Goal: Task Accomplishment & Management: Manage account settings

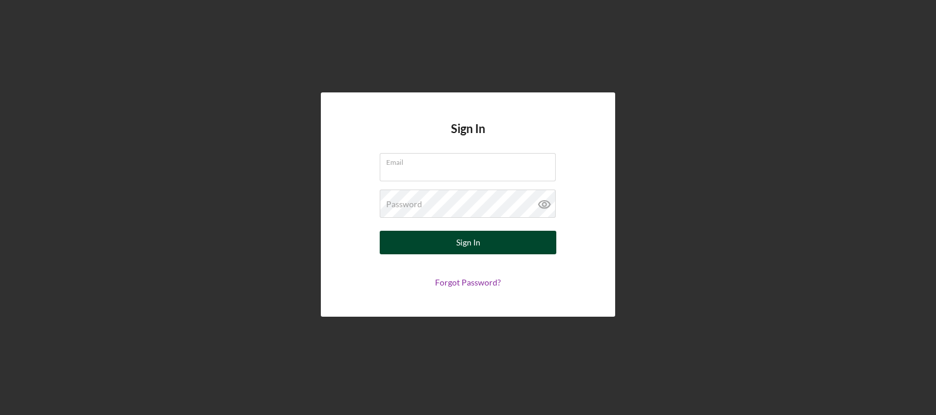
type input "[PERSON_NAME][EMAIL_ADDRESS][DOMAIN_NAME]"
click at [465, 242] on div "Sign In" at bounding box center [468, 243] width 24 height 24
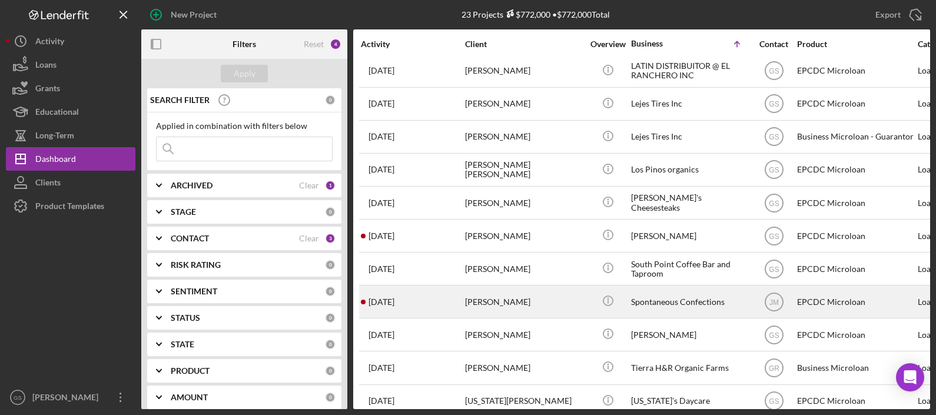
scroll to position [419, 0]
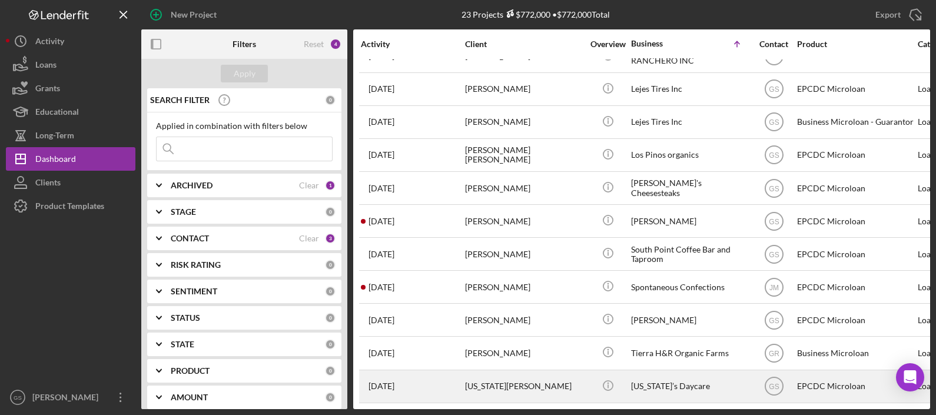
click at [538, 376] on div "Virginia Gonzalez" at bounding box center [524, 386] width 118 height 31
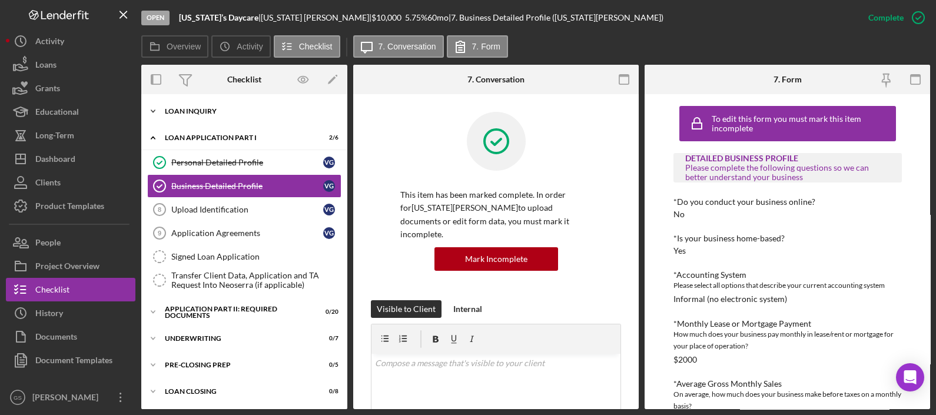
click at [249, 108] on div "Loan Inquiry" at bounding box center [249, 111] width 168 height 7
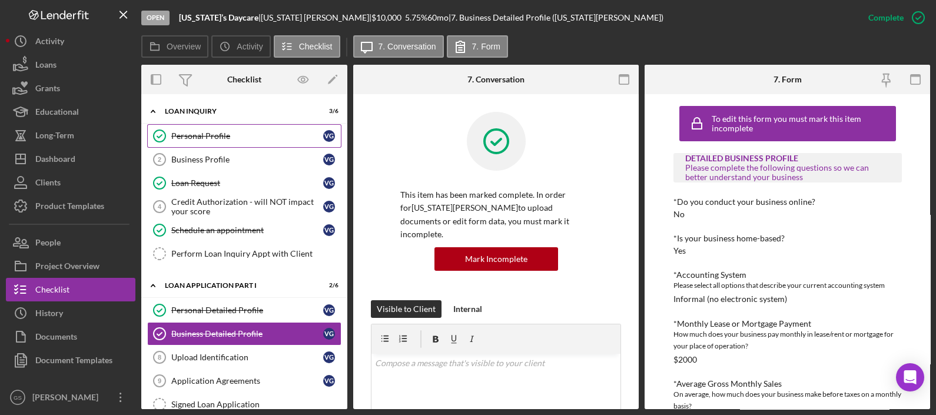
click at [280, 134] on div "Personal Profile" at bounding box center [247, 135] width 152 height 9
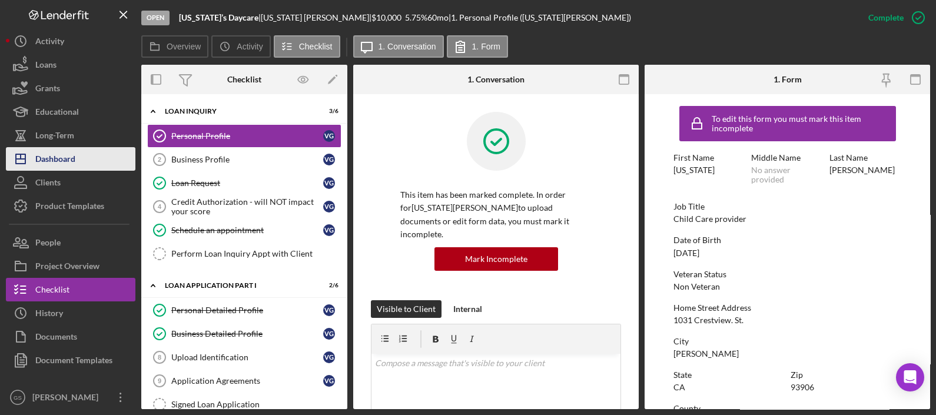
click at [77, 160] on button "Icon/Dashboard Dashboard" at bounding box center [70, 159] width 129 height 24
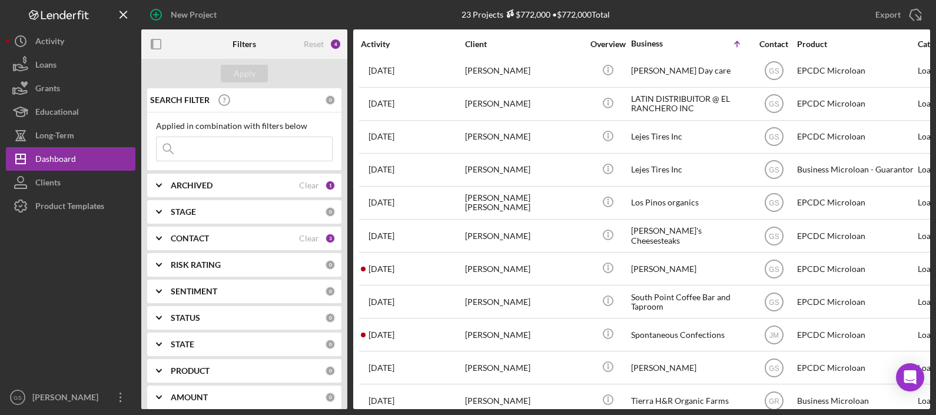
scroll to position [419, 0]
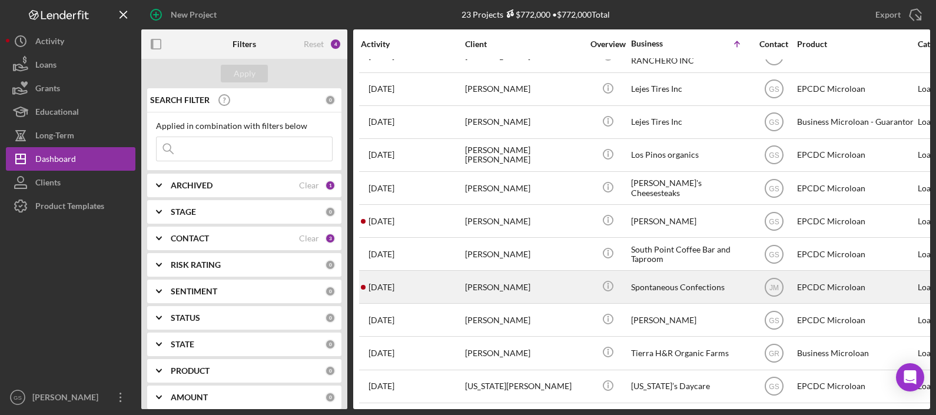
click at [464, 285] on td "[PERSON_NAME]" at bounding box center [524, 287] width 121 height 33
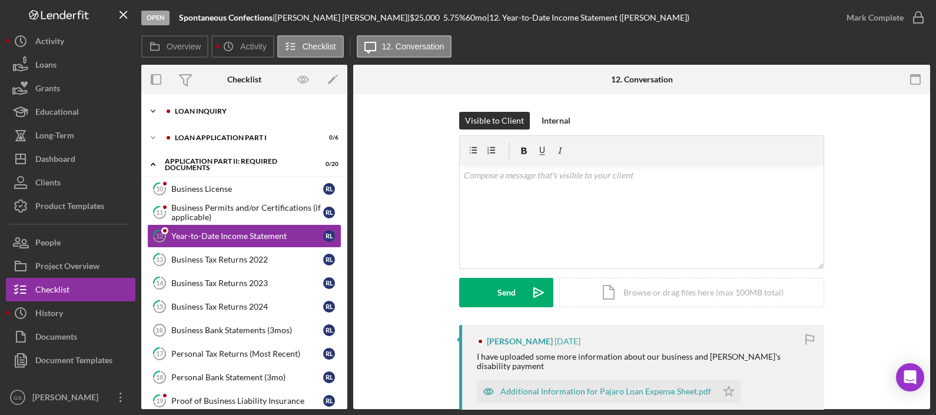
click at [264, 112] on div "Loan Inquiry" at bounding box center [254, 111] width 158 height 7
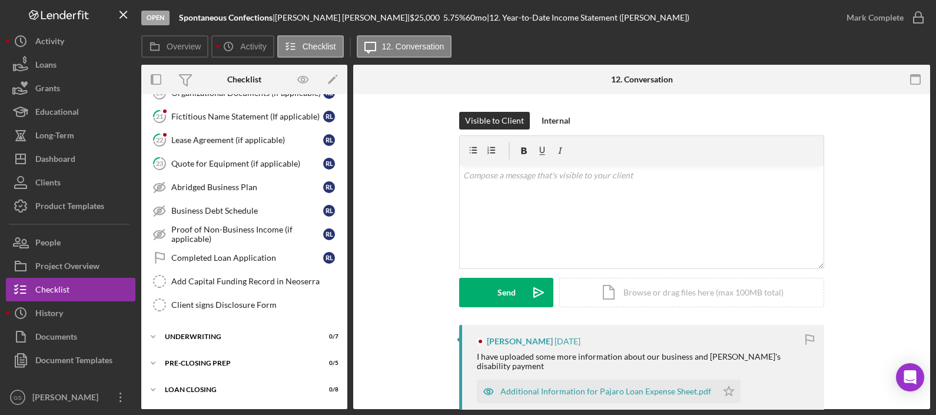
scroll to position [498, 0]
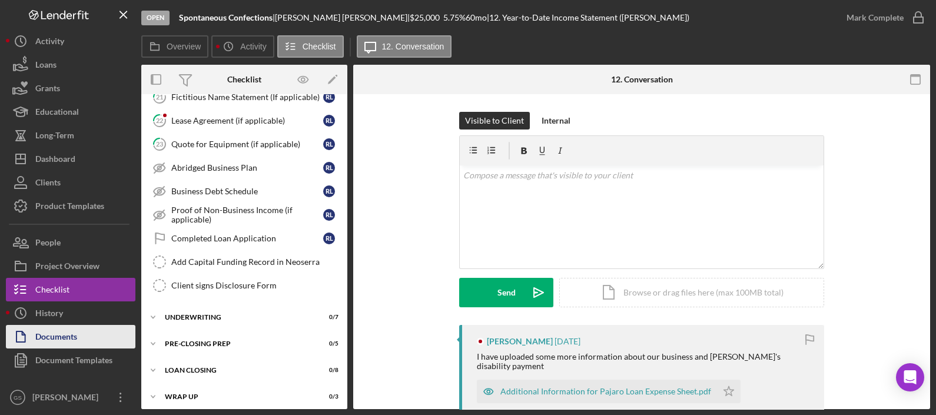
click at [74, 338] on div "Documents" at bounding box center [56, 338] width 42 height 26
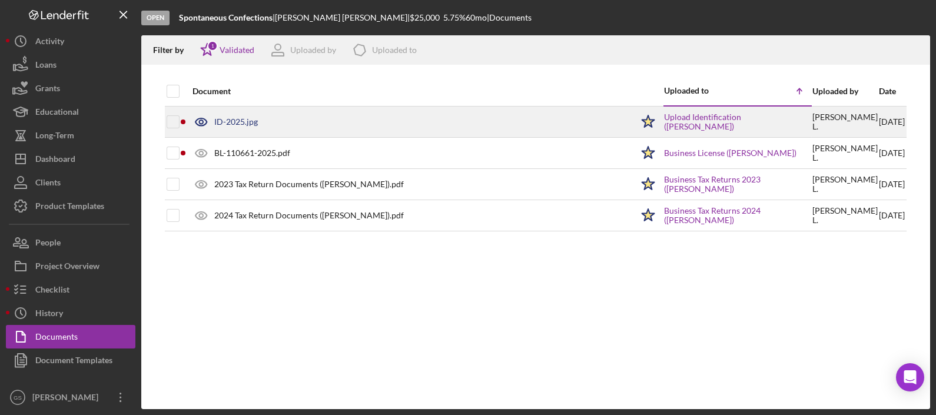
drag, startPoint x: 265, startPoint y: 123, endPoint x: 624, endPoint y: 115, distance: 359.1
click at [624, 115] on div "ID-2025.jpg" at bounding box center [409, 121] width 445 height 29
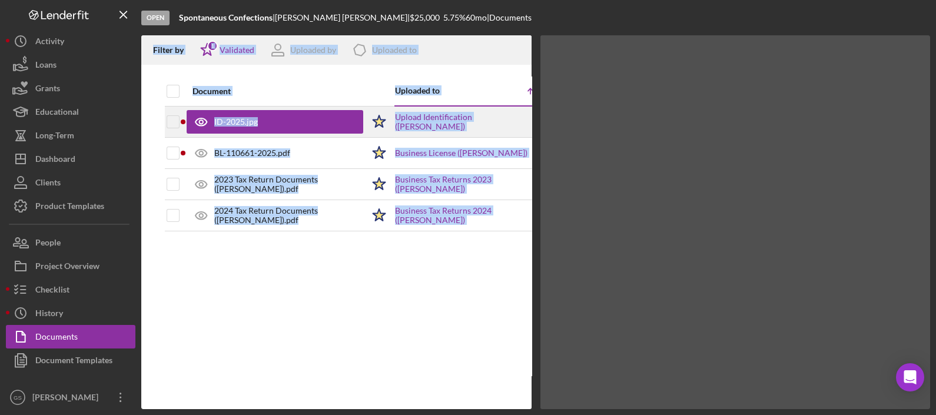
click at [624, 115] on div at bounding box center [735, 222] width 390 height 374
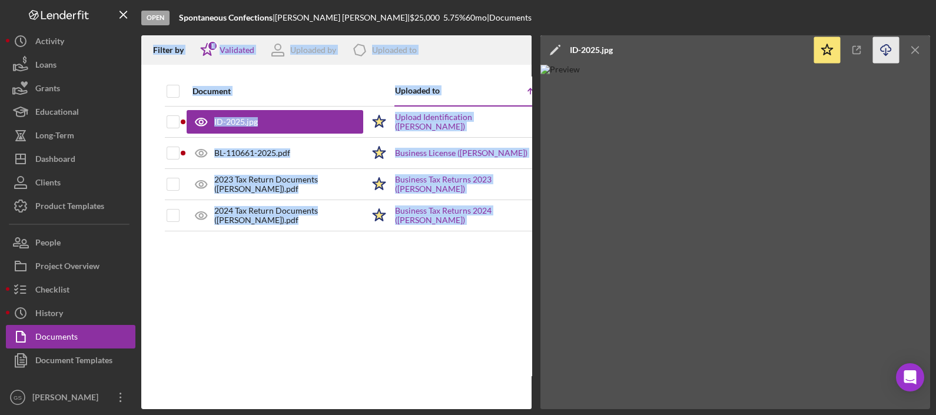
click at [885, 56] on icon "Icon/Download" at bounding box center [886, 50] width 26 height 26
click at [118, 22] on icon "Icon/Menu Close" at bounding box center [124, 15] width 26 height 26
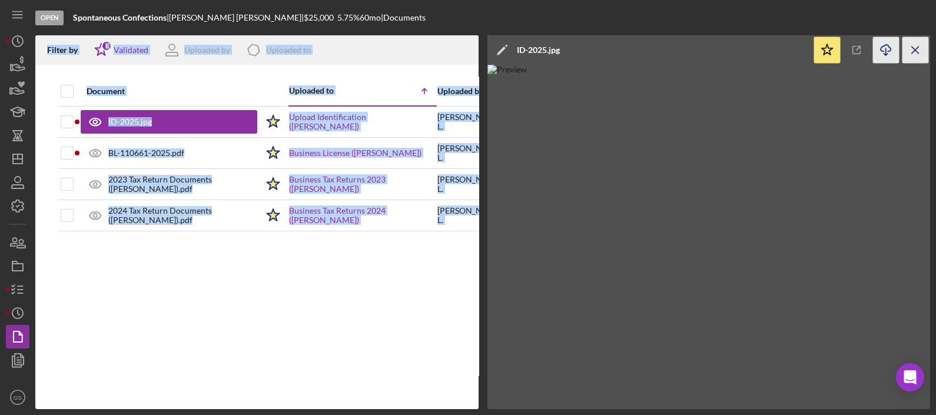
click at [907, 48] on icon "Icon/Menu Close" at bounding box center [915, 50] width 26 height 26
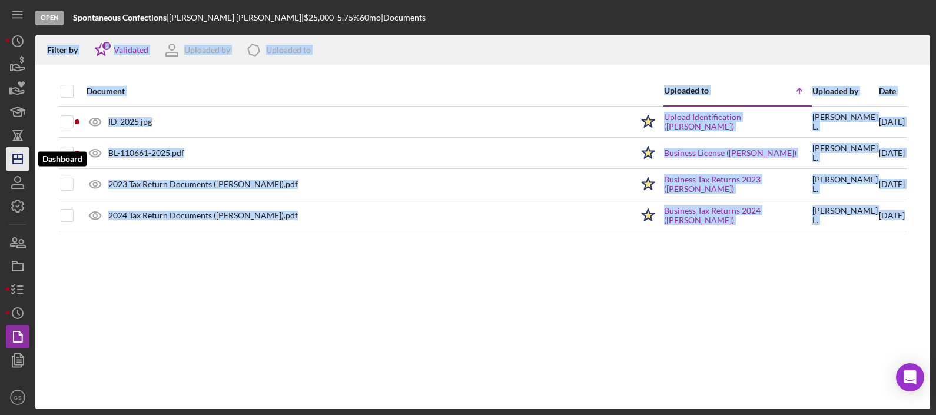
click at [22, 156] on polygon "button" at bounding box center [17, 158] width 9 height 9
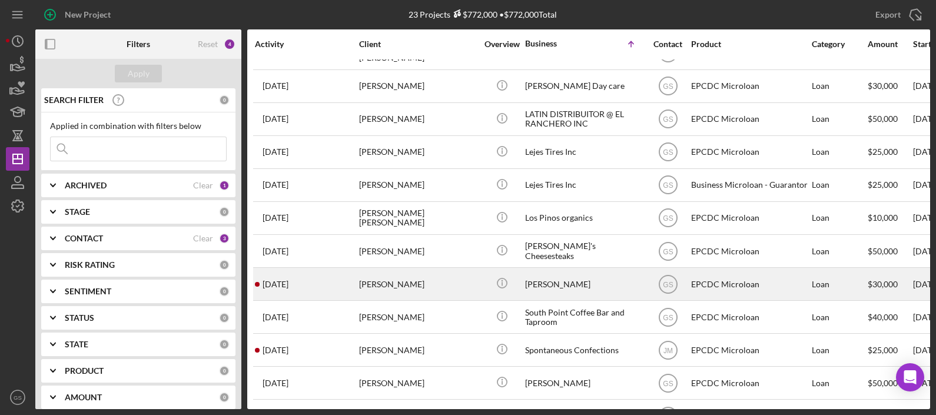
scroll to position [419, 0]
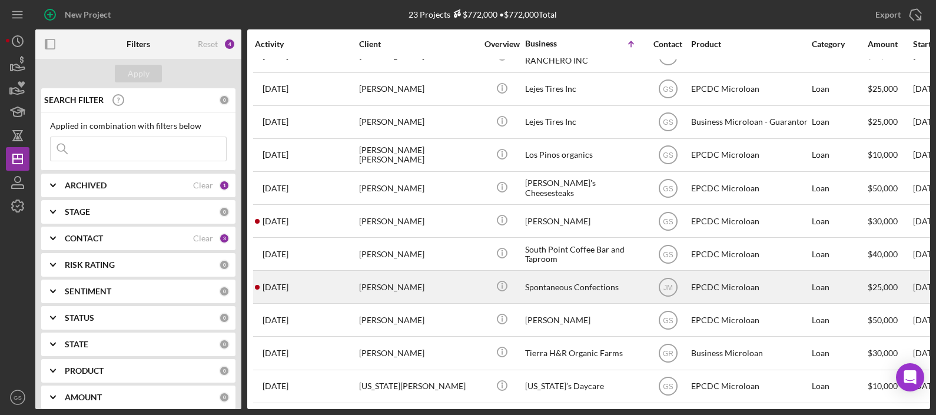
click at [438, 285] on div "[PERSON_NAME]" at bounding box center [418, 286] width 118 height 31
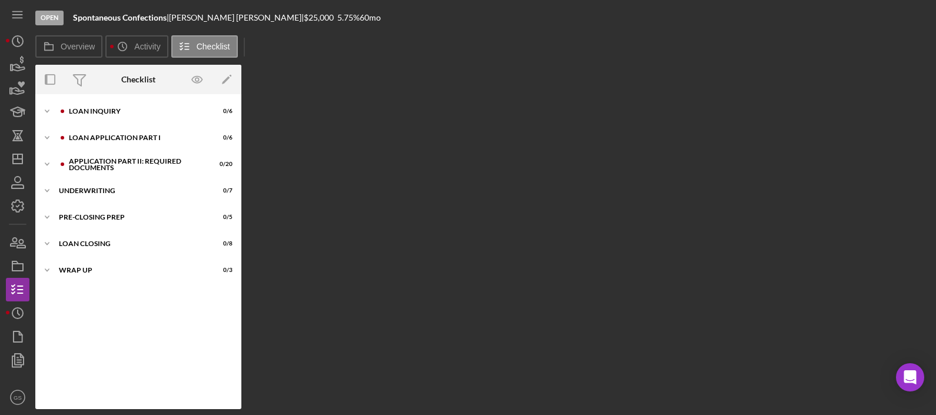
click at [438, 285] on div "Overview Internal Workflow Stage Open Icon/Dropdown Arrow Archive (can unarchiv…" at bounding box center [482, 237] width 894 height 344
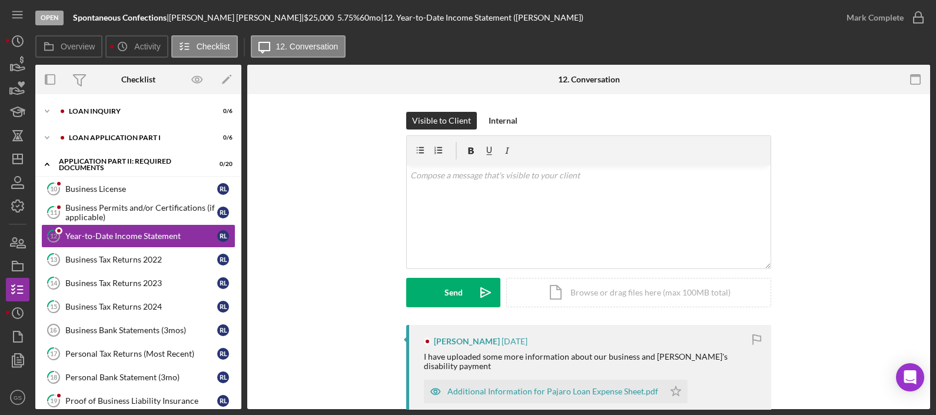
scroll to position [73, 0]
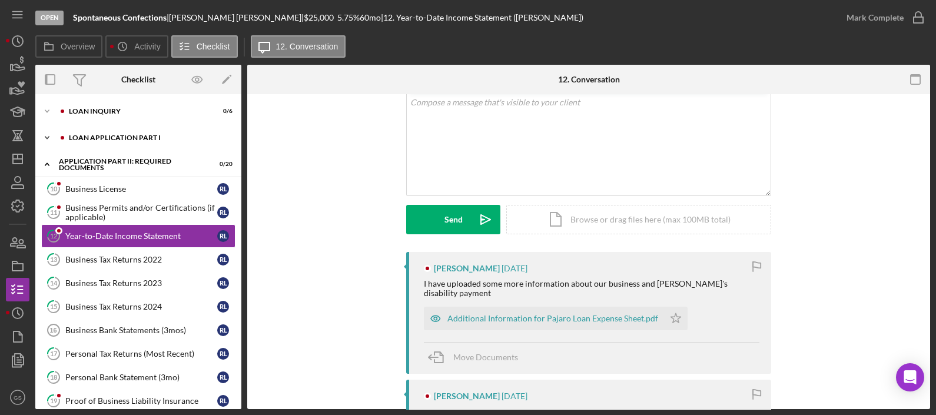
click at [150, 144] on div "Icon/Expander Loan Application Part I 0 / 6" at bounding box center [138, 138] width 206 height 24
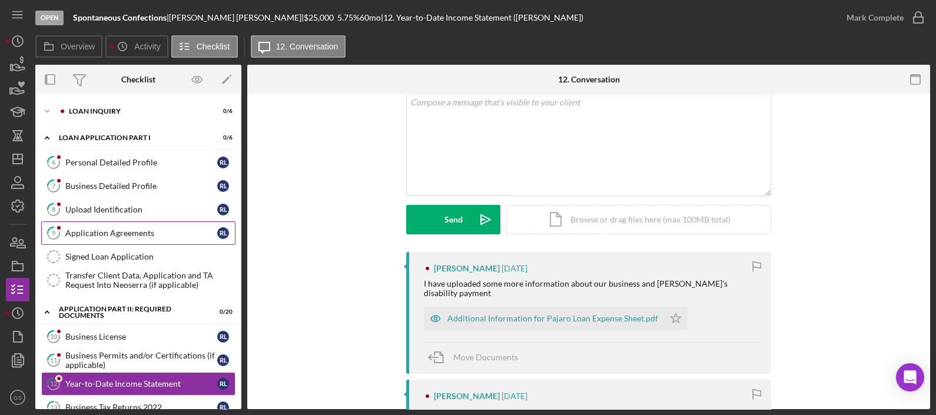
click at [147, 231] on div "Application Agreements" at bounding box center [141, 232] width 152 height 9
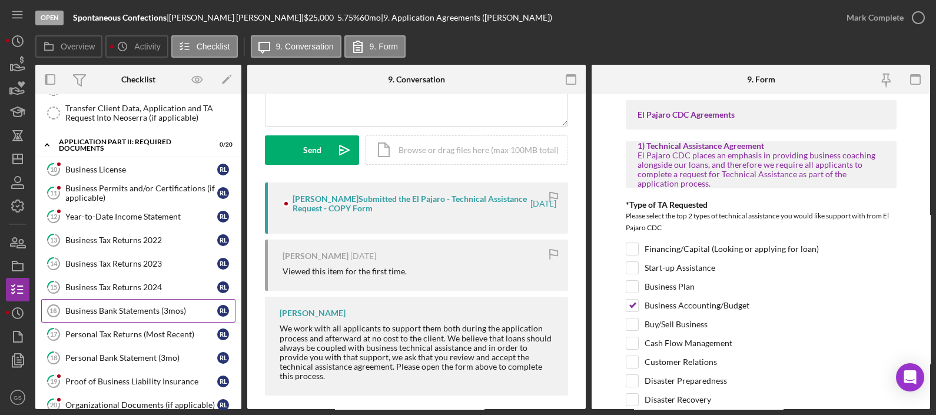
scroll to position [73, 0]
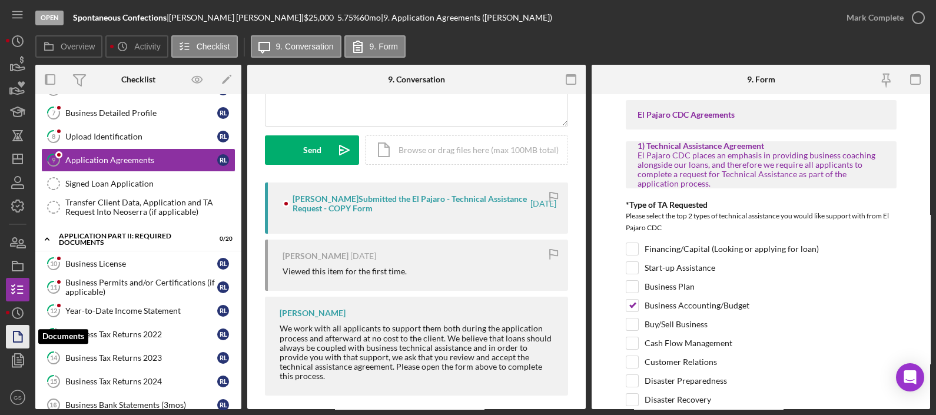
click at [15, 329] on icon "button" at bounding box center [17, 336] width 29 height 29
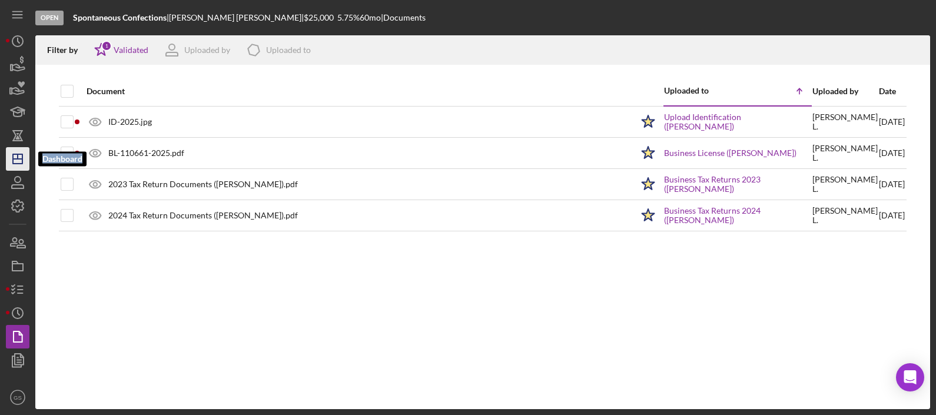
click at [21, 158] on icon "Icon/Dashboard" at bounding box center [17, 158] width 29 height 29
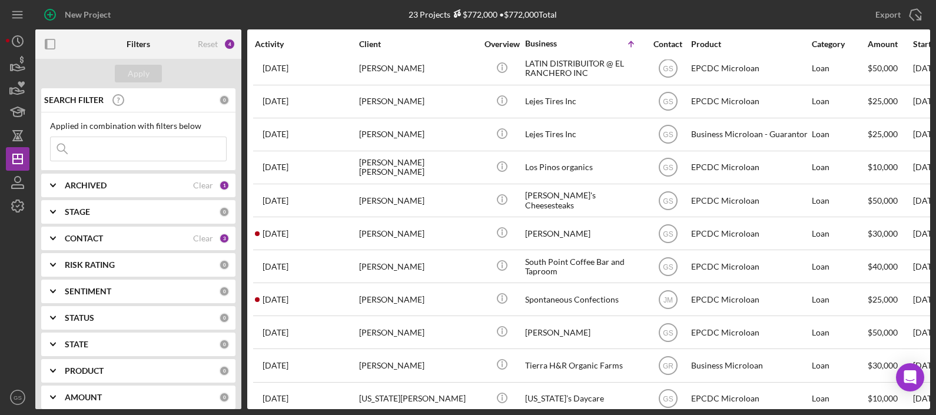
scroll to position [419, 0]
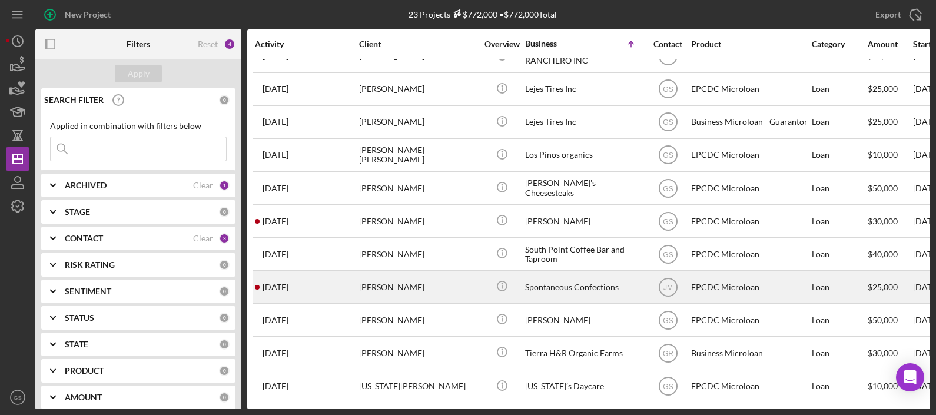
click at [408, 284] on div "[PERSON_NAME]" at bounding box center [418, 286] width 118 height 31
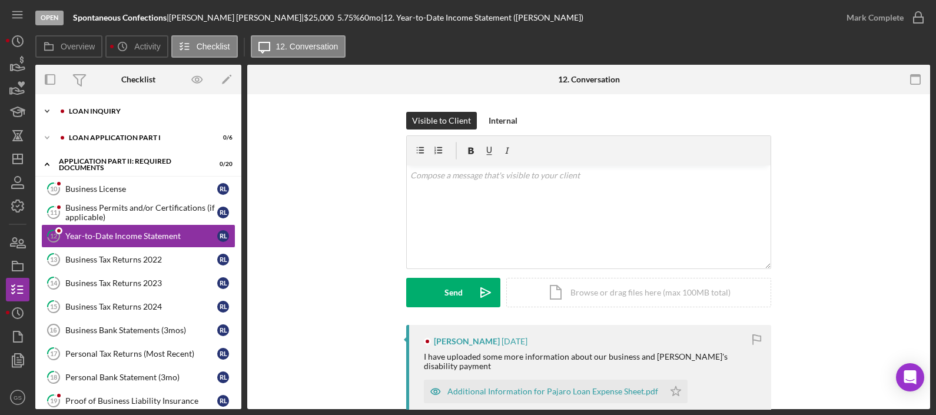
click at [148, 109] on div "Loan Inquiry" at bounding box center [148, 111] width 158 height 7
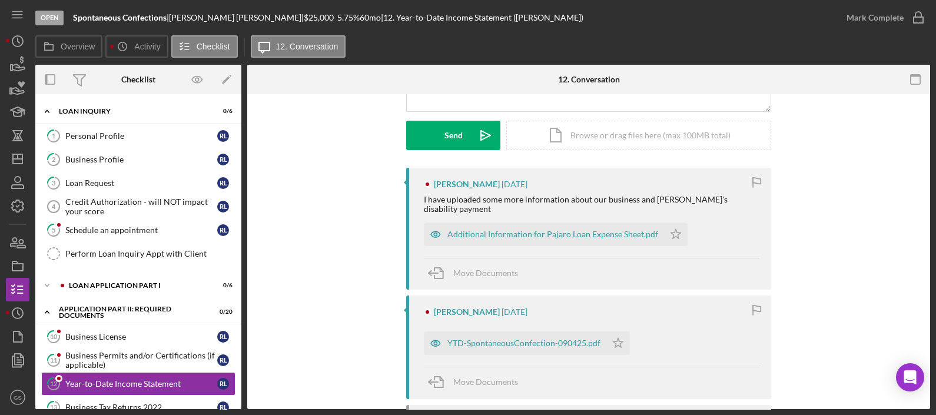
scroll to position [294, 0]
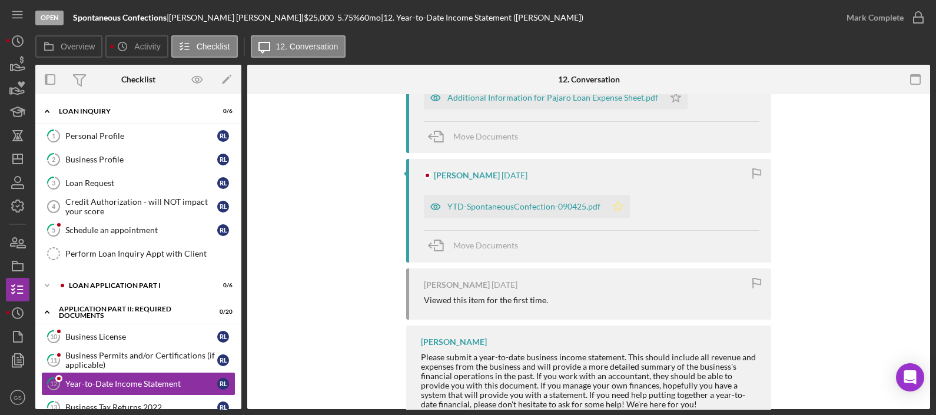
click at [623, 195] on icon "Icon/Star" at bounding box center [618, 207] width 24 height 24
click at [913, 19] on icon "button" at bounding box center [917, 17] width 29 height 29
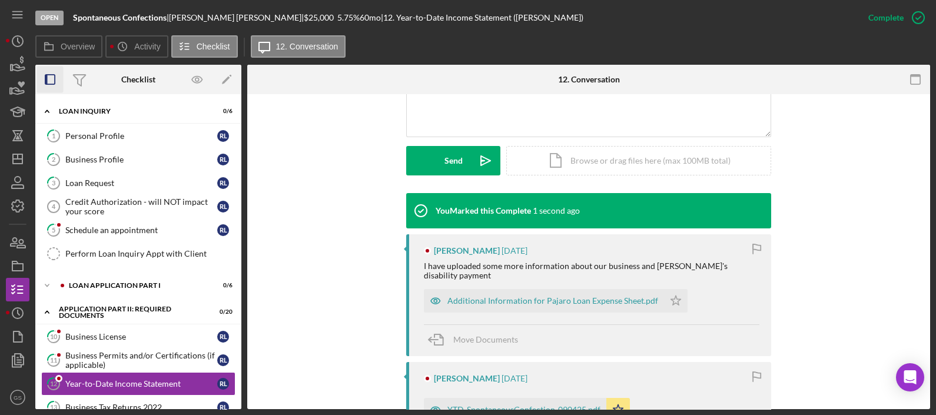
scroll to position [497, 0]
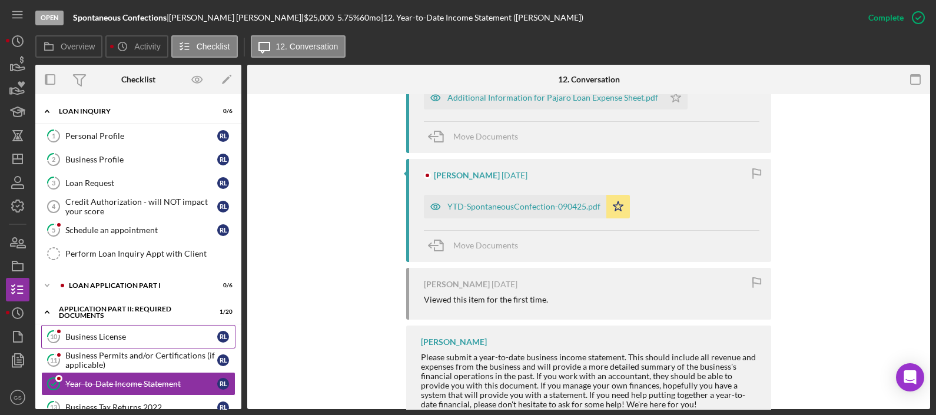
click at [134, 335] on div "Business License" at bounding box center [141, 336] width 152 height 9
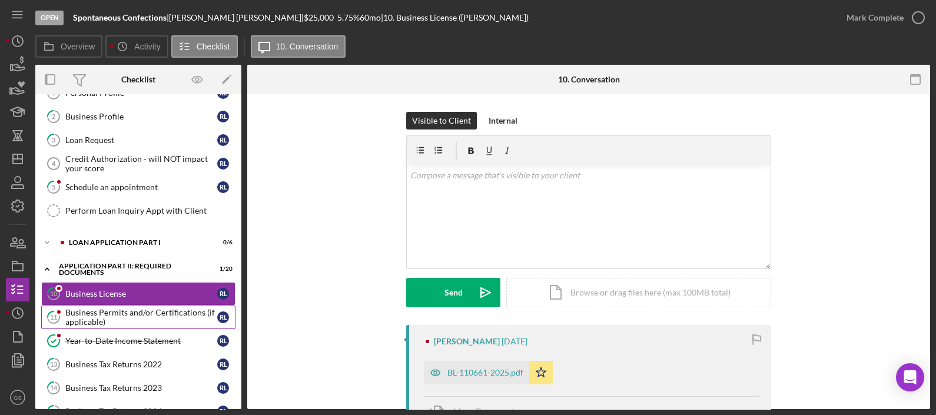
scroll to position [73, 0]
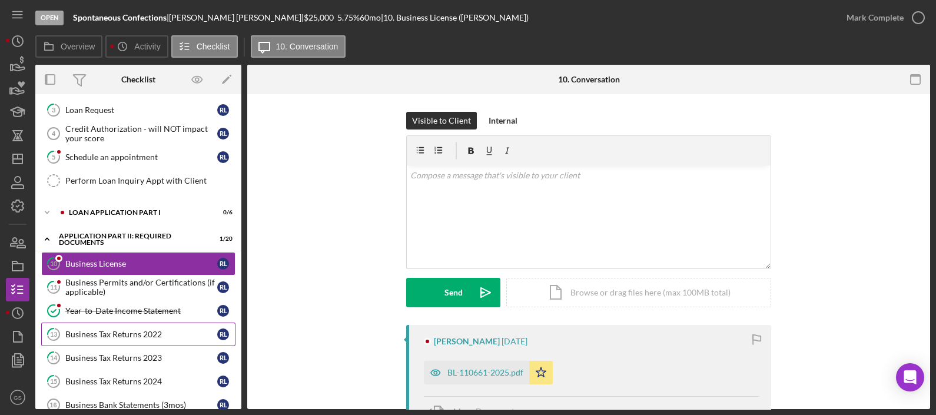
click at [142, 332] on div "Business Tax Returns 2022" at bounding box center [141, 334] width 152 height 9
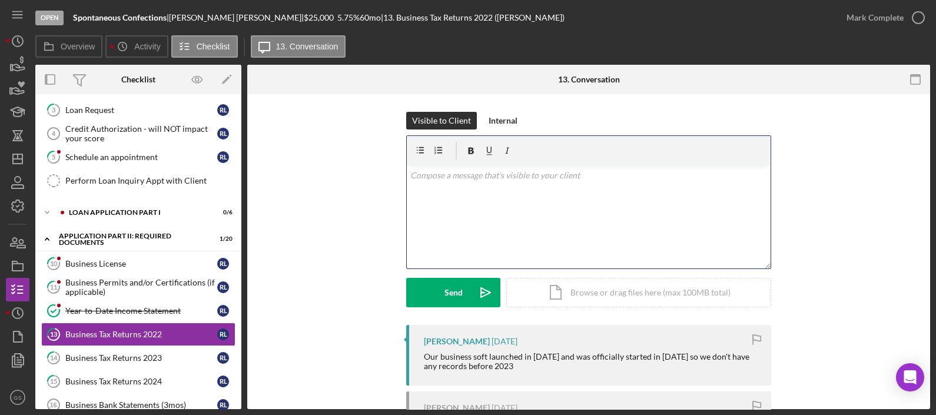
click at [493, 178] on p at bounding box center [588, 175] width 357 height 13
click at [511, 124] on div "Internal" at bounding box center [502, 121] width 29 height 18
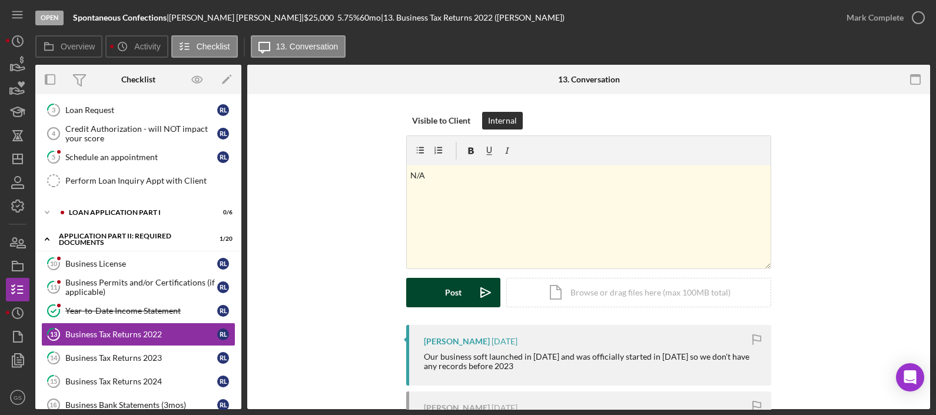
click at [450, 295] on div "Post" at bounding box center [453, 292] width 16 height 29
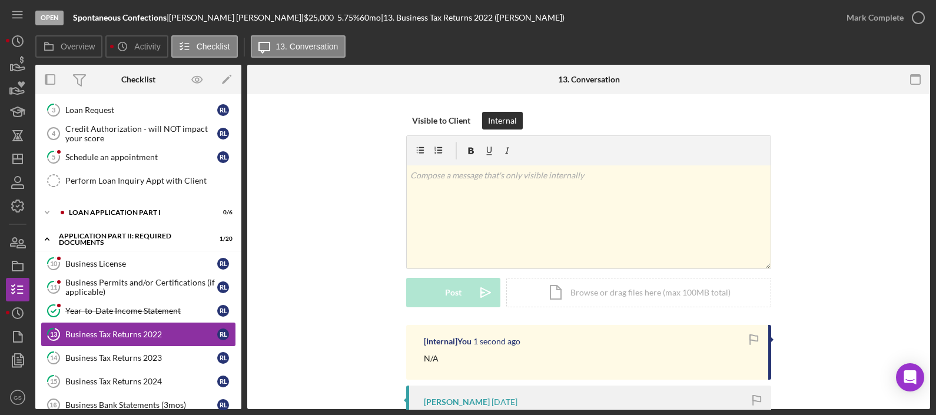
click at [174, 340] on link "13 Business Tax Returns 2022 R L" at bounding box center [138, 334] width 194 height 24
click at [169, 357] on div "Business Tax Returns 2023" at bounding box center [141, 357] width 152 height 9
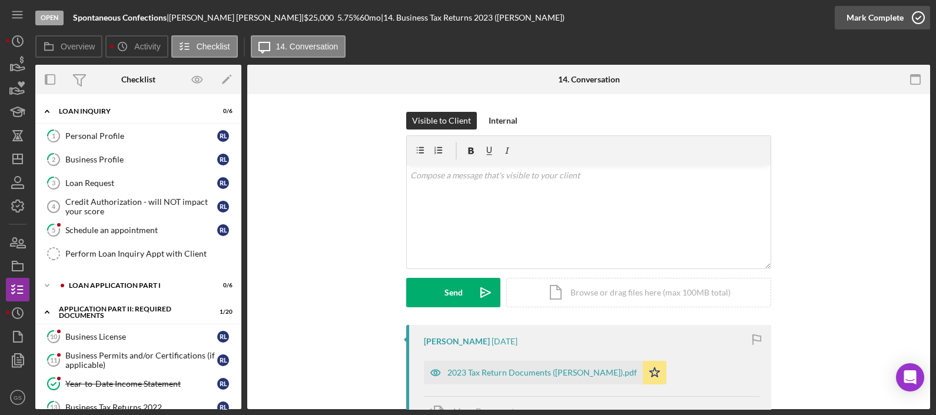
click at [923, 24] on icon "button" at bounding box center [917, 17] width 29 height 29
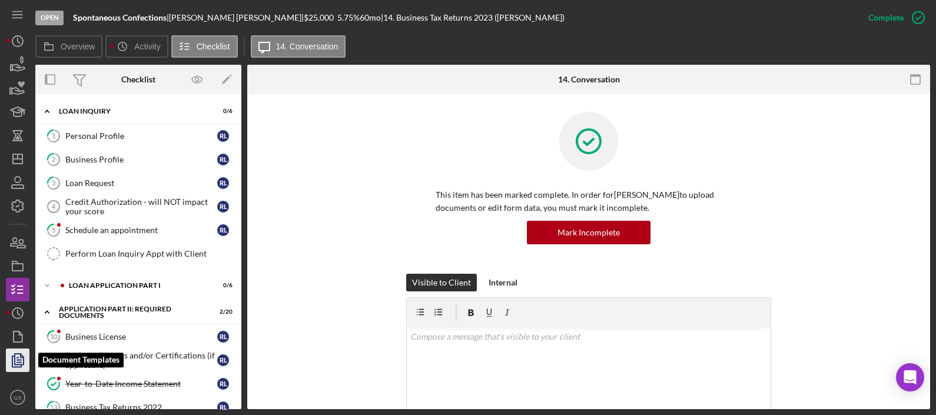
click at [15, 359] on icon "button" at bounding box center [17, 359] width 29 height 29
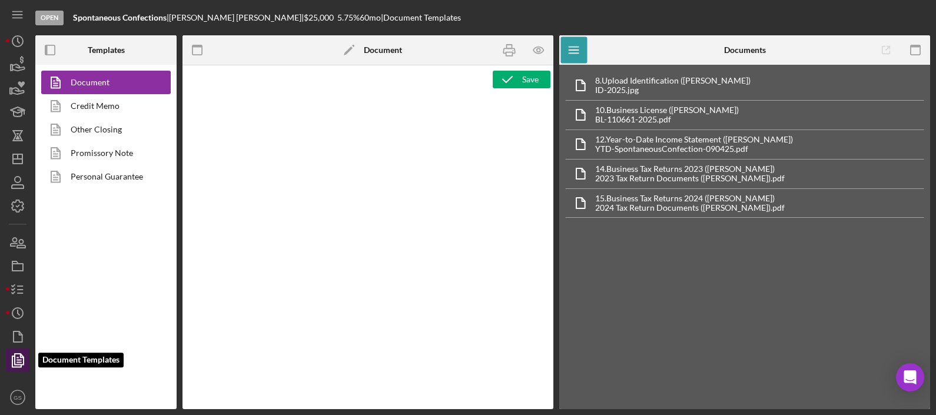
type textarea "<pre style="text-align: right"><span style="font-size: 10pt">OFFICE </span><str…"
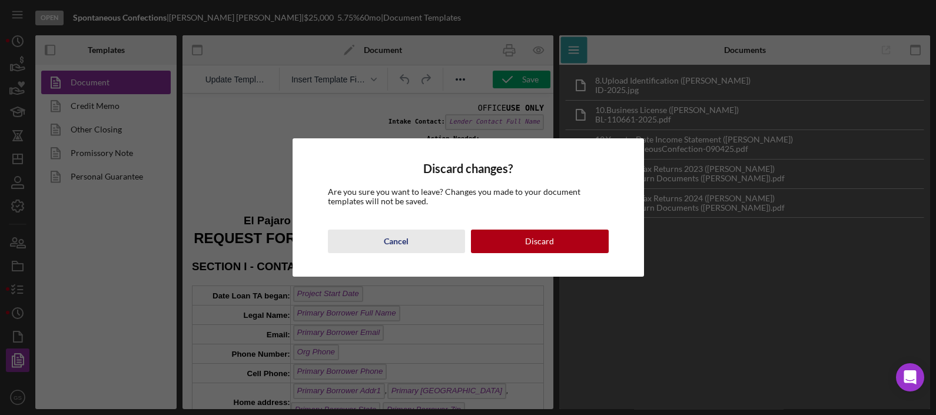
click at [398, 241] on div "Cancel" at bounding box center [396, 242] width 25 height 24
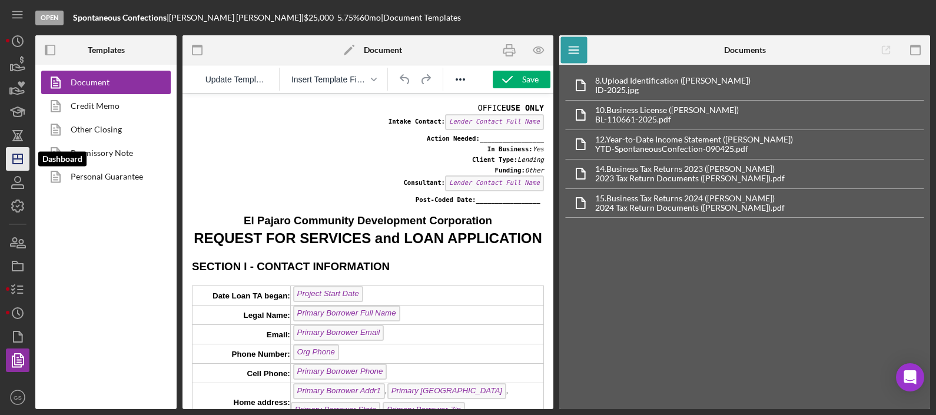
click at [20, 167] on icon "Icon/Dashboard" at bounding box center [17, 158] width 29 height 29
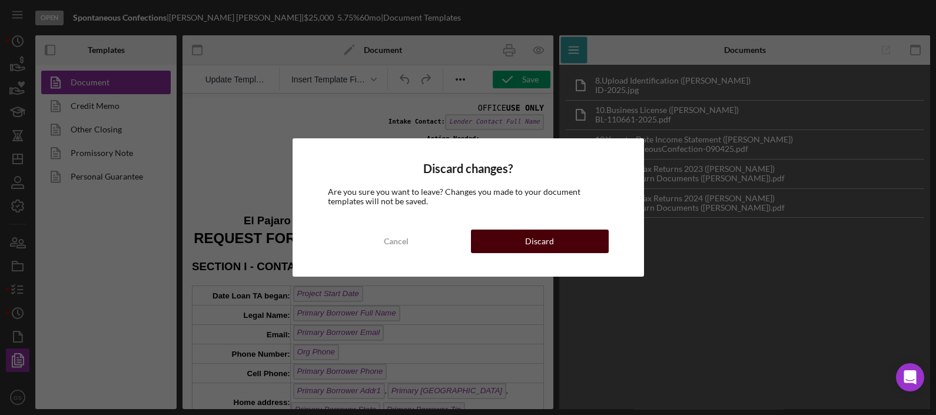
click at [544, 241] on div "Discard" at bounding box center [539, 242] width 29 height 24
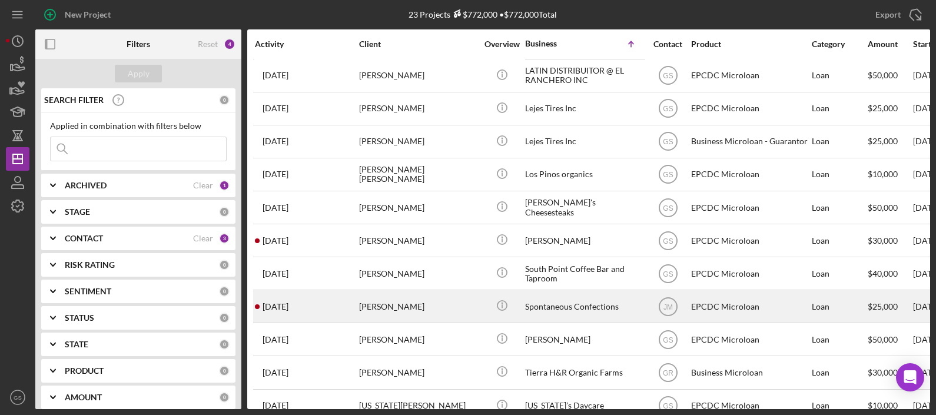
scroll to position [419, 0]
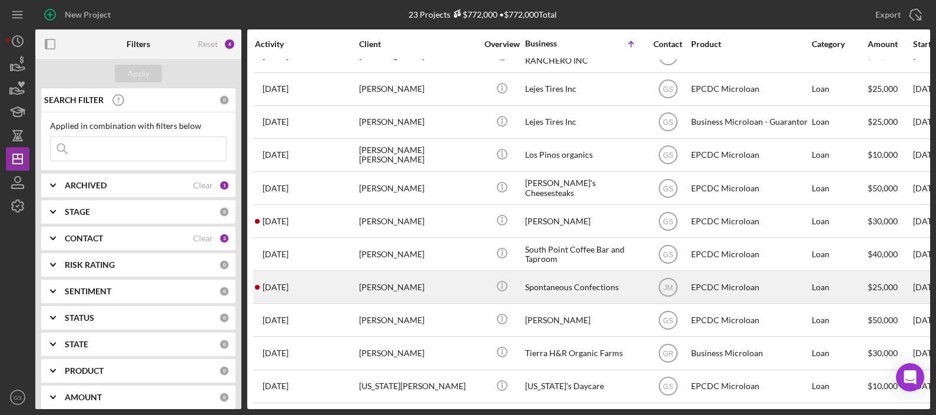
click at [415, 281] on div "[PERSON_NAME]" at bounding box center [418, 286] width 118 height 31
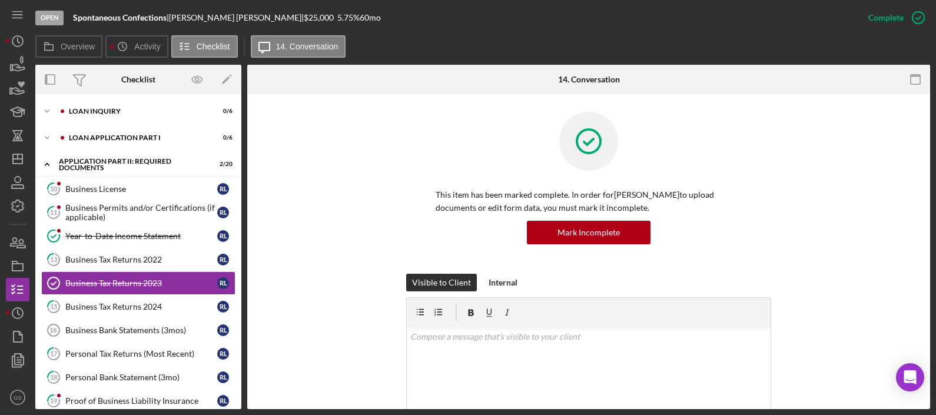
scroll to position [29, 0]
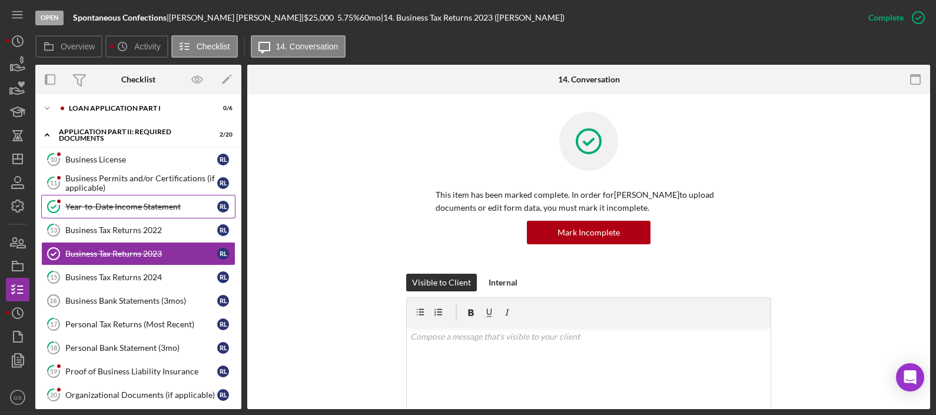
click at [157, 206] on div "Year-to-Date Income Statement" at bounding box center [141, 206] width 152 height 9
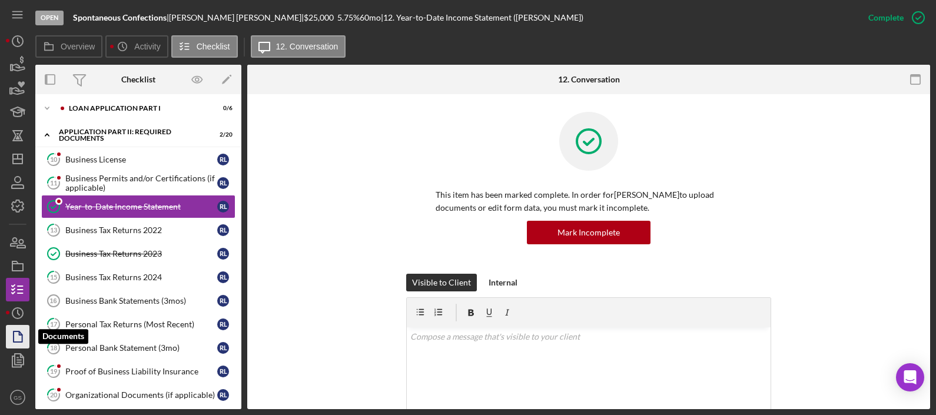
click at [26, 341] on icon "button" at bounding box center [17, 336] width 29 height 29
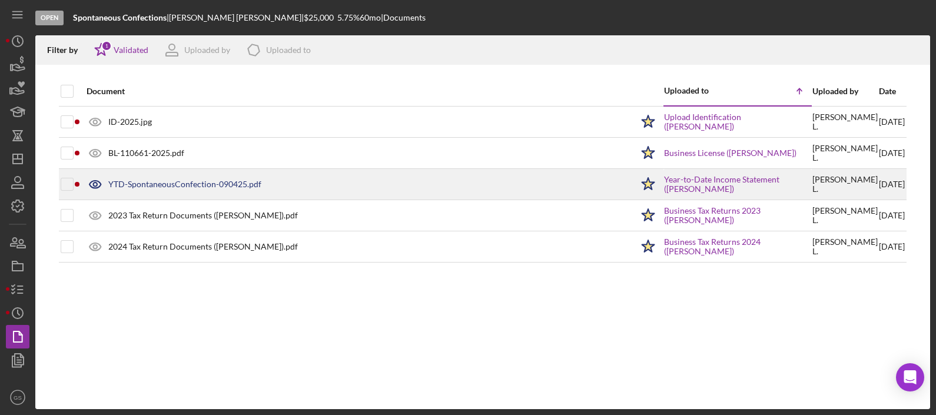
click at [175, 187] on div "YTD-SpontaneousConfection-090425.pdf" at bounding box center [184, 183] width 153 height 9
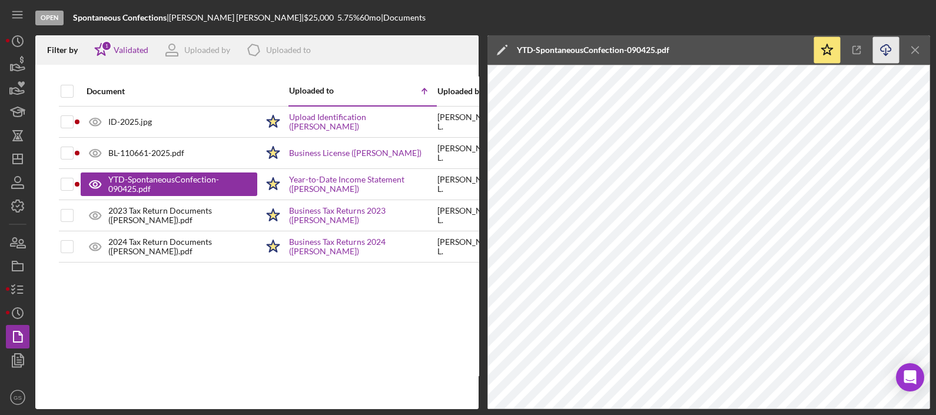
click at [877, 50] on icon "Icon/Download" at bounding box center [886, 50] width 26 height 26
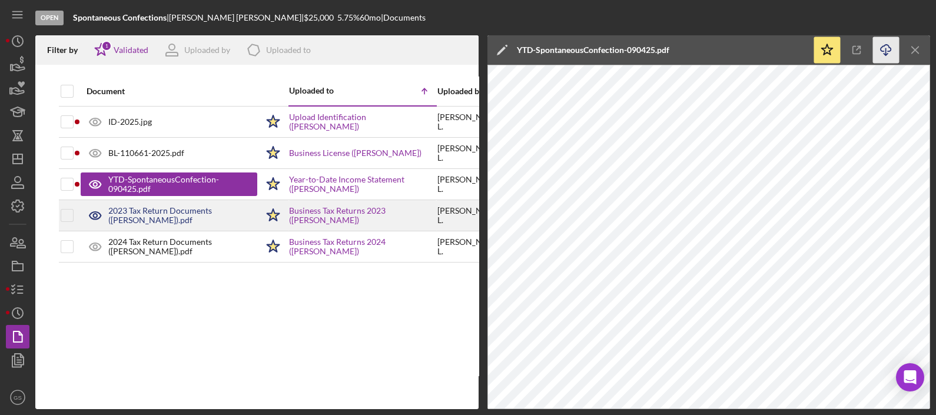
click at [128, 221] on div "2023 Tax Return Documents (Lopez Robert).pdf" at bounding box center [182, 215] width 149 height 19
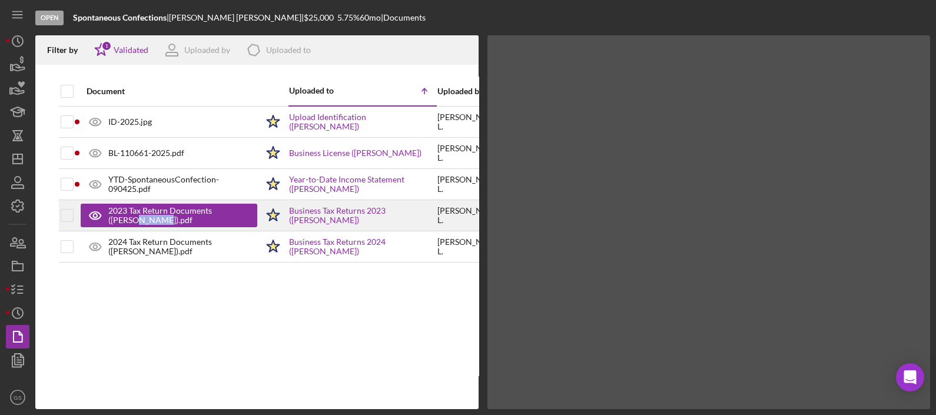
click at [128, 221] on div "2023 Tax Return Documents (Lopez Robert).pdf" at bounding box center [176, 215] width 137 height 19
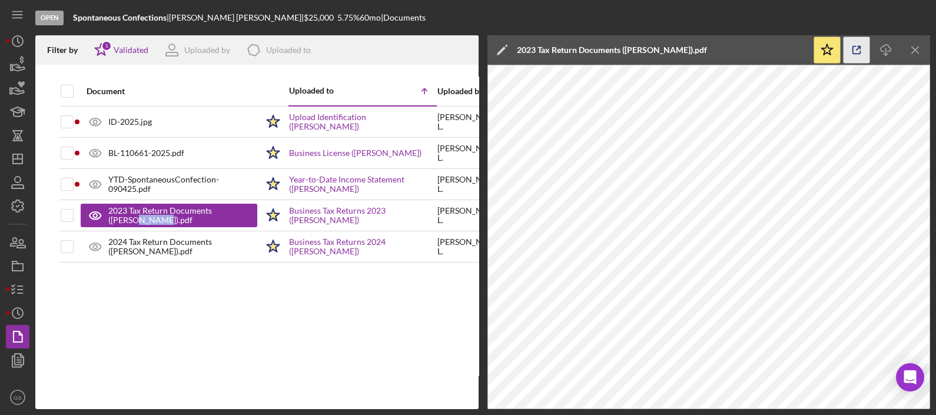
click at [853, 56] on icon "button" at bounding box center [856, 50] width 26 height 26
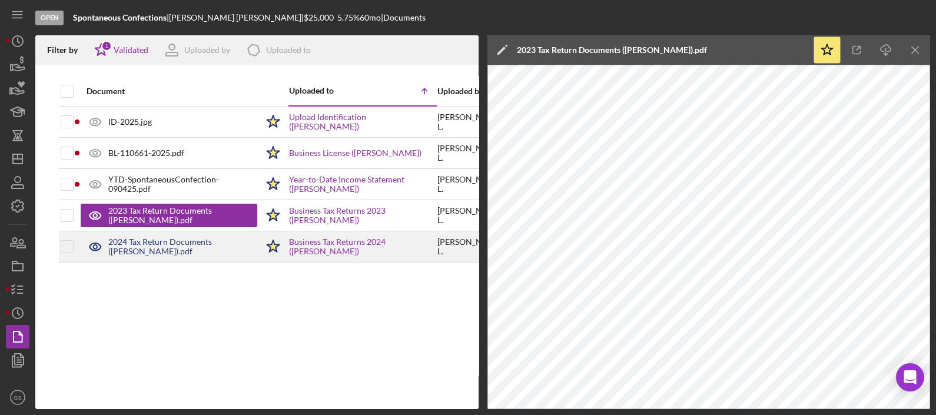
click at [155, 250] on div "2024 Tax Return Documents (Lopez Robert).pdf" at bounding box center [182, 246] width 149 height 19
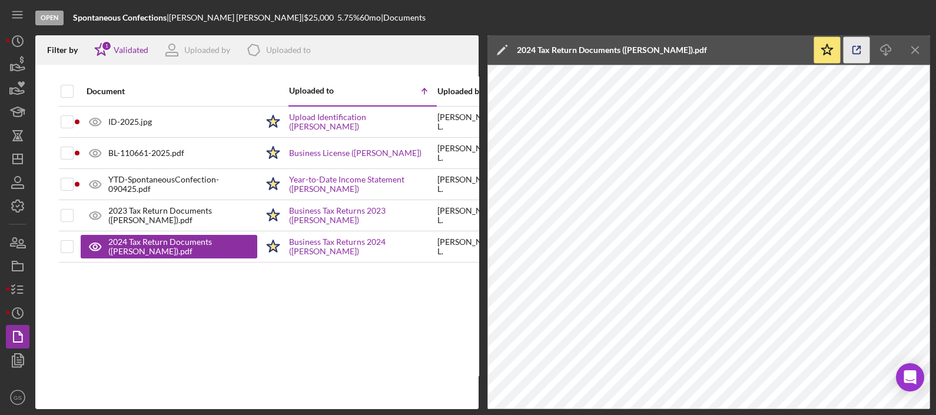
click at [856, 58] on icon "button" at bounding box center [856, 50] width 26 height 26
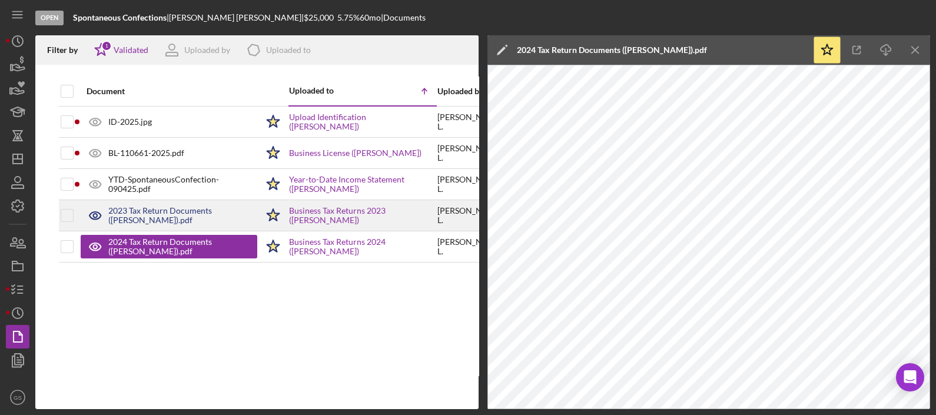
click at [156, 214] on div "2023 Tax Return Documents (Lopez Robert).pdf" at bounding box center [182, 215] width 149 height 19
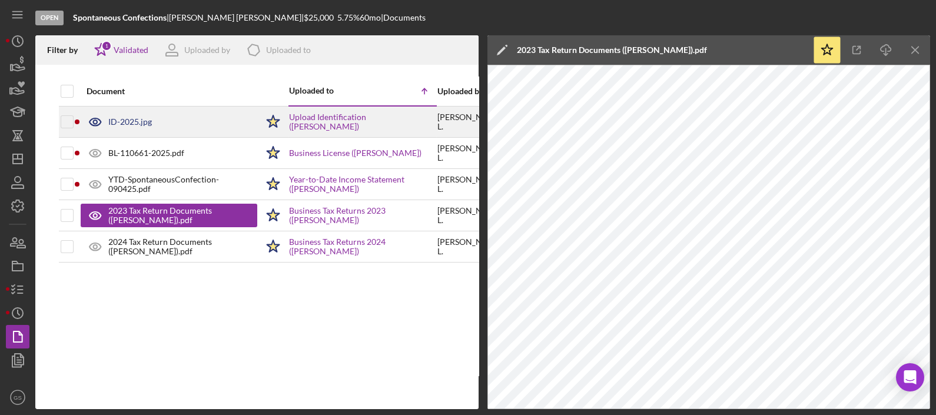
click at [155, 128] on div "ID-2025.jpg" at bounding box center [169, 121] width 177 height 29
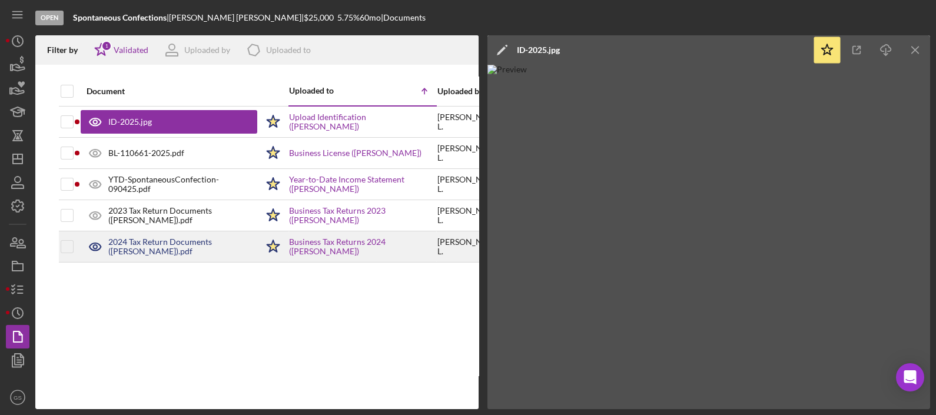
click at [142, 244] on div "2024 Tax Return Documents (Lopez Robert).pdf" at bounding box center [182, 246] width 149 height 19
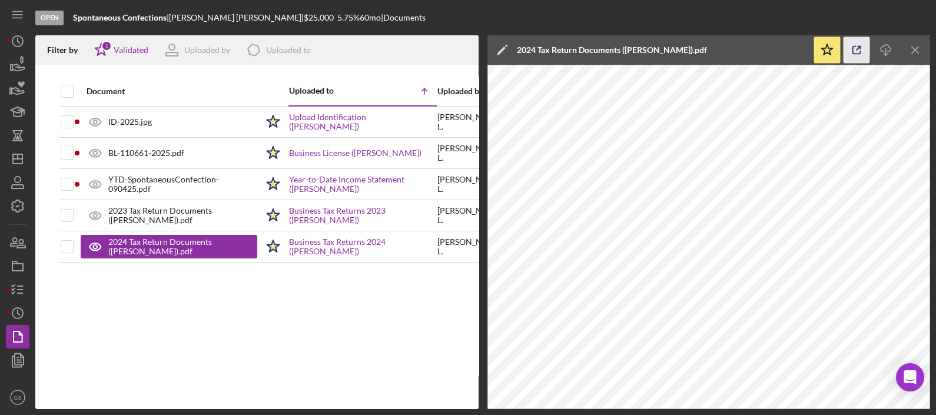
click at [864, 58] on icon "button" at bounding box center [856, 50] width 26 height 26
click at [18, 153] on icon "Icon/Dashboard" at bounding box center [17, 158] width 29 height 29
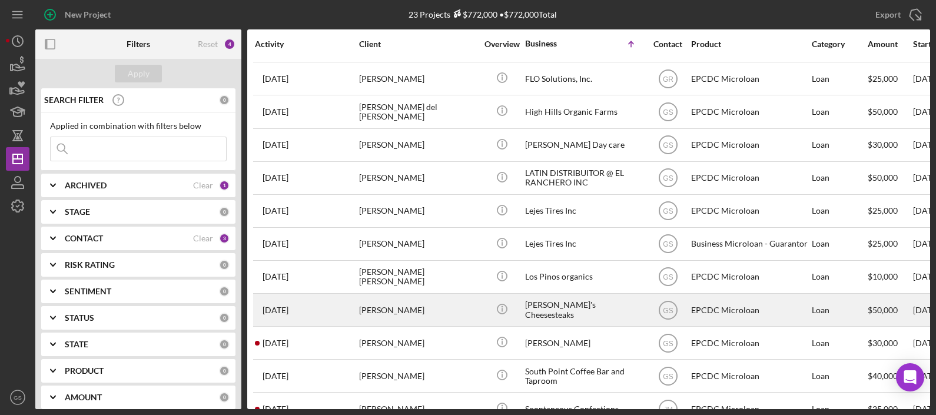
scroll to position [419, 0]
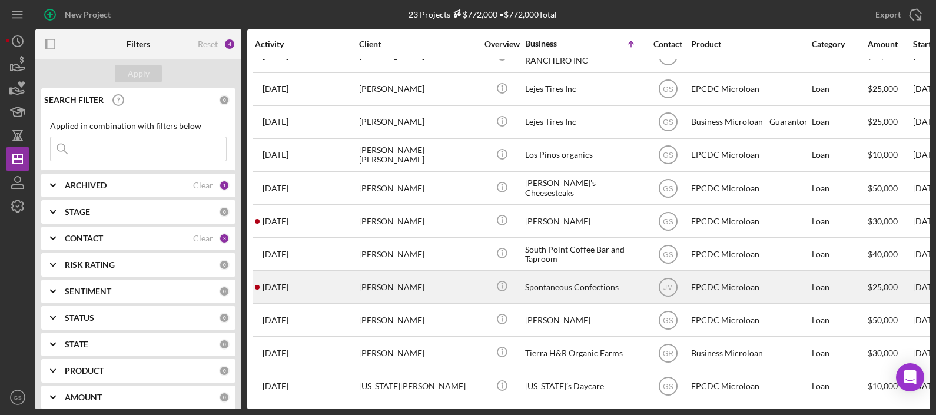
click at [431, 284] on div "[PERSON_NAME]" at bounding box center [418, 286] width 118 height 31
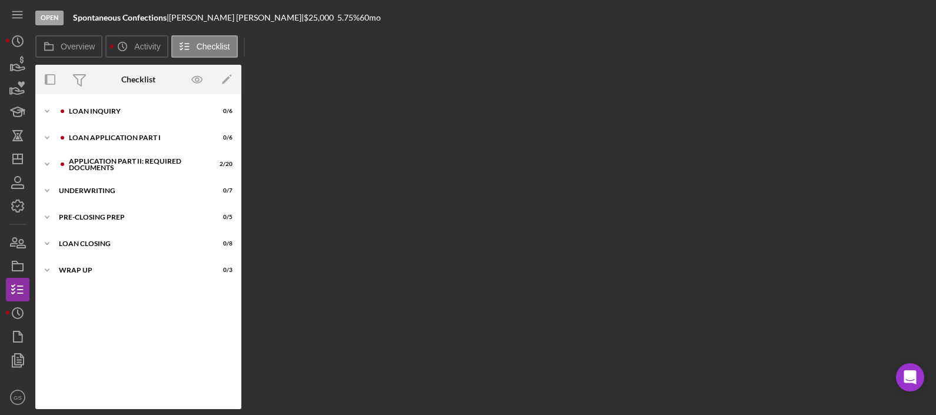
click at [431, 284] on div "Overview Internal Workflow Stage Open Icon/Dropdown Arrow Archive (can unarchiv…" at bounding box center [482, 237] width 894 height 344
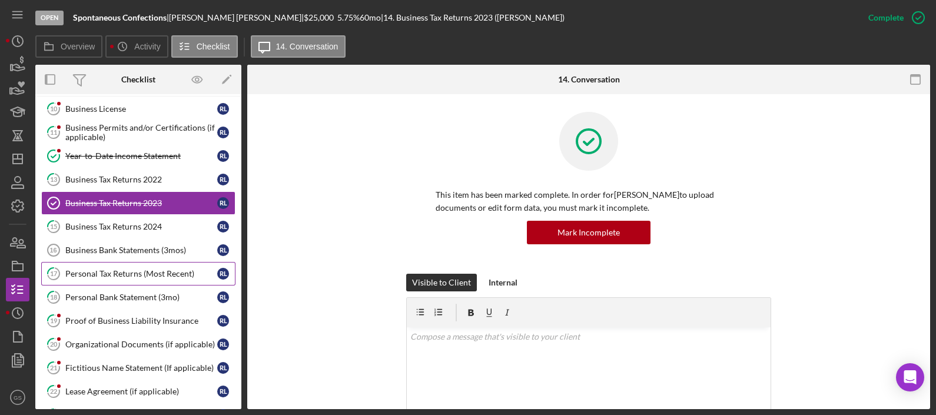
scroll to position [103, 0]
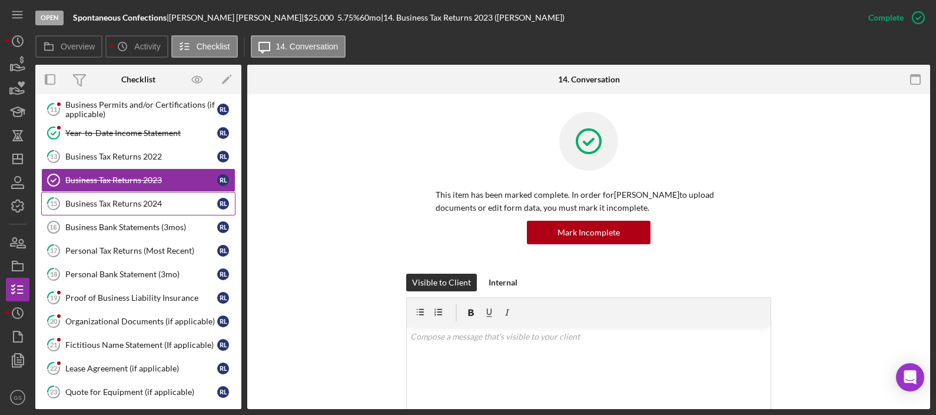
click at [135, 204] on div "Business Tax Returns 2024" at bounding box center [141, 203] width 152 height 9
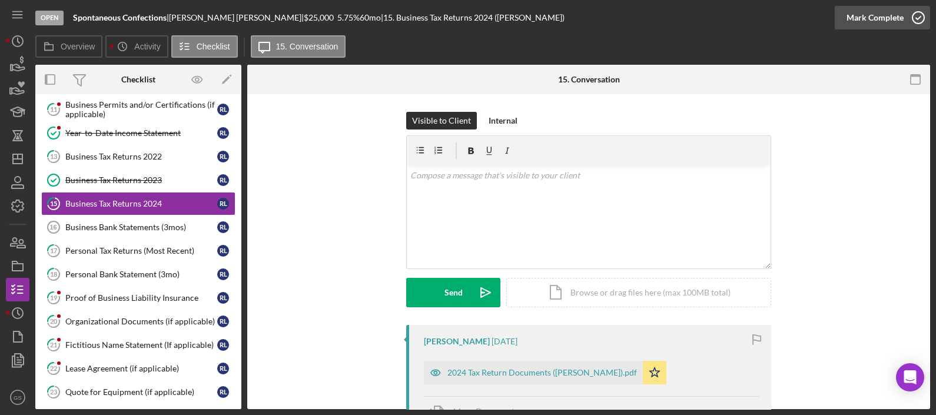
click at [907, 15] on icon "button" at bounding box center [917, 17] width 29 height 29
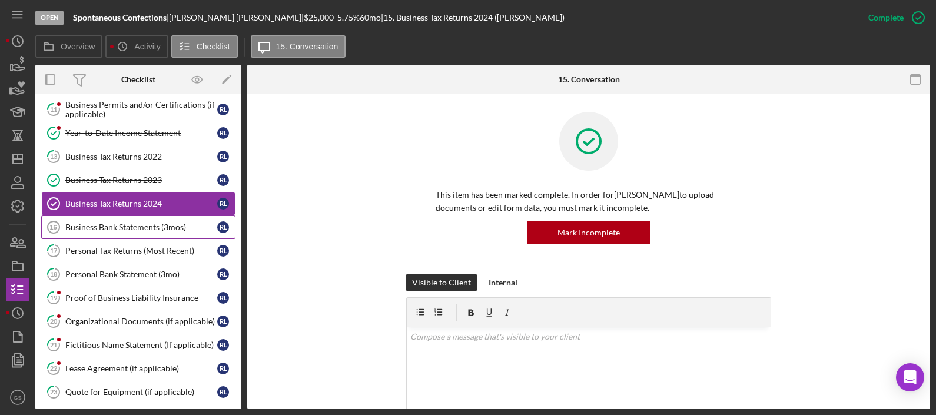
click at [122, 228] on div "Business Bank Statements (3mos)" at bounding box center [141, 226] width 152 height 9
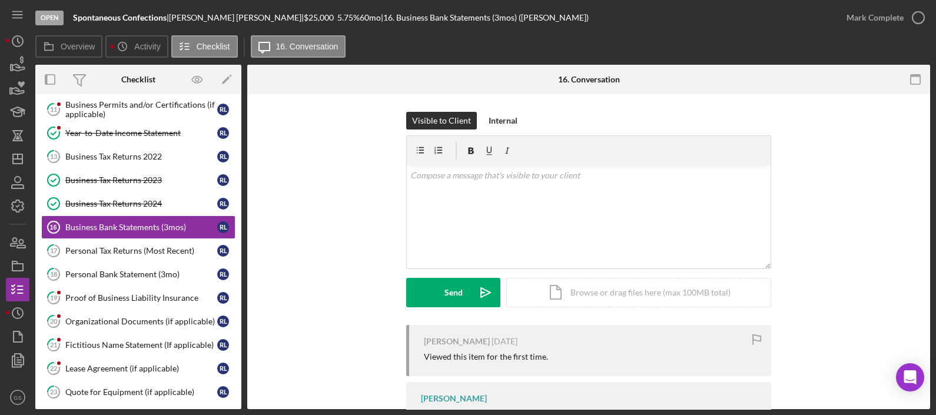
scroll to position [66, 0]
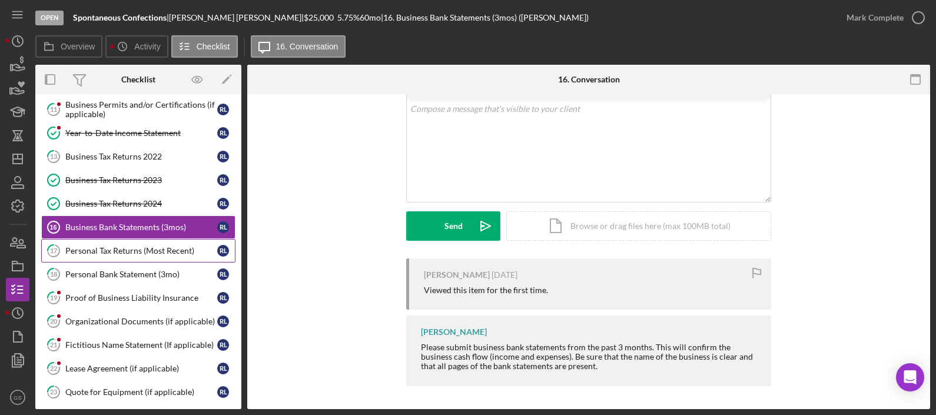
click at [107, 247] on div "Personal Tax Returns (Most Recent)" at bounding box center [141, 250] width 152 height 9
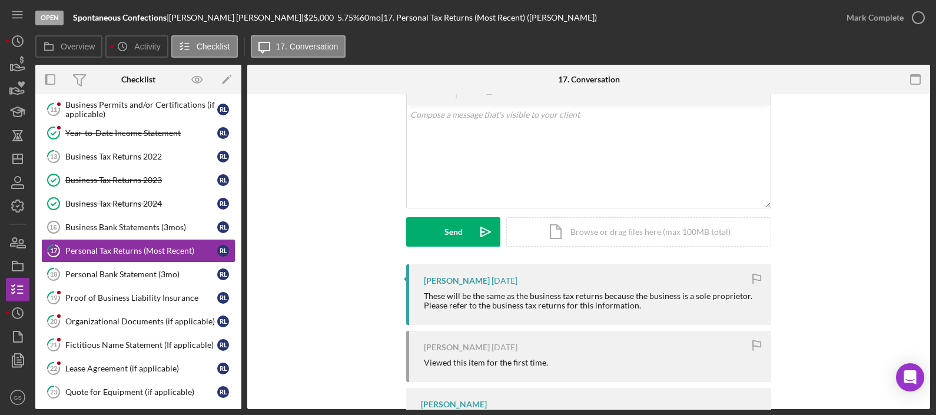
scroll to position [124, 0]
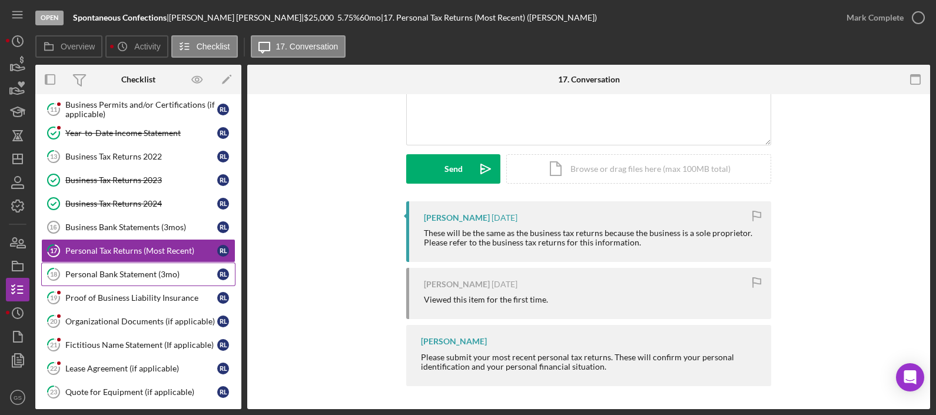
click at [161, 274] on div "Personal Bank Statement (3mo)" at bounding box center [141, 274] width 152 height 9
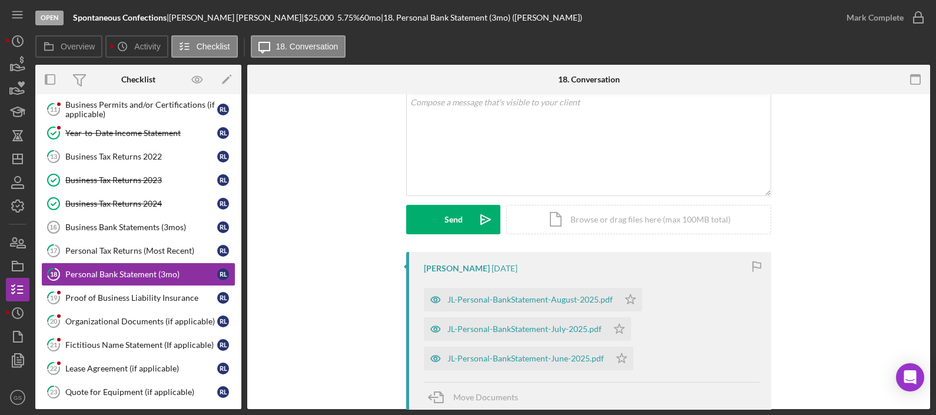
scroll to position [147, 0]
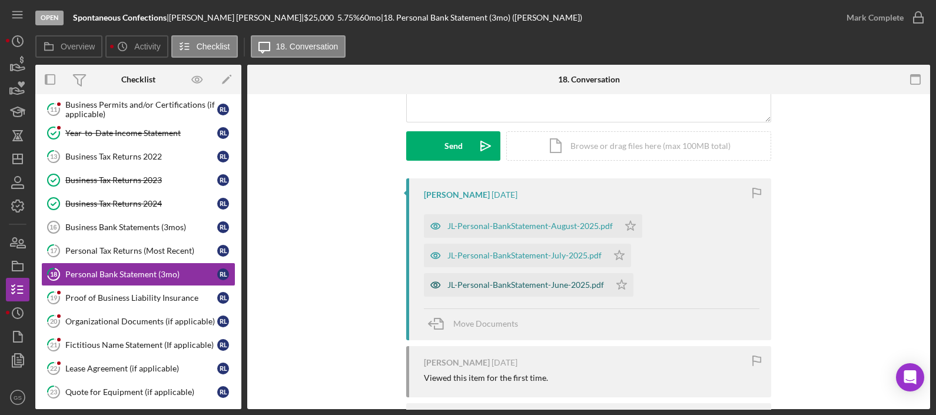
click at [538, 285] on div "JL-Personal-BankStatement-June-2025.pdf" at bounding box center [525, 284] width 157 height 9
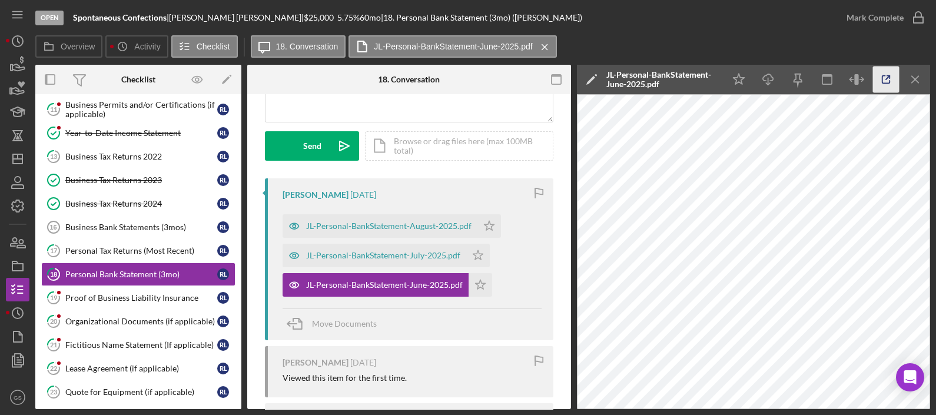
click at [883, 77] on icon "button" at bounding box center [886, 79] width 26 height 26
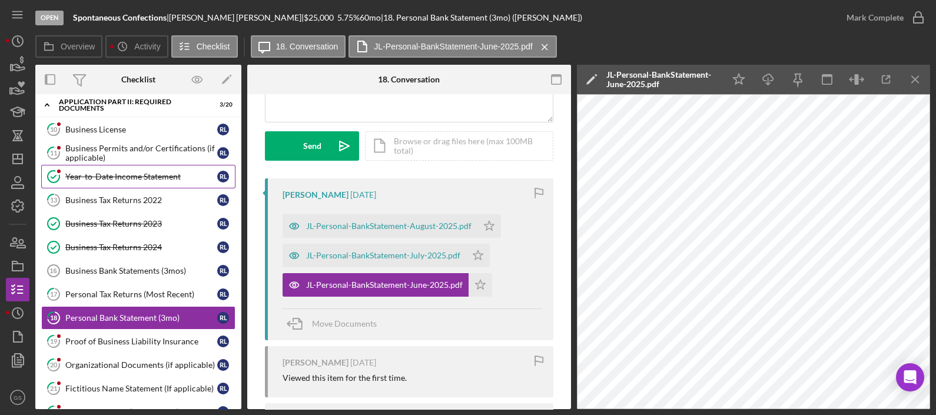
scroll to position [0, 0]
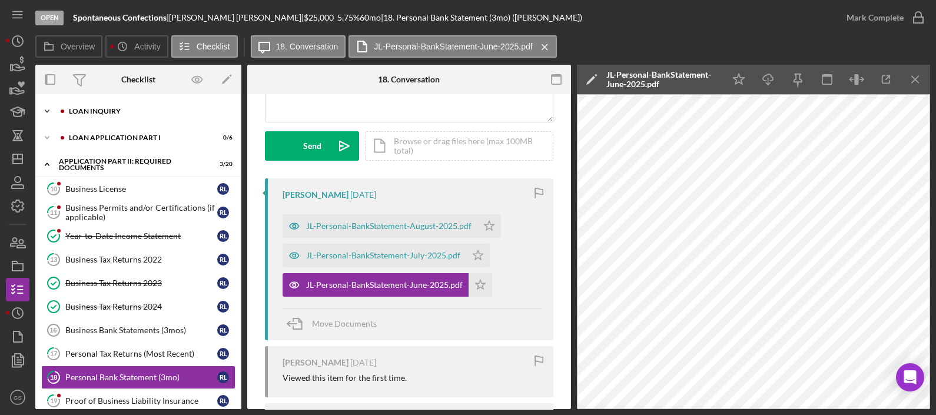
click at [135, 106] on div "Icon/Expander Loan Inquiry 0 / 6" at bounding box center [138, 111] width 206 height 24
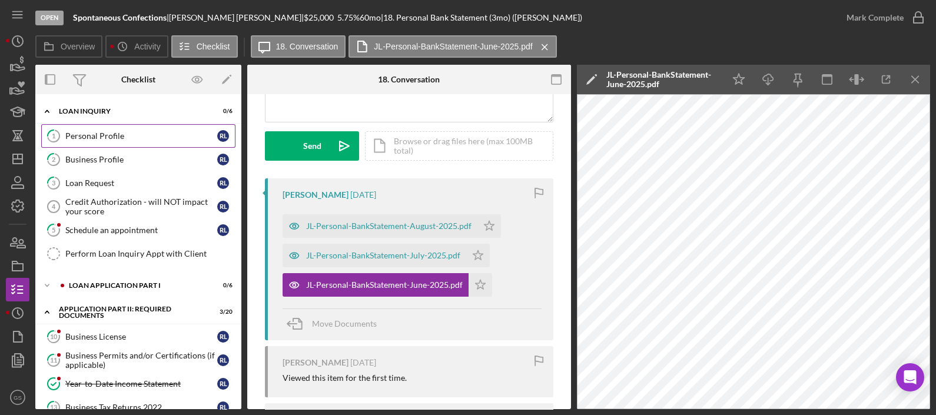
click at [121, 135] on div "Personal Profile" at bounding box center [141, 135] width 152 height 9
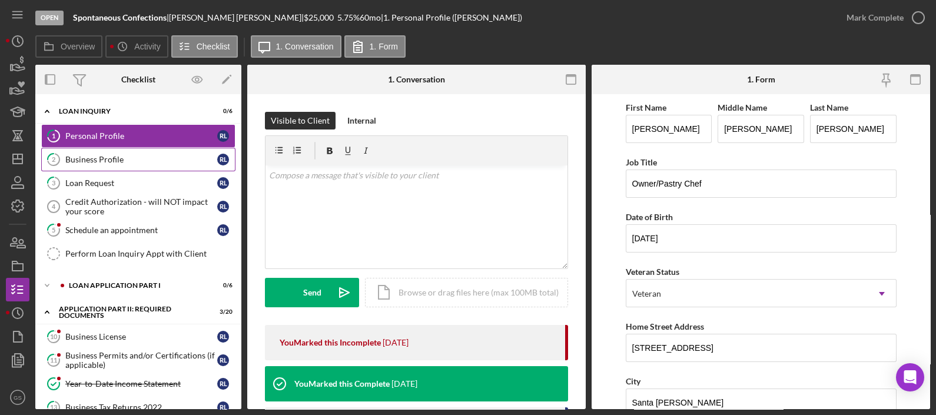
click at [88, 158] on div "Business Profile" at bounding box center [141, 159] width 152 height 9
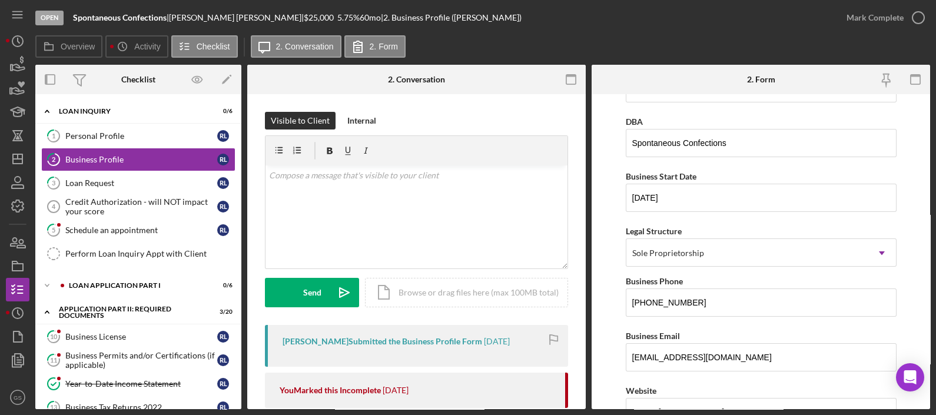
scroll to position [73, 0]
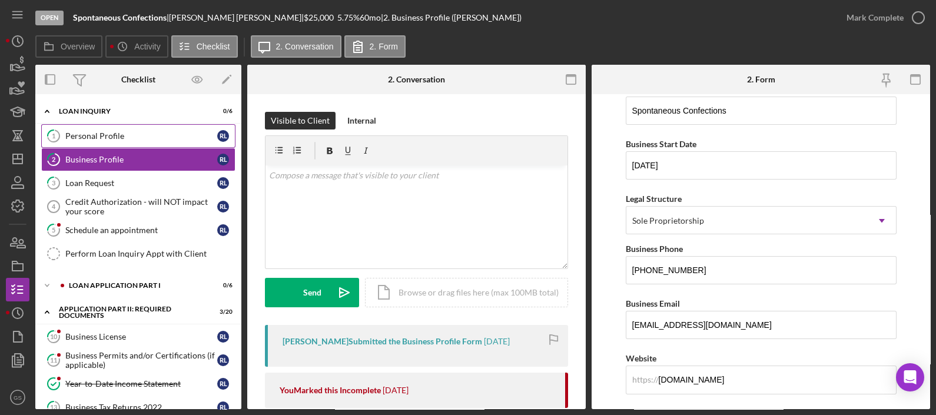
click at [144, 141] on link "1 Personal Profile R L" at bounding box center [138, 136] width 194 height 24
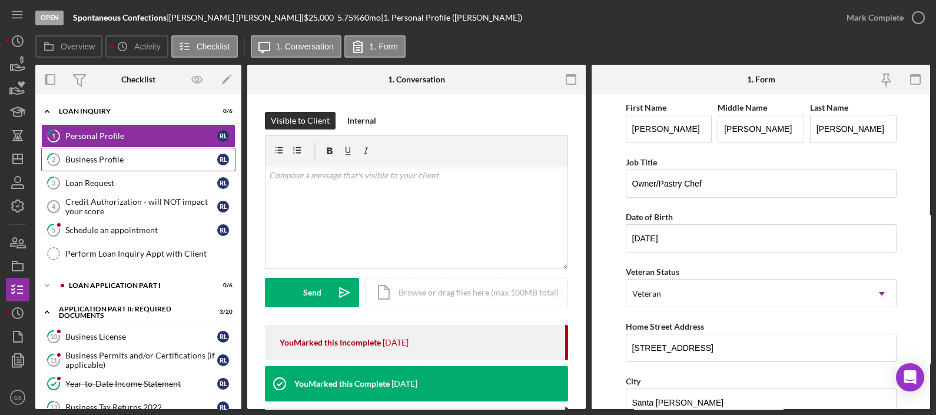
click at [114, 164] on div "Business Profile" at bounding box center [141, 159] width 152 height 9
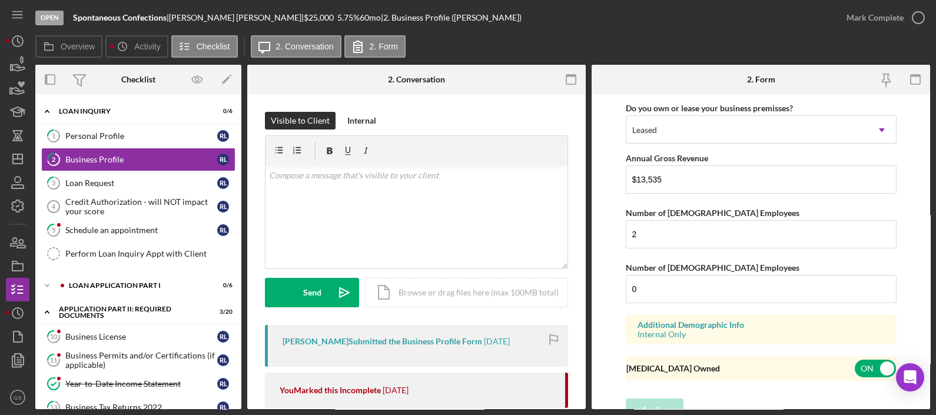
scroll to position [1206, 0]
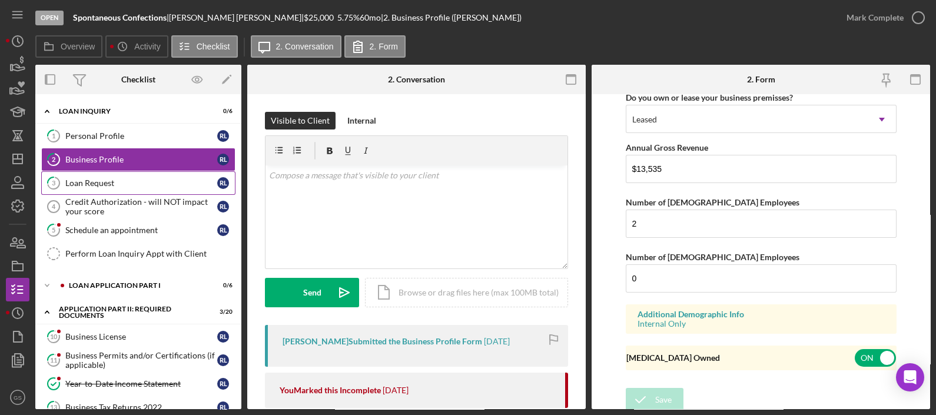
click at [138, 188] on link "3 Loan Request R L" at bounding box center [138, 183] width 194 height 24
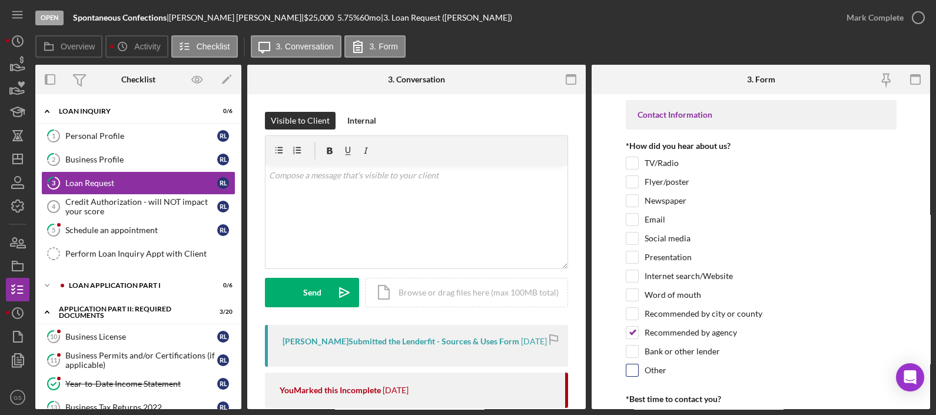
drag, startPoint x: 871, startPoint y: 281, endPoint x: 779, endPoint y: 367, distance: 125.3
click at [779, 367] on div "Other" at bounding box center [761, 373] width 271 height 19
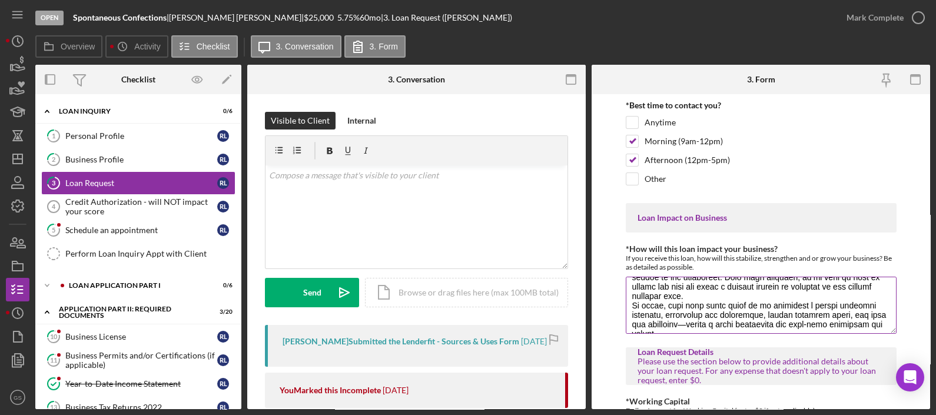
scroll to position [161, 0]
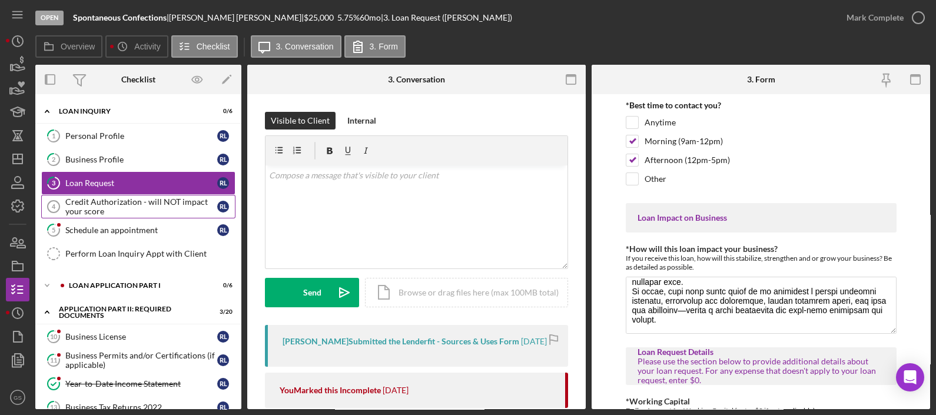
click at [82, 202] on div "Credit Authorization - will NOT impact your score" at bounding box center [141, 206] width 152 height 19
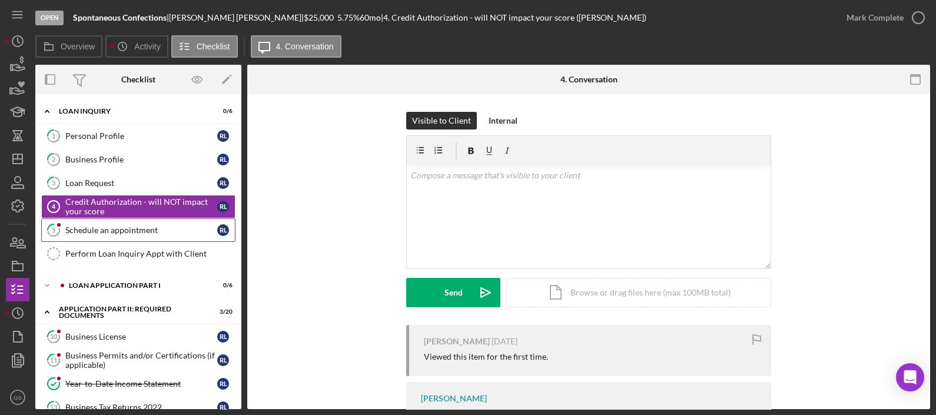
click at [107, 221] on link "5 Schedule an appointment R L" at bounding box center [138, 230] width 194 height 24
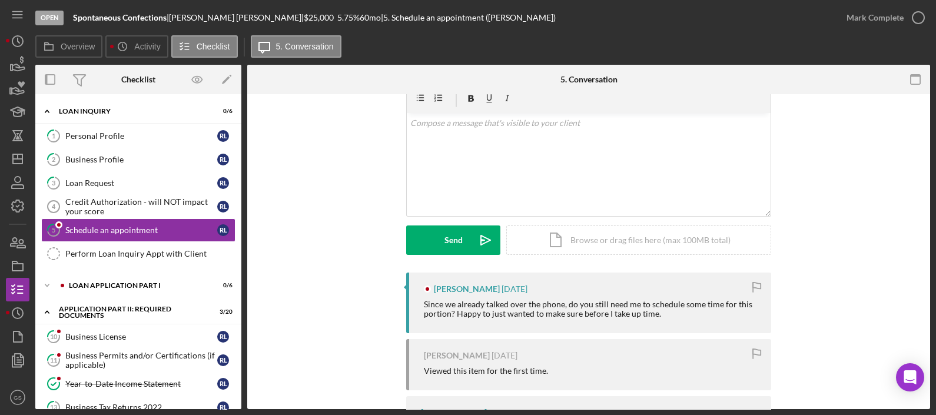
scroll to position [73, 0]
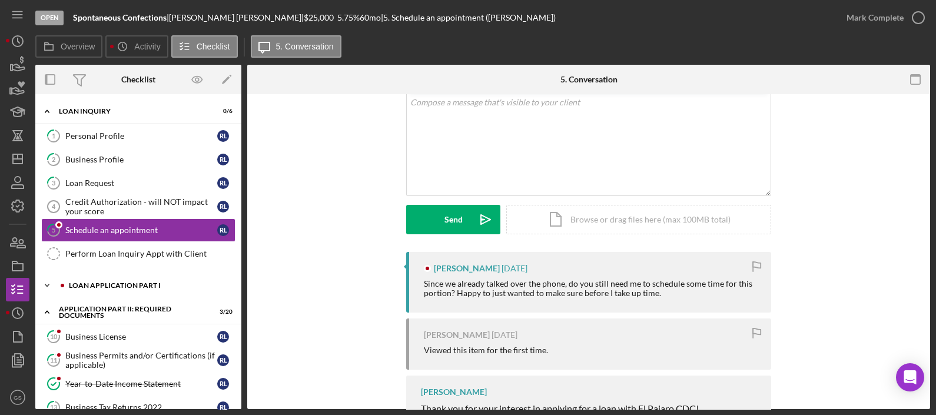
click at [96, 284] on div "Loan Application Part I" at bounding box center [148, 285] width 158 height 7
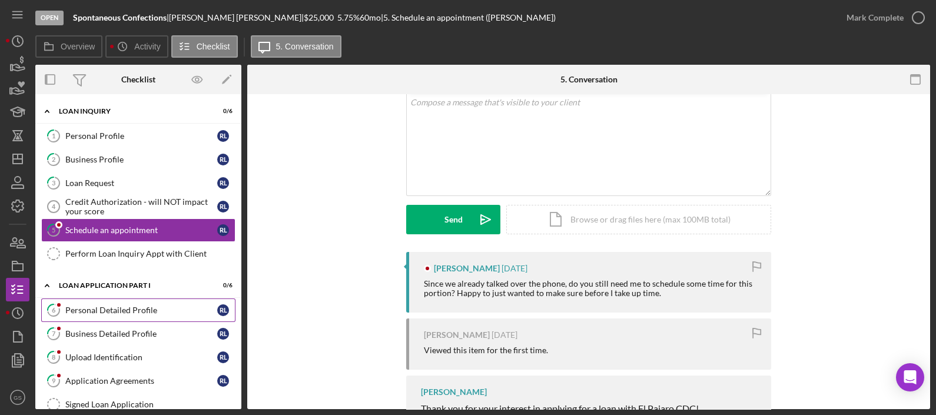
click at [96, 302] on link "6 Personal Detailed Profile R L" at bounding box center [138, 310] width 194 height 24
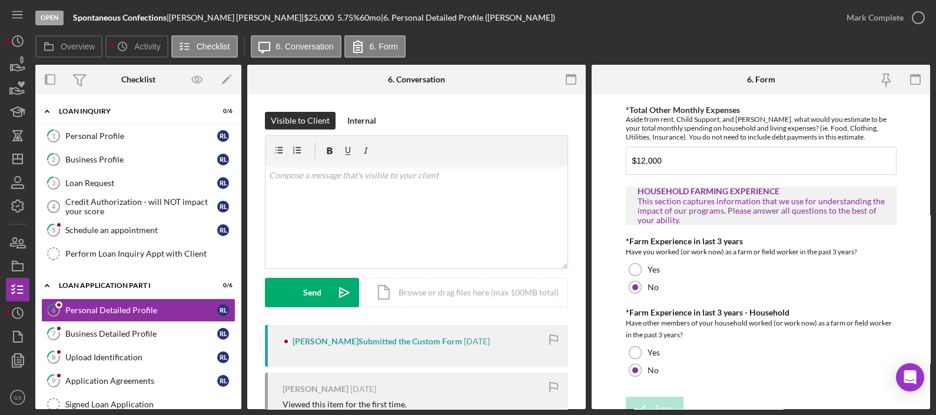
scroll to position [2068, 0]
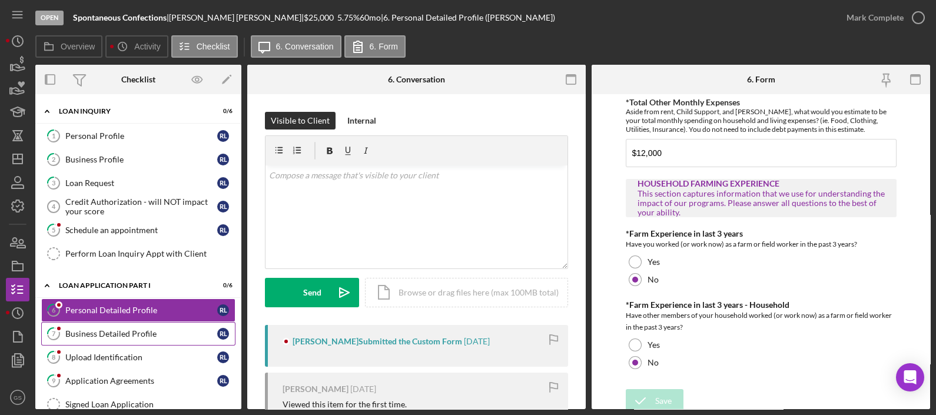
click at [154, 325] on link "7 Business Detailed Profile R L" at bounding box center [138, 334] width 194 height 24
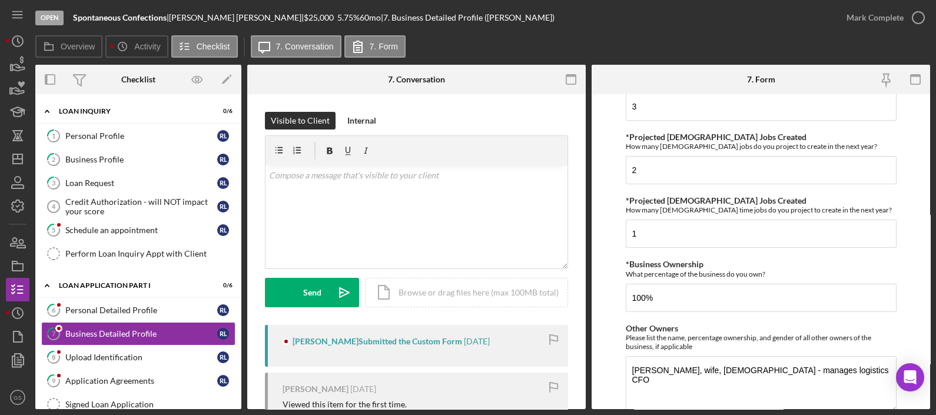
scroll to position [558, 0]
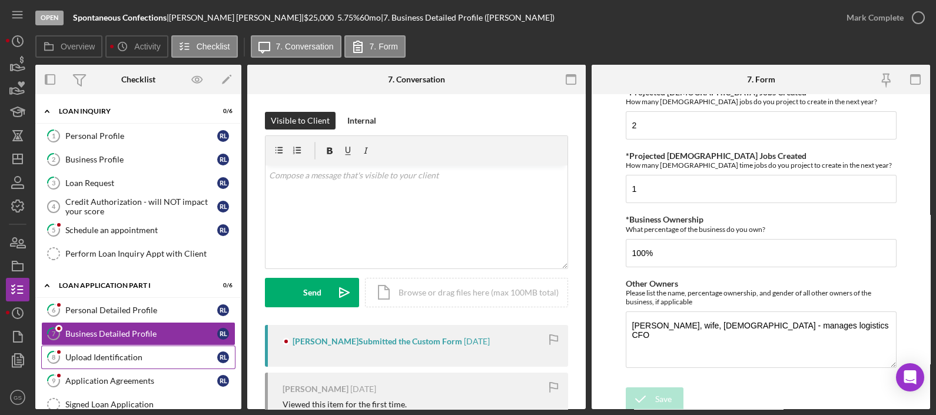
click at [126, 348] on link "8 Upload Identification R L" at bounding box center [138, 357] width 194 height 24
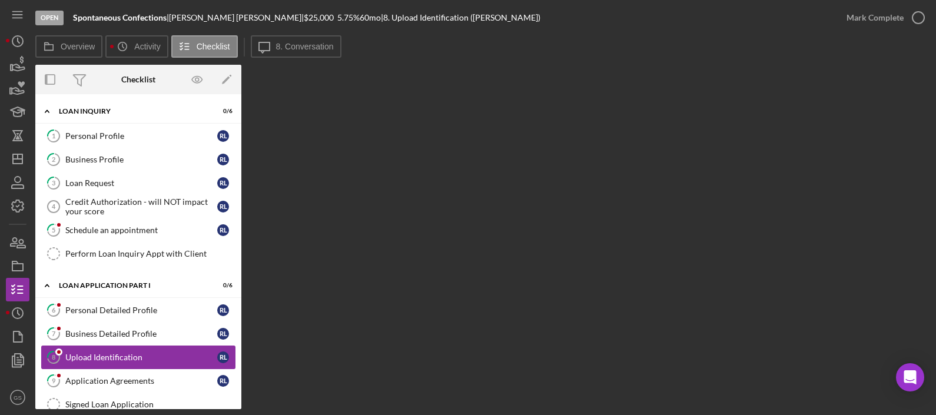
click at [158, 359] on div "Upload Identification" at bounding box center [141, 356] width 152 height 9
click at [159, 376] on div "Application Agreements" at bounding box center [141, 380] width 152 height 9
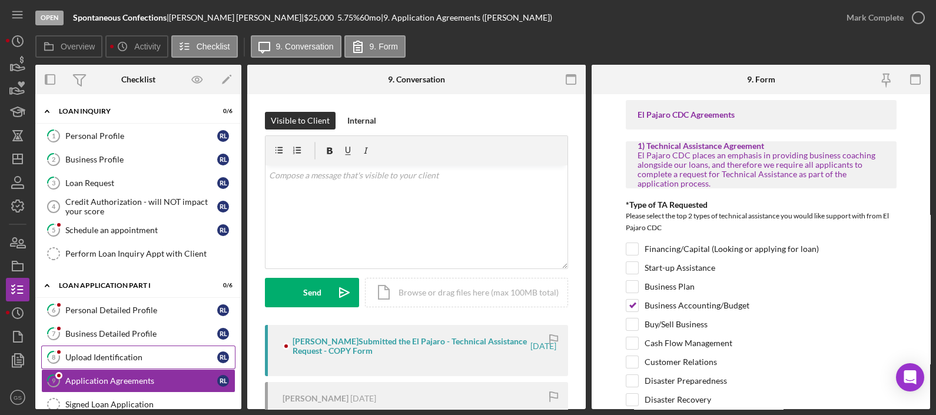
click at [151, 354] on div "Upload Identification" at bounding box center [141, 356] width 152 height 9
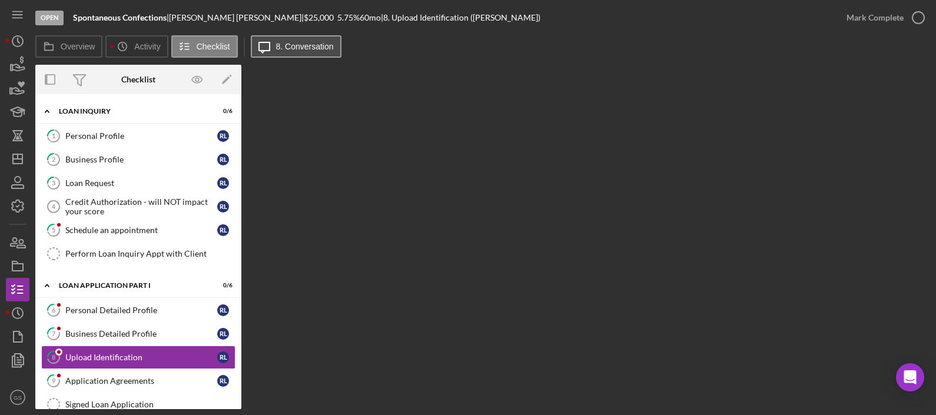
click at [294, 46] on label "8. Conversation" at bounding box center [305, 46] width 58 height 9
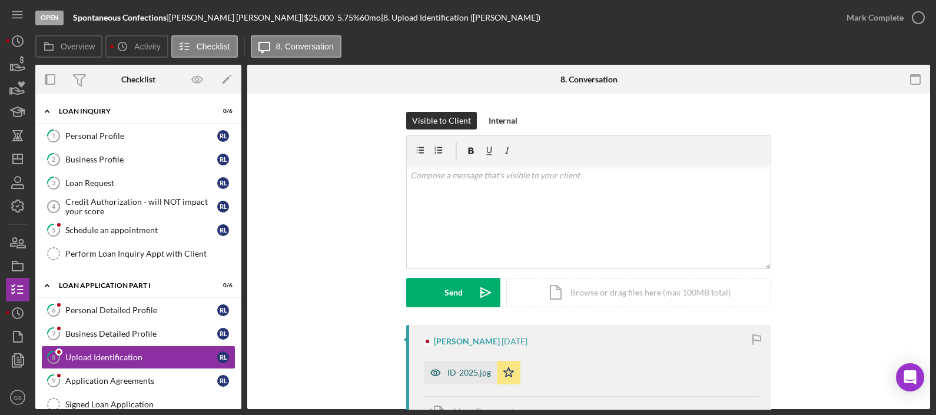
click at [458, 371] on div "ID-2025.jpg" at bounding box center [469, 372] width 44 height 9
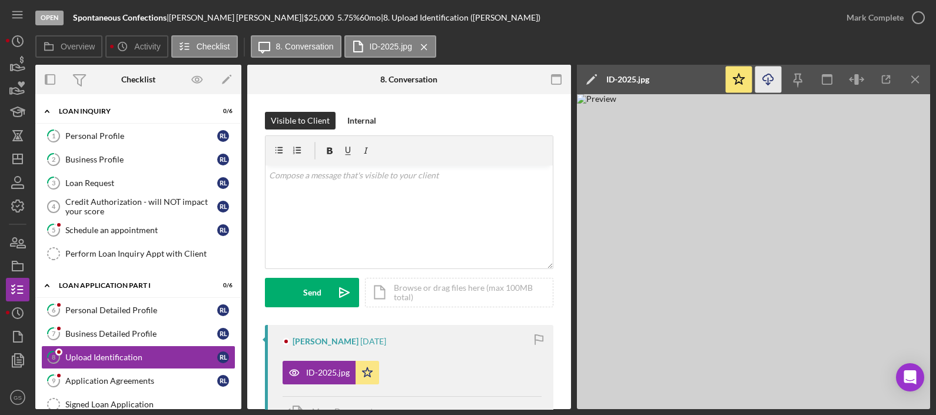
click at [769, 89] on icon "Icon/Download" at bounding box center [768, 79] width 26 height 26
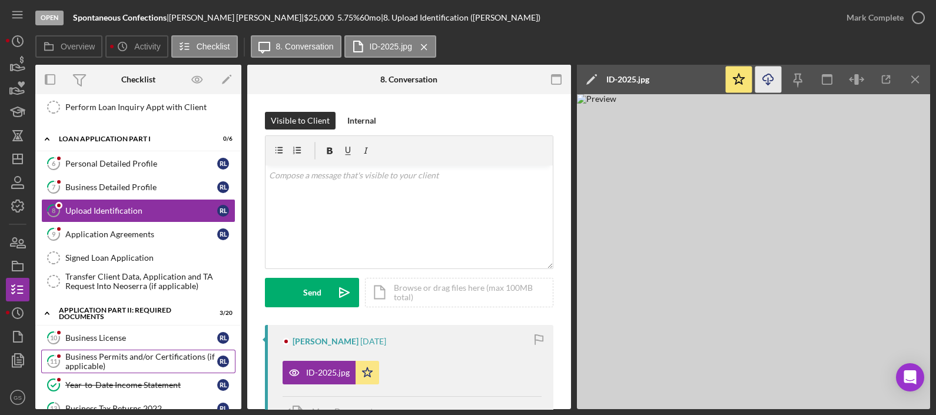
scroll to position [221, 0]
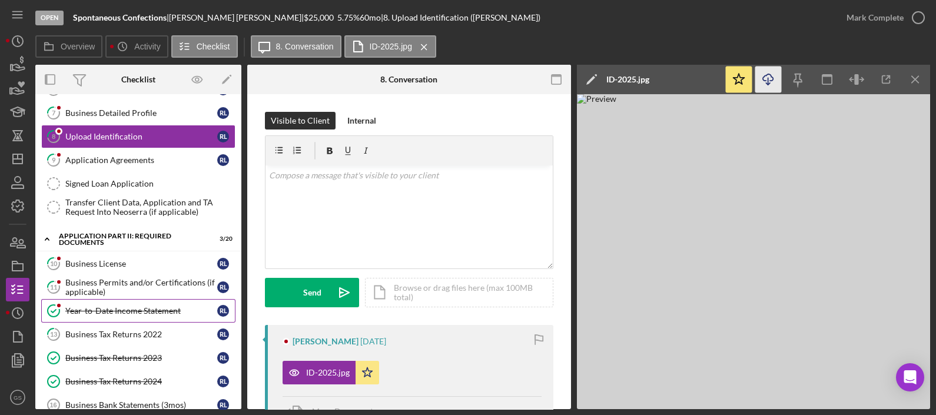
click at [151, 312] on div "Year-to-Date Income Statement" at bounding box center [141, 310] width 152 height 9
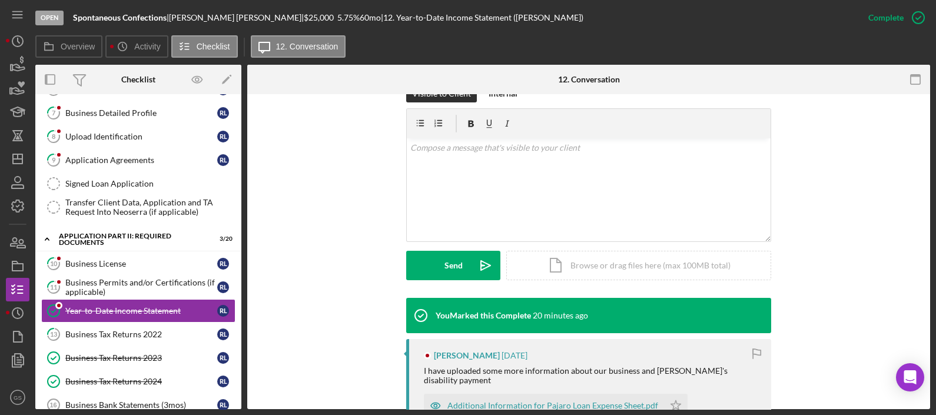
scroll to position [294, 0]
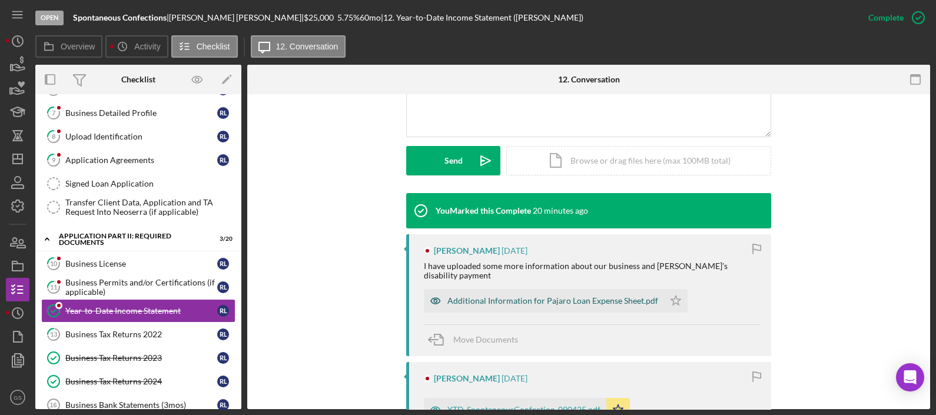
click at [519, 296] on div "Additional Information for Pajaro Loan Expense Sheet.pdf" at bounding box center [552, 300] width 211 height 9
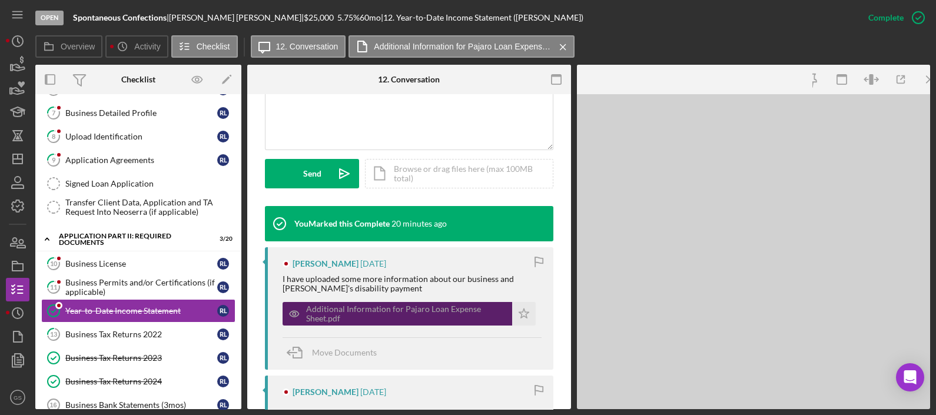
scroll to position [307, 0]
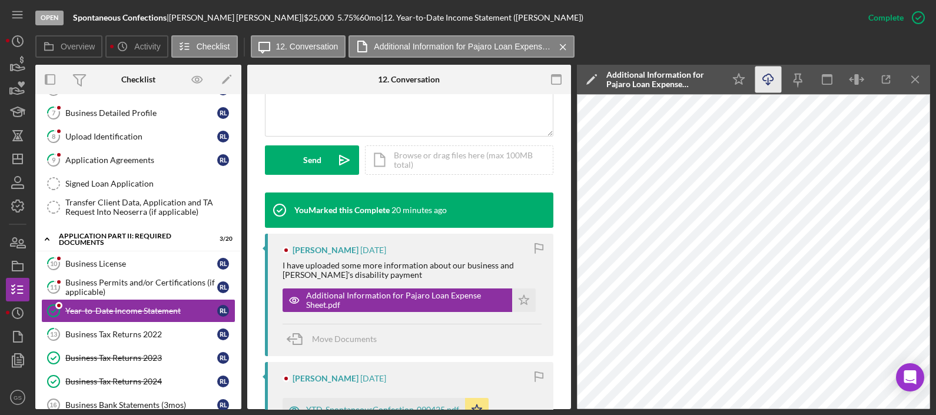
click at [773, 82] on icon "Icon/Download" at bounding box center [768, 79] width 26 height 26
click at [157, 357] on div "Business Tax Returns 2023" at bounding box center [141, 357] width 152 height 9
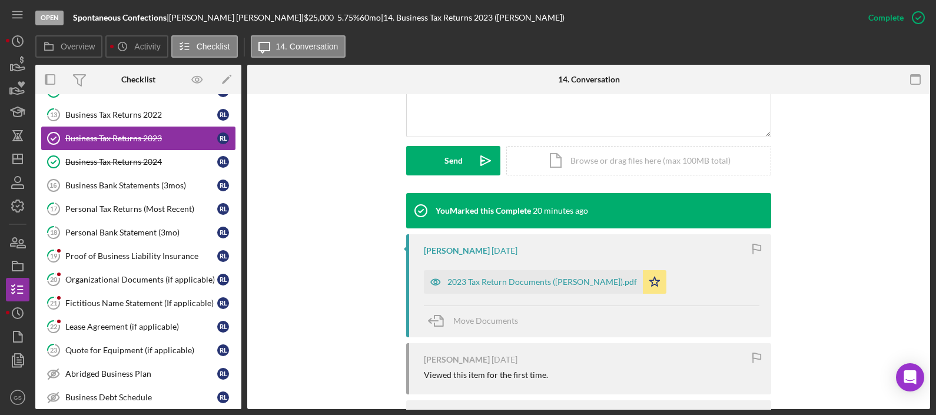
scroll to position [441, 0]
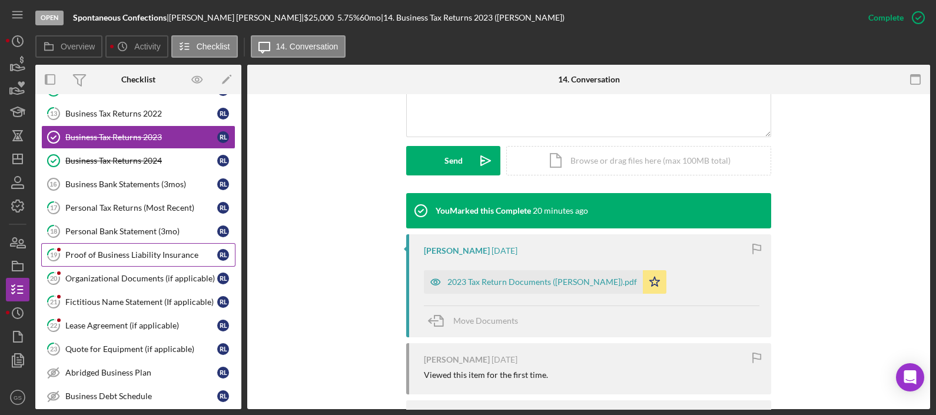
click at [149, 250] on div "Proof of Business Liability Insurance" at bounding box center [141, 254] width 152 height 9
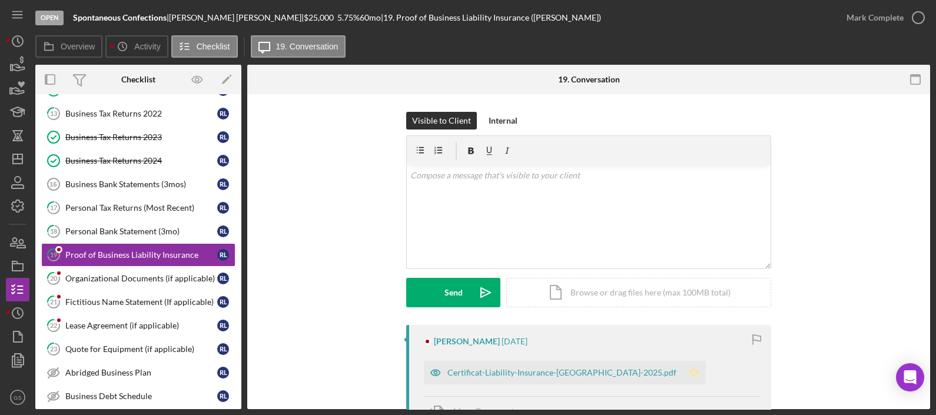
click at [689, 371] on polygon "button" at bounding box center [694, 371] width 10 height 9
click at [915, 16] on icon "button" at bounding box center [917, 17] width 29 height 29
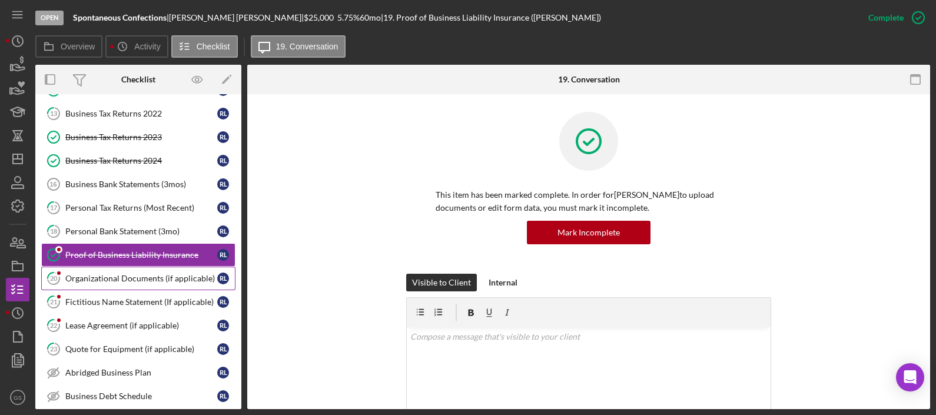
click at [174, 278] on div "Organizational Documents (if applicable)" at bounding box center [141, 278] width 152 height 9
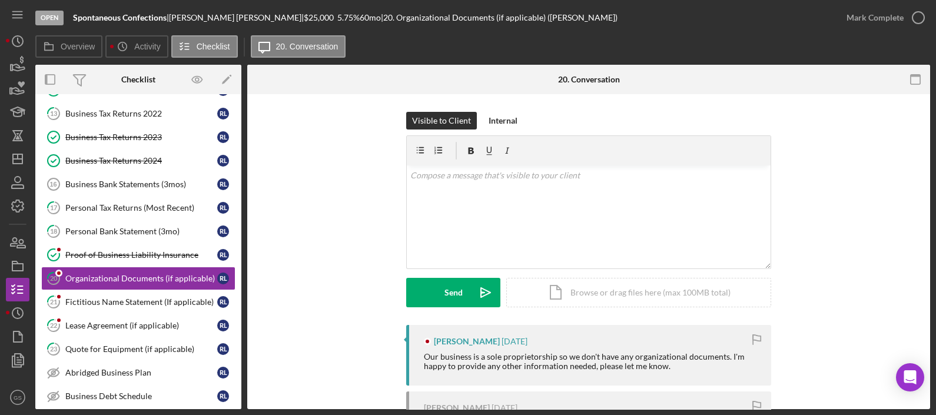
scroll to position [152, 0]
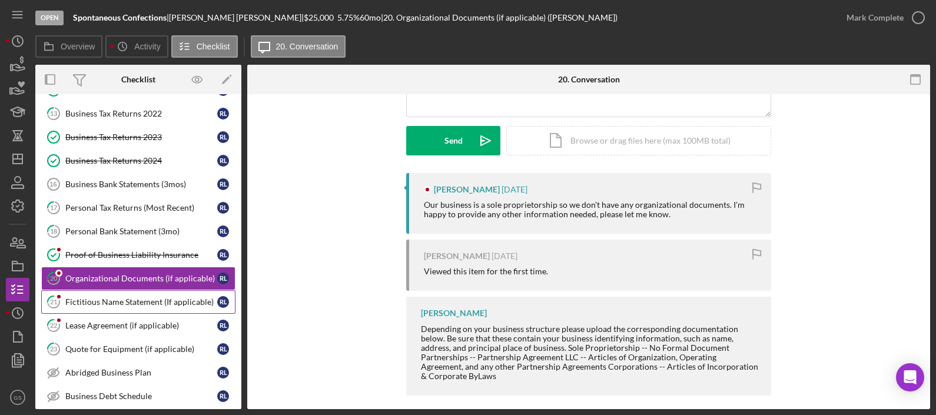
click at [100, 297] on div "Fictitious Name Statement (If applicable)" at bounding box center [141, 301] width 152 height 9
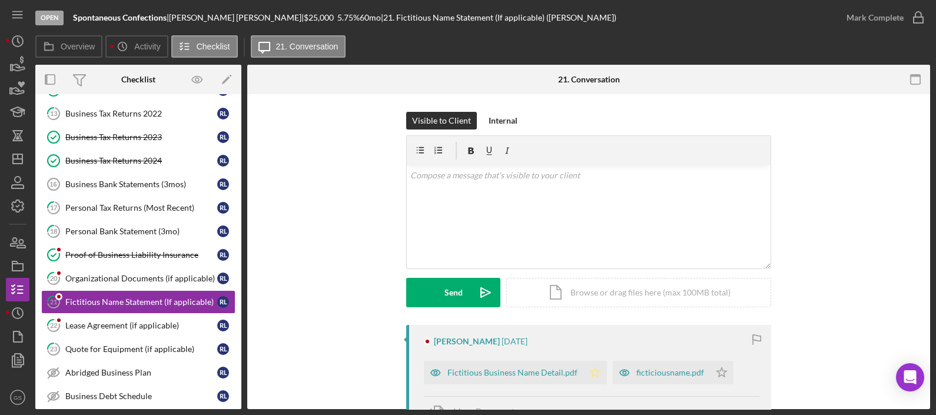
click at [590, 369] on polygon "button" at bounding box center [595, 371] width 10 height 9
click at [923, 11] on icon "button" at bounding box center [917, 17] width 29 height 29
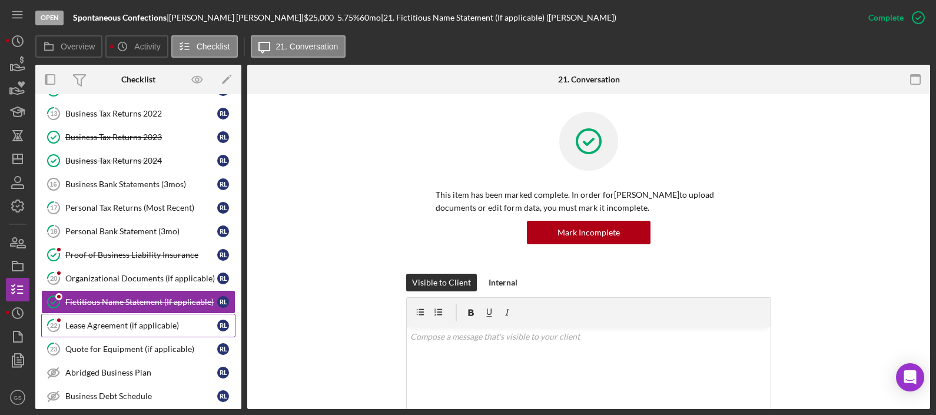
click at [135, 321] on div "Lease Agreement (if applicable)" at bounding box center [141, 325] width 152 height 9
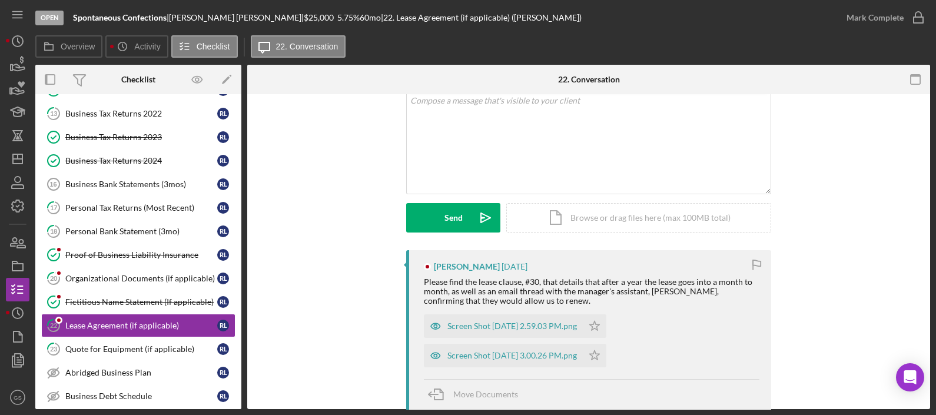
scroll to position [147, 0]
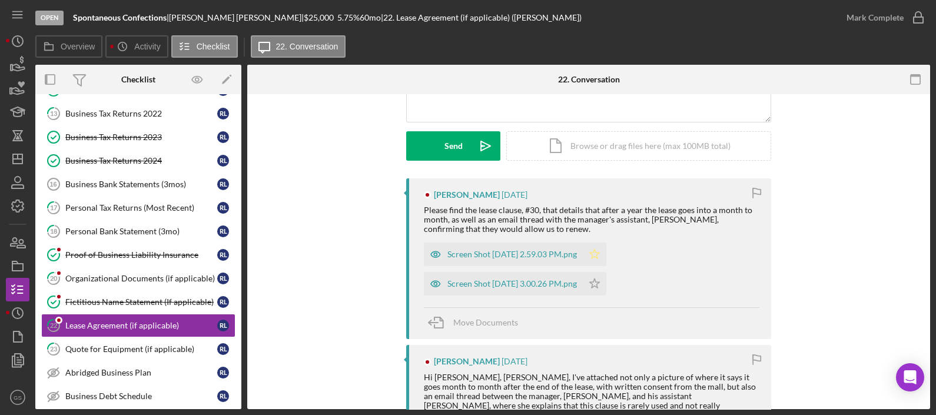
click at [606, 248] on icon "Icon/Star" at bounding box center [595, 254] width 24 height 24
click at [606, 284] on icon "Icon/Star" at bounding box center [595, 284] width 24 height 24
click at [917, 17] on icon "button" at bounding box center [917, 17] width 29 height 29
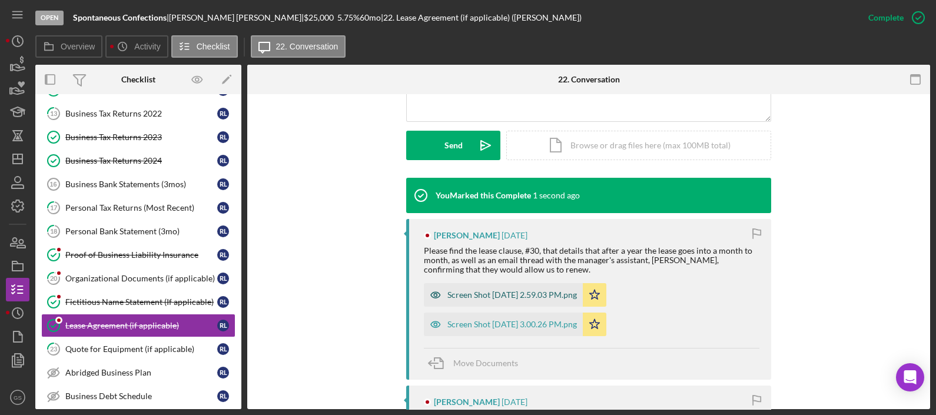
click at [550, 289] on div "Screen Shot 2025-09-04 at 2.59.03 PM.png" at bounding box center [503, 295] width 159 height 24
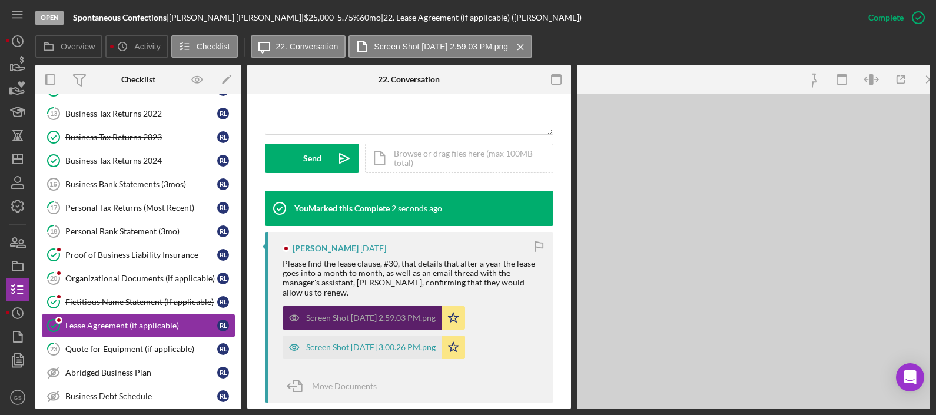
scroll to position [322, 0]
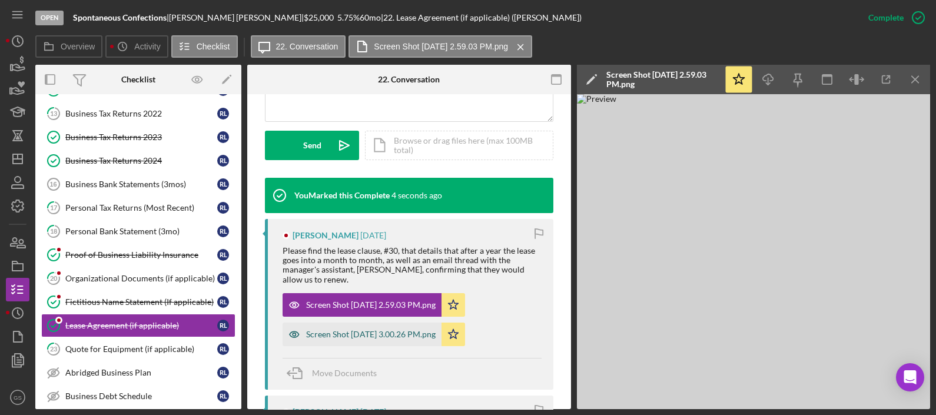
click at [415, 337] on div "Screen Shot 2025-09-04 at 3.00.26 PM.png" at bounding box center [370, 334] width 129 height 9
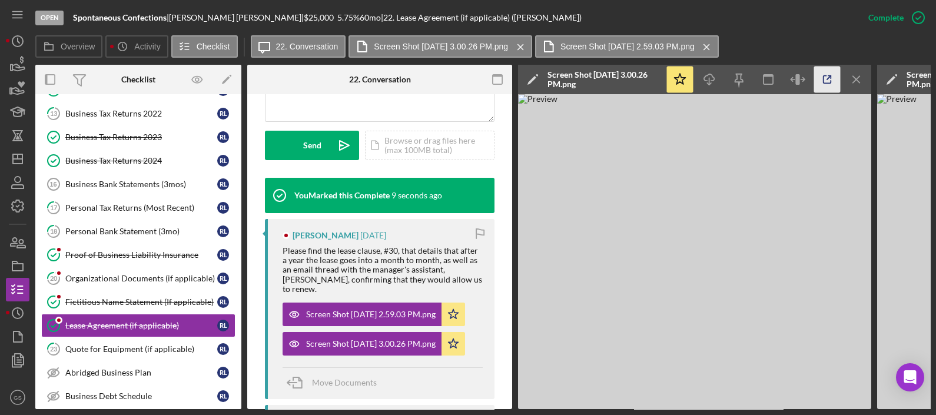
click at [822, 77] on icon "button" at bounding box center [827, 79] width 26 height 26
click at [449, 355] on div "Robert Lenorovitz 4 days ago Please find the lease clause, #30, that details th…" at bounding box center [380, 309] width 230 height 180
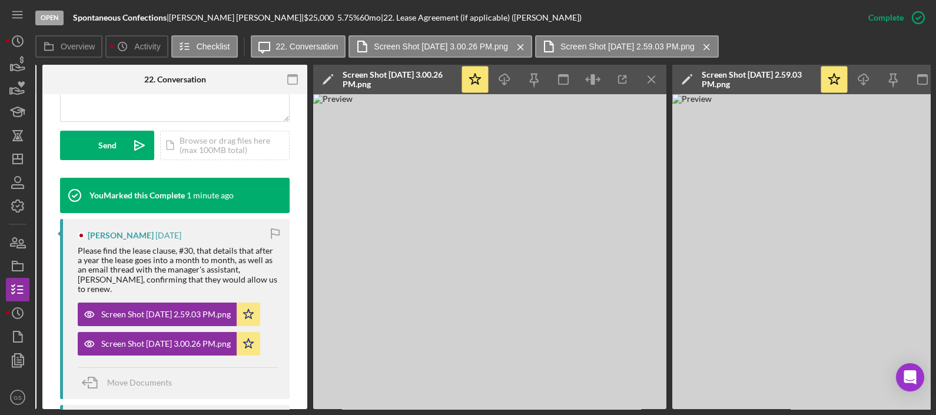
scroll to position [0, 300]
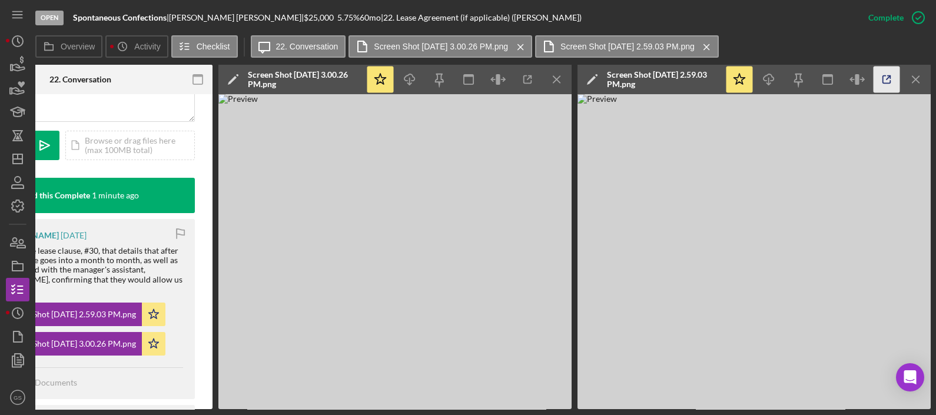
click at [891, 87] on icon "button" at bounding box center [886, 79] width 26 height 26
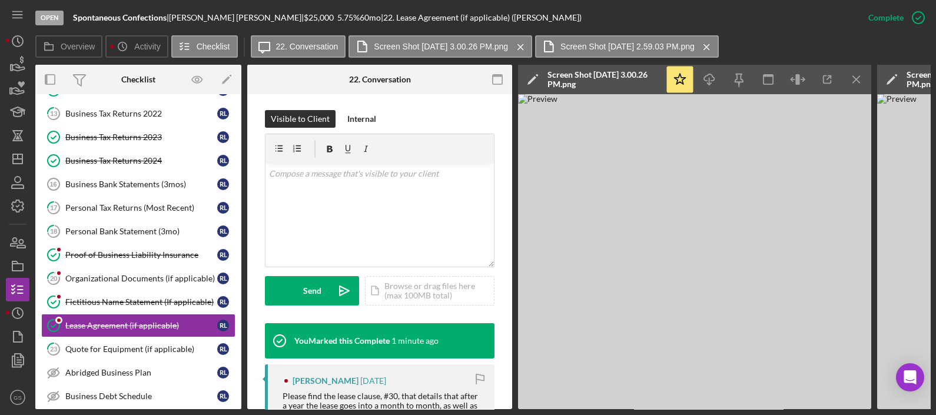
scroll to position [175, 0]
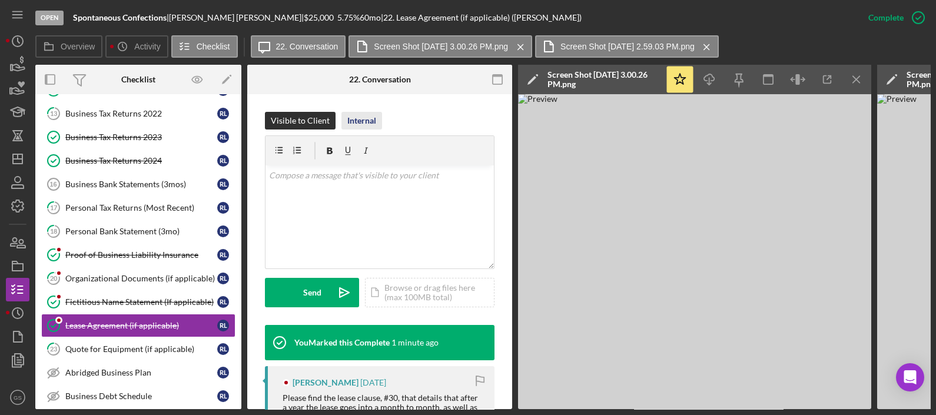
click at [360, 120] on div "Internal" at bounding box center [361, 121] width 29 height 18
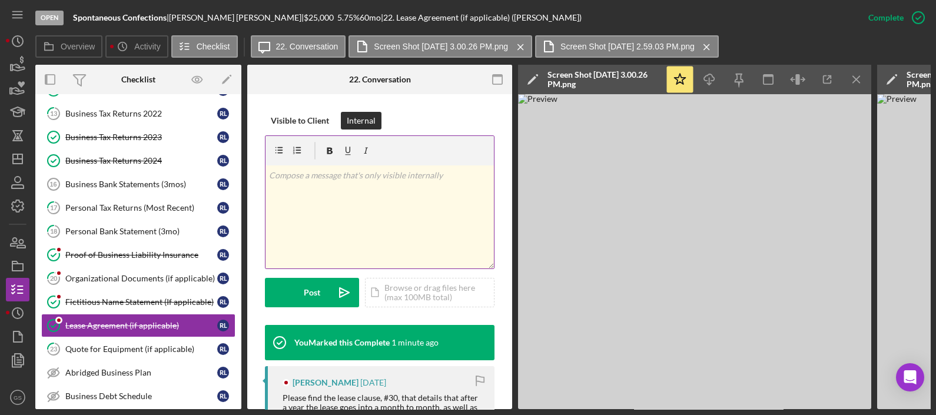
click at [353, 191] on div "v Color teal Color pink Remove color Add row above Add row below Add column bef…" at bounding box center [379, 216] width 228 height 103
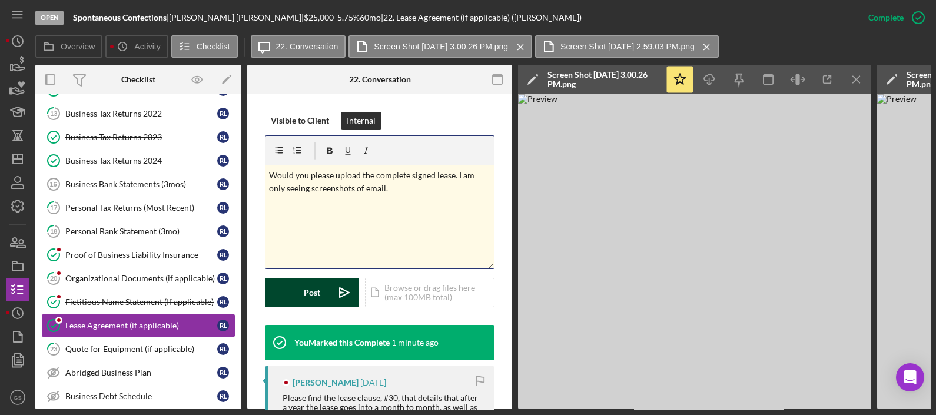
click at [339, 286] on icon "Icon/icon-invite-send" at bounding box center [344, 292] width 29 height 29
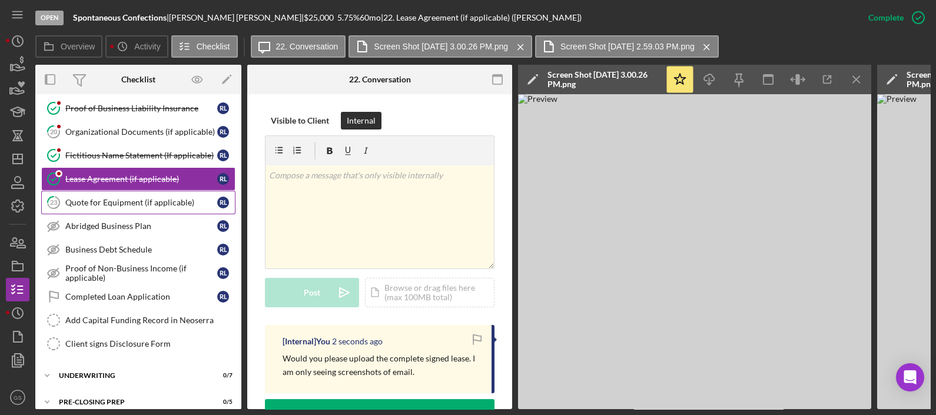
scroll to position [649, 0]
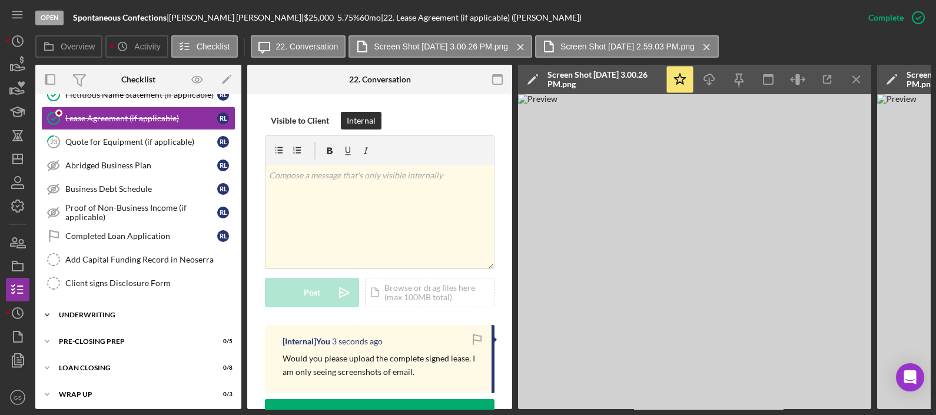
click at [161, 311] on div "Underwriting" at bounding box center [143, 314] width 168 height 7
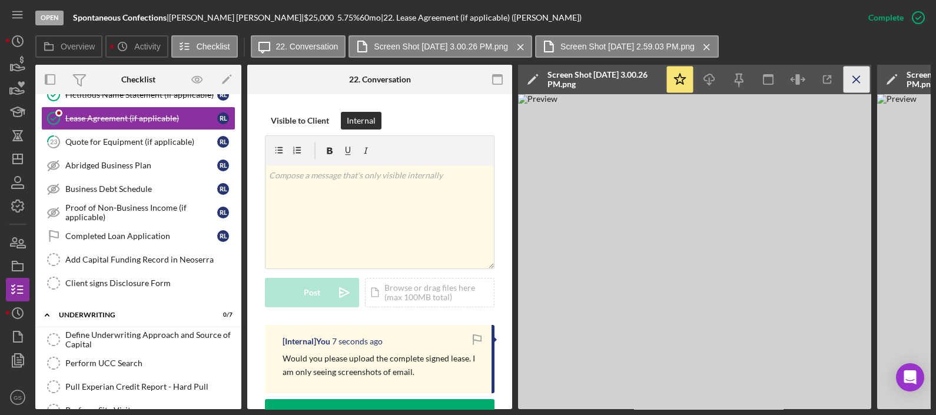
click at [857, 88] on icon "Icon/Menu Close" at bounding box center [856, 79] width 26 height 26
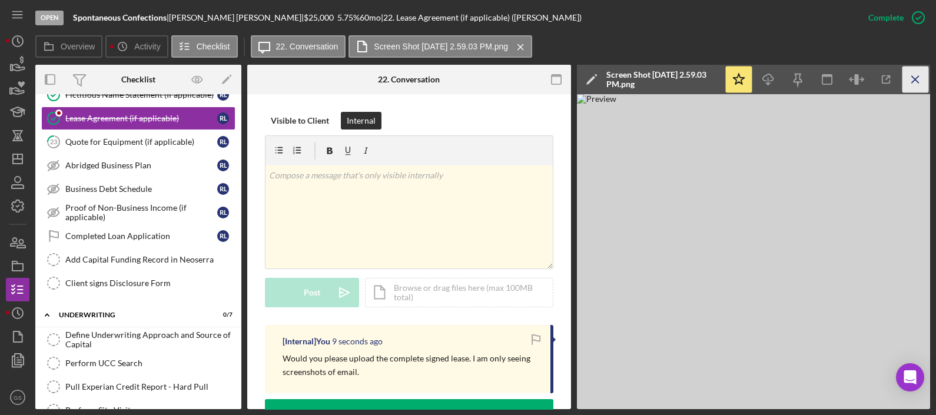
click at [916, 78] on icon "Icon/Menu Close" at bounding box center [915, 79] width 26 height 26
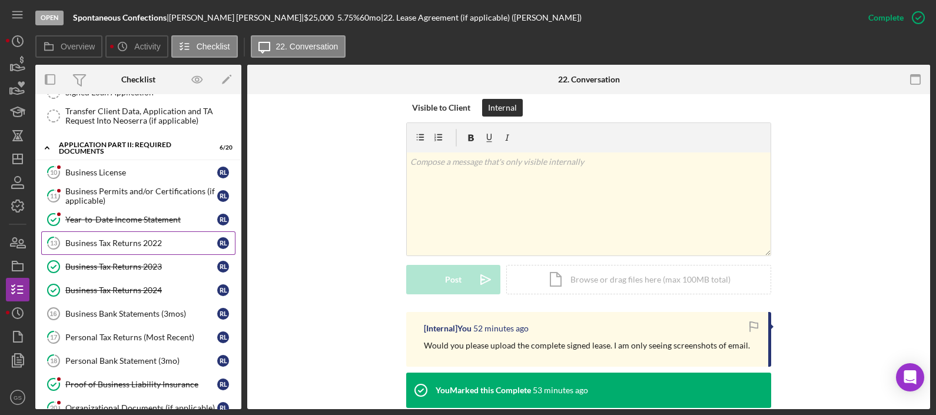
scroll to position [281, 0]
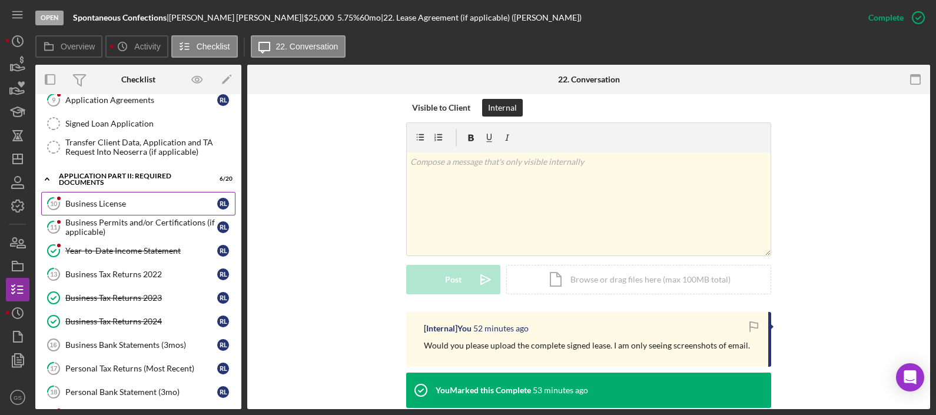
click at [132, 205] on div "Business License" at bounding box center [141, 203] width 152 height 9
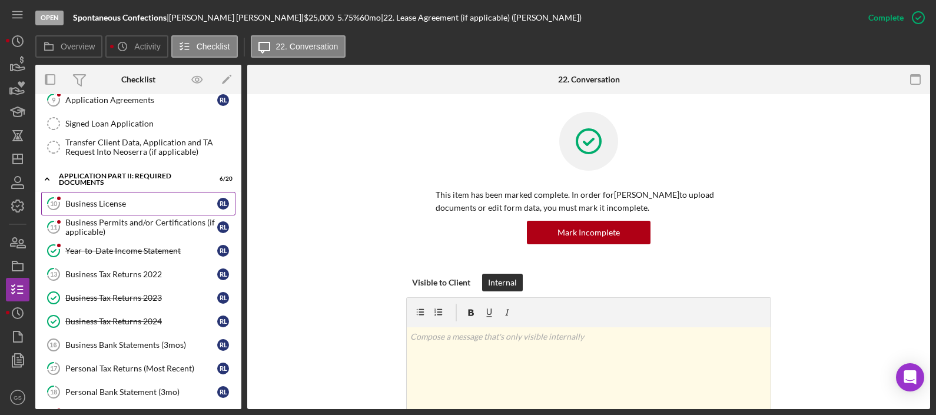
click at [132, 204] on link "10 Business License R L" at bounding box center [138, 204] width 194 height 24
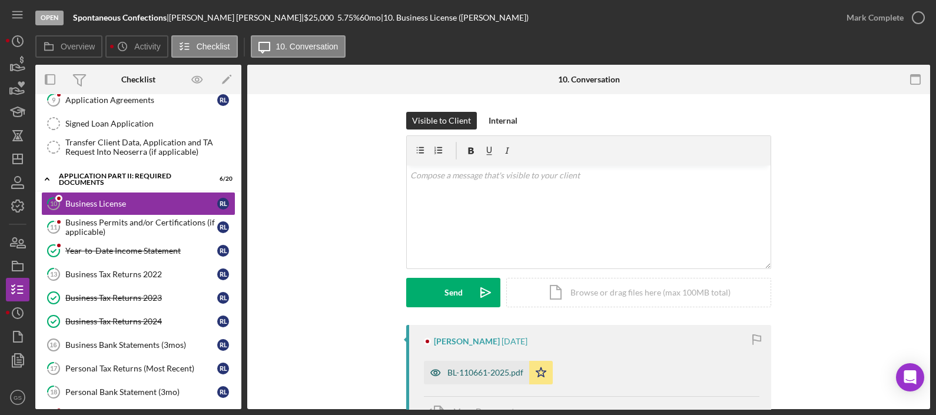
click at [488, 377] on div "BL-110661-2025.pdf" at bounding box center [485, 372] width 76 height 9
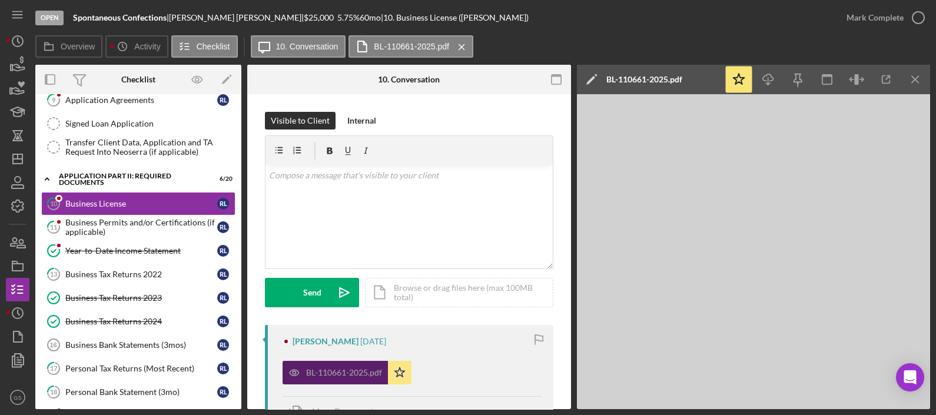
click at [488, 377] on div "BL-110661-2025.pdf Icon/Star" at bounding box center [411, 369] width 259 height 29
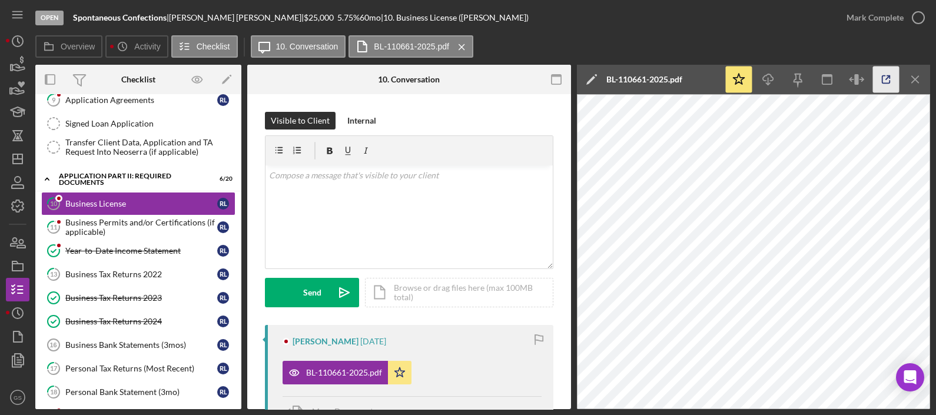
click at [891, 72] on icon "button" at bounding box center [886, 79] width 26 height 26
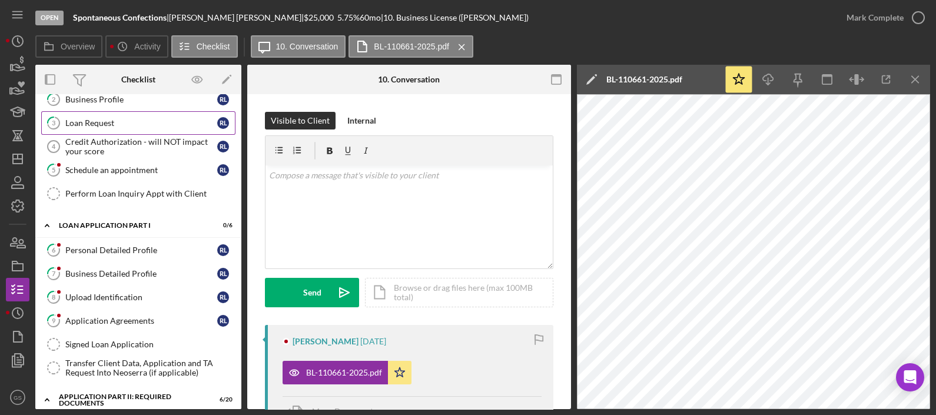
click at [129, 124] on div "Loan Request" at bounding box center [141, 122] width 152 height 9
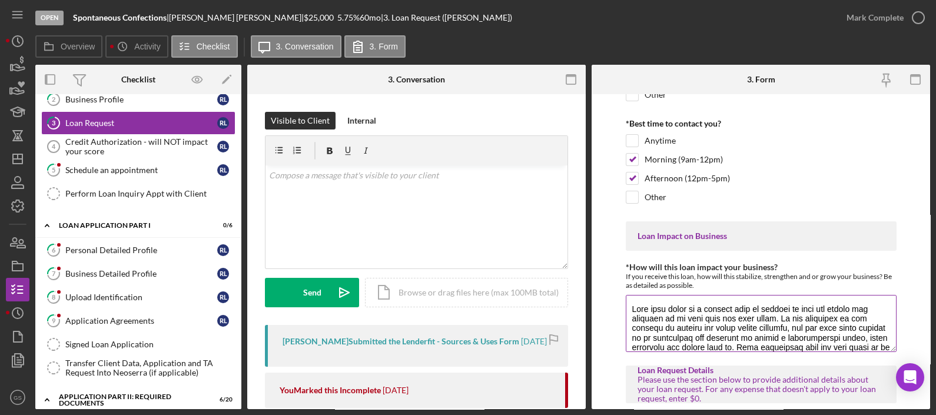
scroll to position [294, 0]
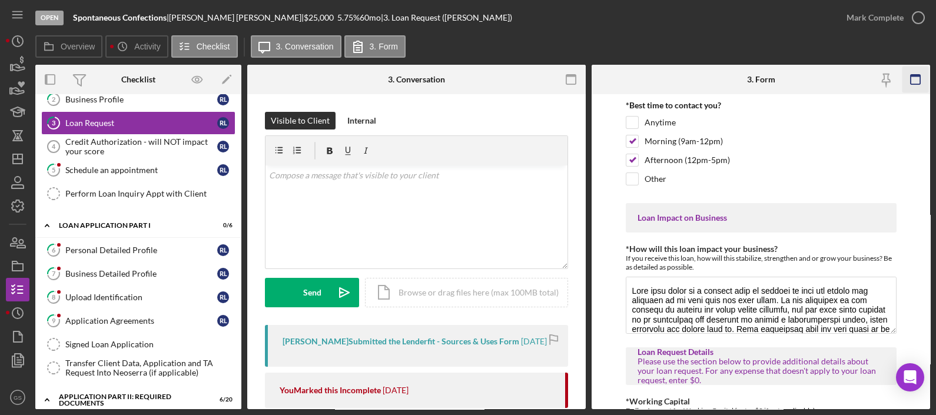
click at [916, 79] on icon "button" at bounding box center [915, 79] width 26 height 26
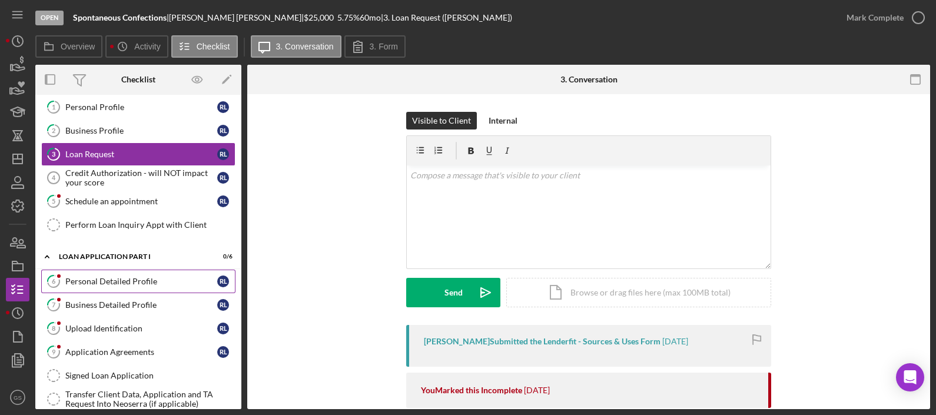
scroll to position [0, 0]
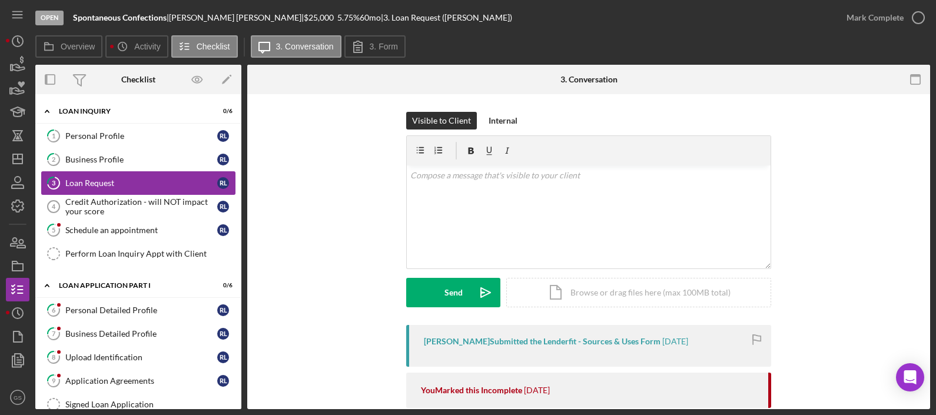
click at [152, 174] on link "3 Loan Request R L" at bounding box center [138, 183] width 194 height 24
click at [129, 182] on div "Loan Request" at bounding box center [141, 182] width 152 height 9
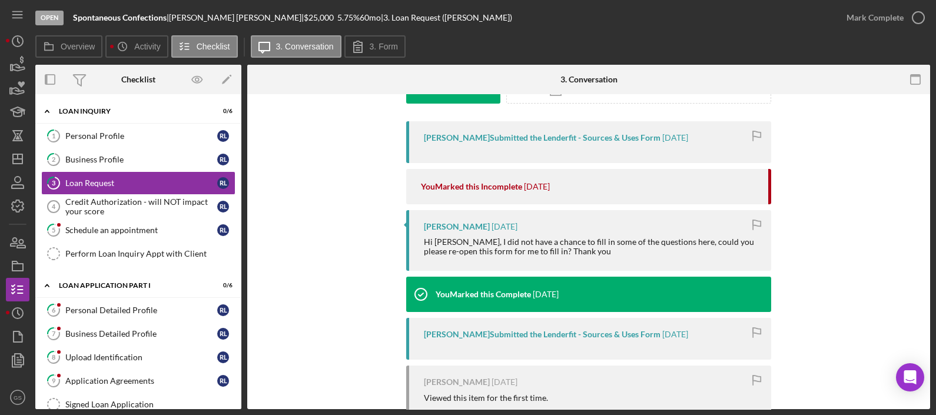
scroll to position [109, 0]
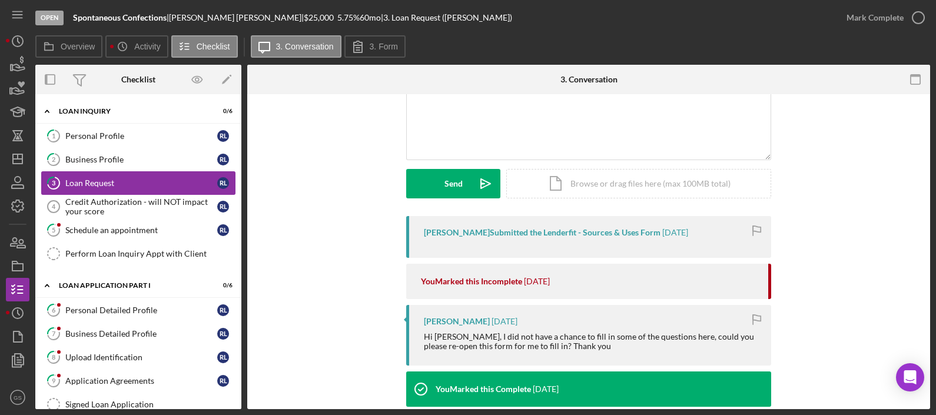
click at [54, 181] on tspan "3" at bounding box center [54, 183] width 4 height 8
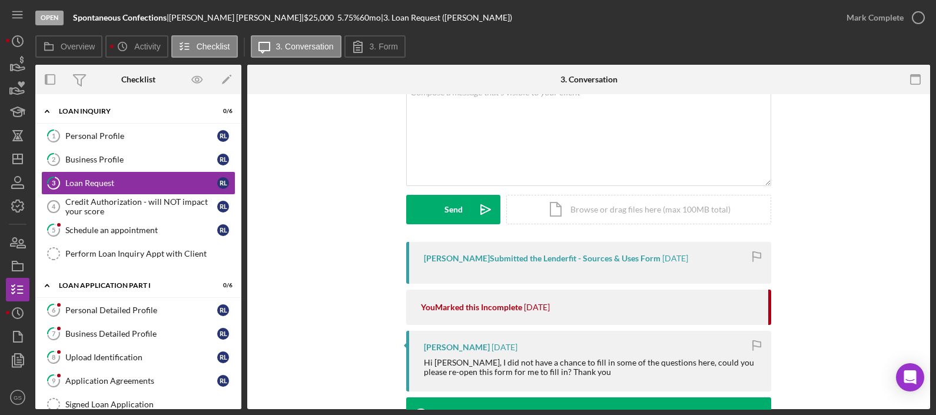
scroll to position [0, 0]
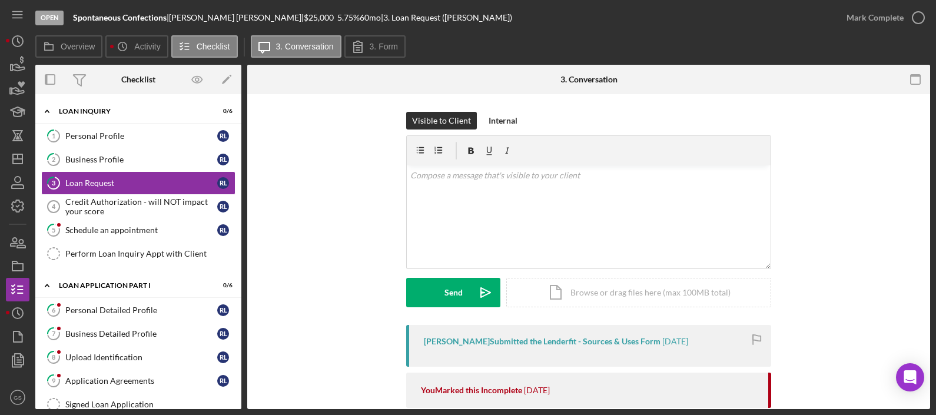
click at [644, 344] on div "Robert Lenorovitz Submitted the Lenderfit - Sources & Uses Form" at bounding box center [542, 341] width 237 height 9
click at [115, 185] on div "Loan Request" at bounding box center [141, 182] width 152 height 9
click at [371, 42] on label "3. Form" at bounding box center [384, 46] width 28 height 9
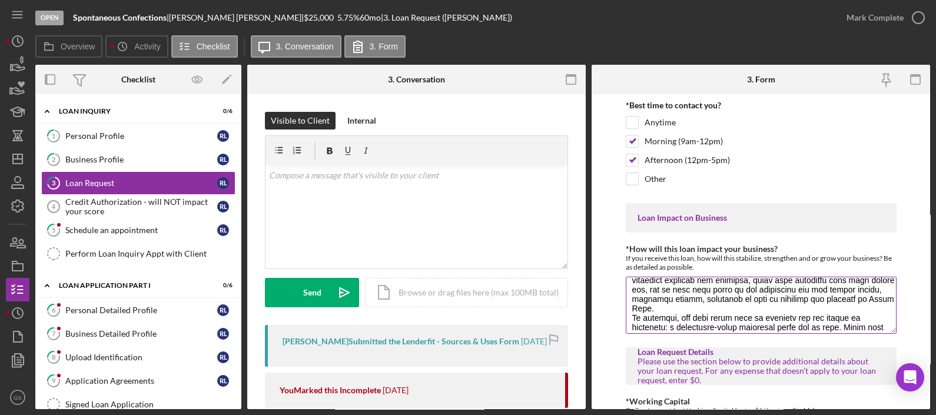
scroll to position [88, 0]
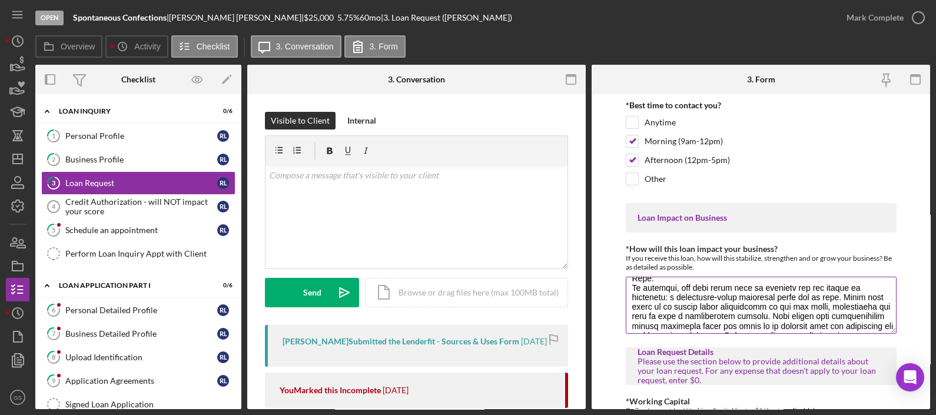
drag, startPoint x: 681, startPoint y: 290, endPoint x: 807, endPoint y: 289, distance: 125.4
click at [807, 289] on textarea "*How will this loan impact your business?" at bounding box center [761, 305] width 271 height 56
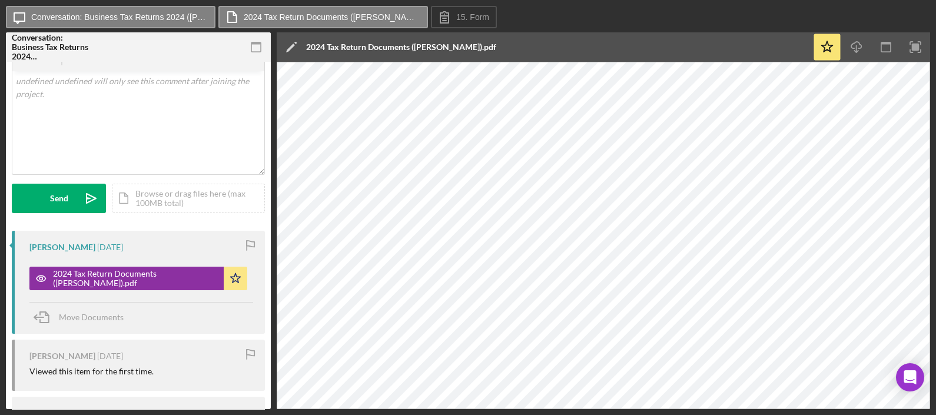
scroll to position [73, 0]
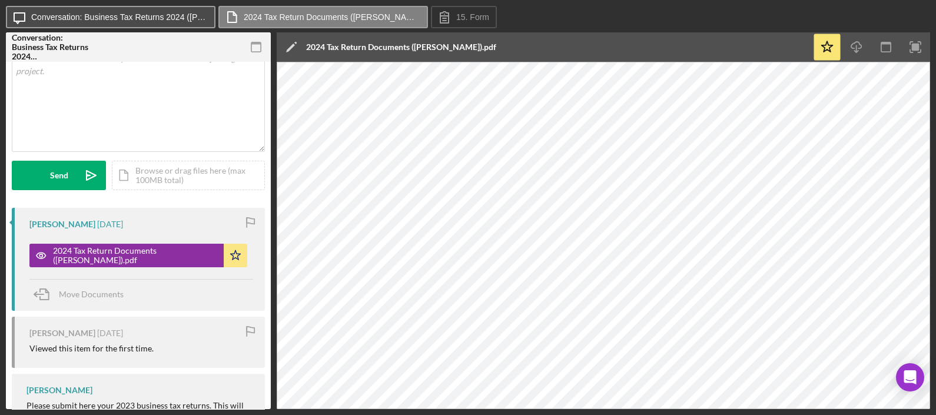
click at [105, 21] on label "Conversation: Business Tax Returns 2024 (Robert L.)" at bounding box center [119, 16] width 177 height 9
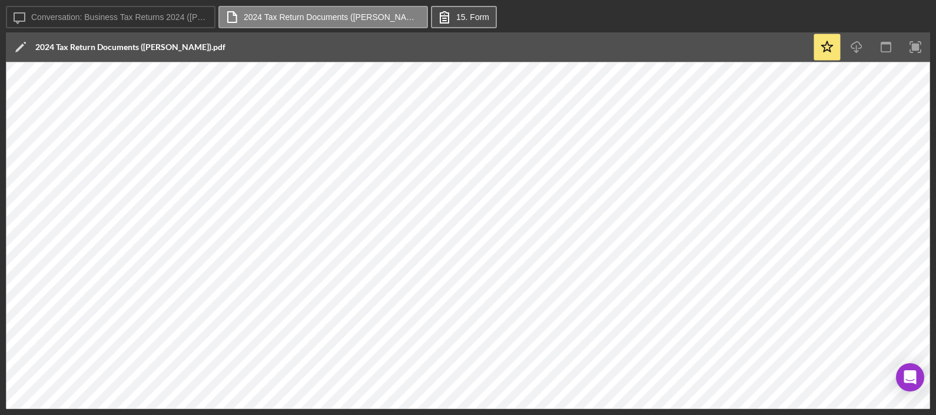
click at [475, 11] on button "15. Form" at bounding box center [464, 17] width 66 height 22
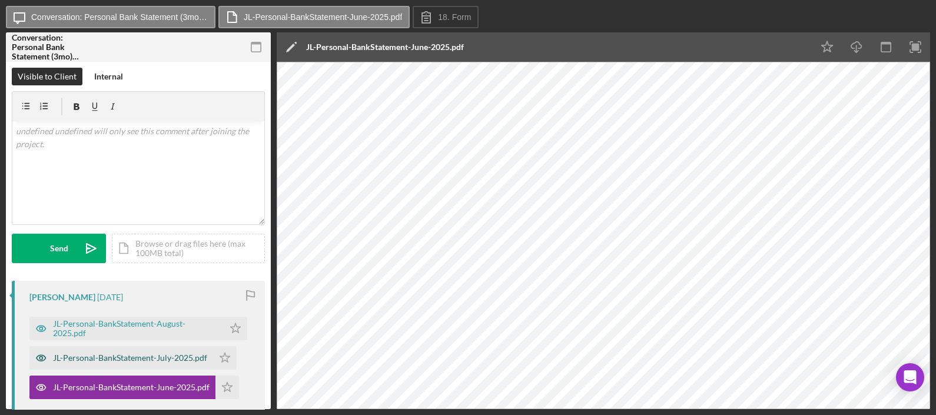
click at [178, 360] on div "JL-Personal-BankStatement-July-2025.pdf" at bounding box center [130, 357] width 154 height 9
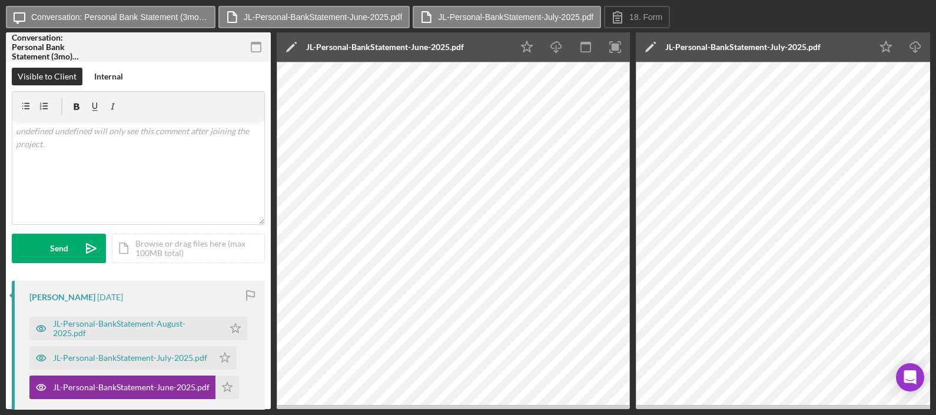
drag, startPoint x: 771, startPoint y: 409, endPoint x: 835, endPoint y: 410, distance: 64.2
click at [835, 410] on div "Icon/Message Conversation: Personal Bank Statement (3mo) ([PERSON_NAME]) JL-Per…" at bounding box center [468, 207] width 936 height 415
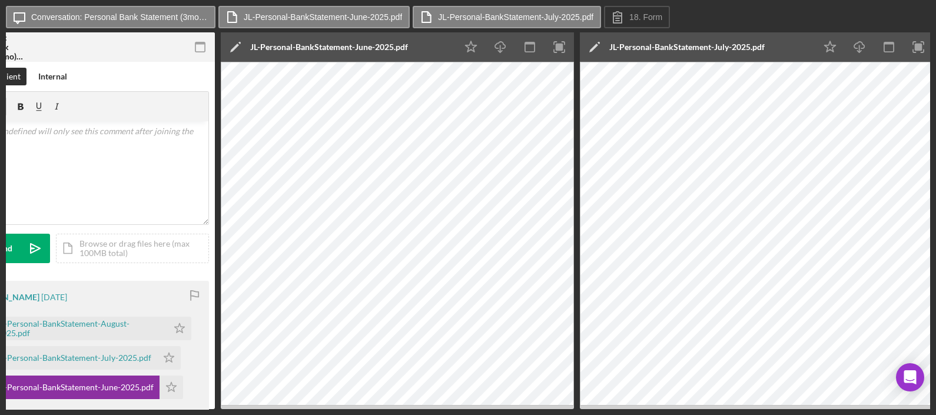
scroll to position [0, 58]
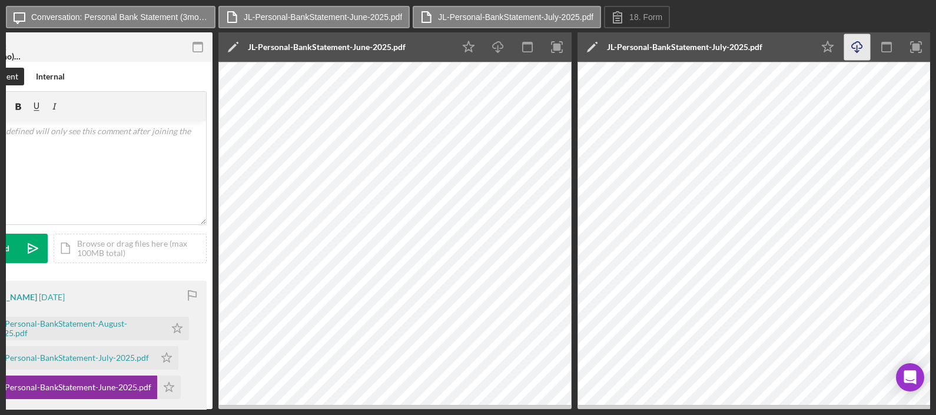
click at [856, 44] on icon "Icon/Download" at bounding box center [857, 47] width 26 height 26
drag, startPoint x: 471, startPoint y: 414, endPoint x: 370, endPoint y: 406, distance: 101.5
click at [370, 406] on div "Icon/Message Conversation: Personal Bank Statement (3mo) (Robert L.) JL-Persona…" at bounding box center [468, 207] width 936 height 415
drag, startPoint x: 82, startPoint y: 409, endPoint x: 55, endPoint y: 406, distance: 26.6
click at [55, 406] on div "Icon/Message Conversation: Personal Bank Statement (3mo) (Robert L.) JL-Persona…" at bounding box center [468, 207] width 936 height 415
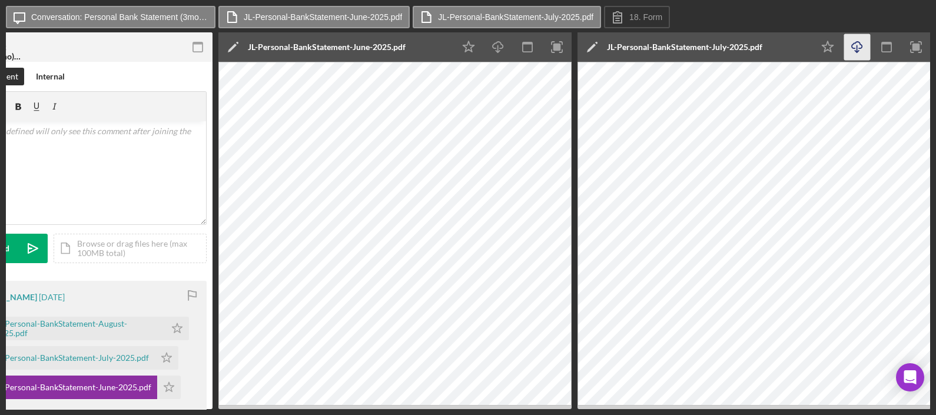
drag, startPoint x: 55, startPoint y: 406, endPoint x: 12, endPoint y: 406, distance: 43.5
click at [12, 406] on div "Conversation: Personal Bank Statement (3mo) (Robert L.) 18 Personal Bank Statem…" at bounding box center [468, 220] width 924 height 377
click at [15, 403] on div "Robert Lenorovitz 5 days ago JL-Personal-BankStatement-August-2025.pdf Icon/Sta…" at bounding box center [80, 362] width 253 height 162
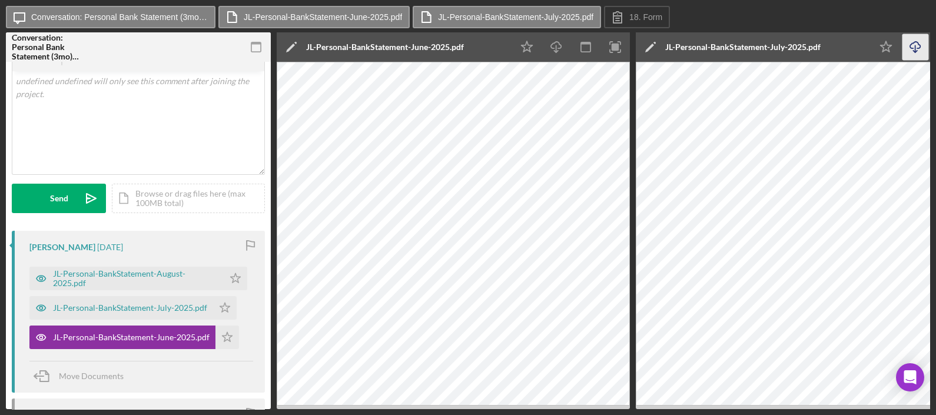
scroll to position [73, 0]
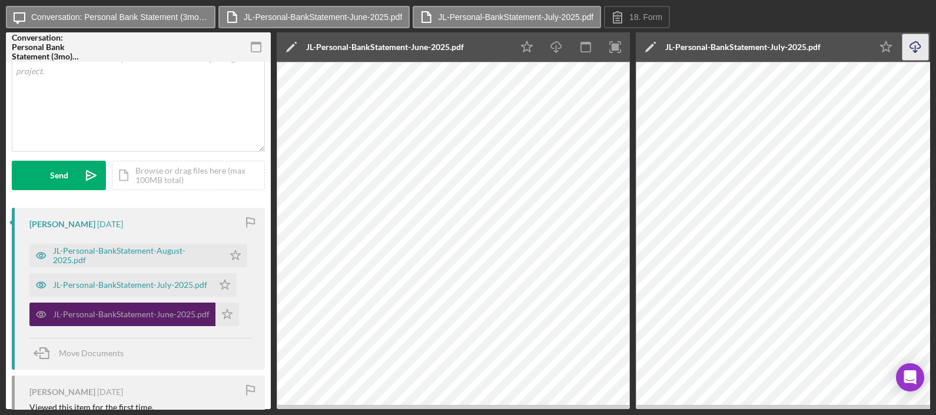
click at [178, 310] on div "JL-Personal-BankStatement-June-2025.pdf" at bounding box center [131, 314] width 157 height 9
drag, startPoint x: 653, startPoint y: 412, endPoint x: 718, endPoint y: 414, distance: 64.8
click at [716, 414] on div "Icon/Message Conversation: Personal Bank Statement (3mo) (Robert L.) JL-Persona…" at bounding box center [468, 207] width 936 height 415
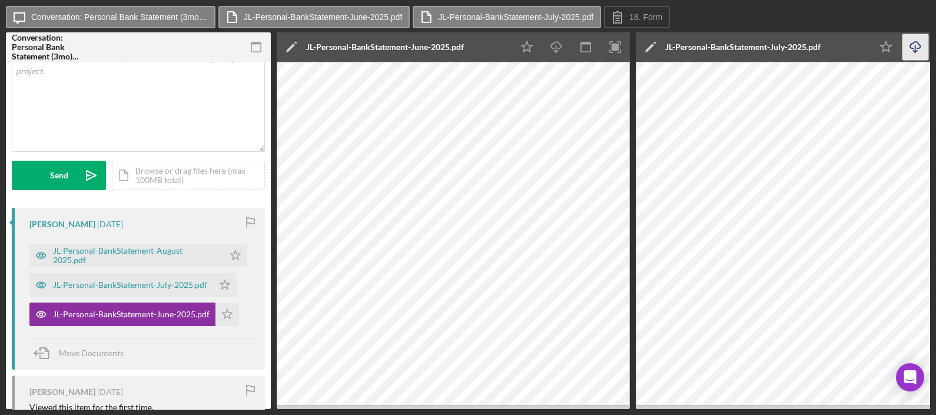
drag, startPoint x: 836, startPoint y: 409, endPoint x: 868, endPoint y: 414, distance: 32.7
click at [868, 414] on div "Icon/Message Conversation: Personal Bank Statement (3mo) (Robert L.) JL-Persona…" at bounding box center [468, 207] width 936 height 415
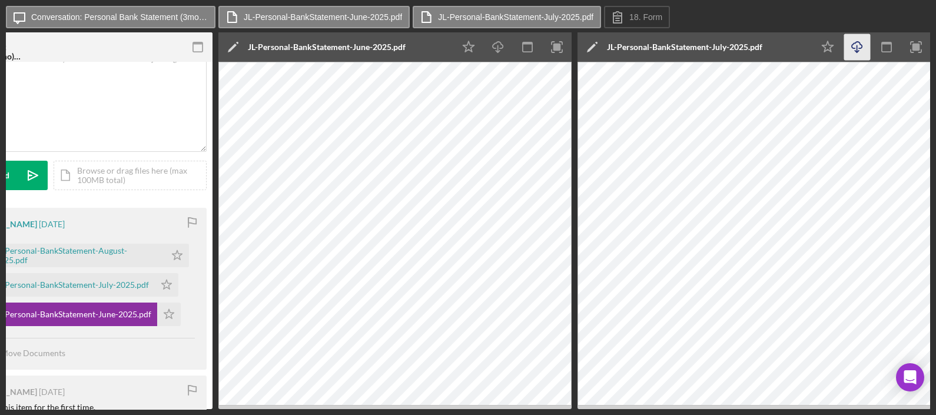
click at [860, 50] on icon "Icon/Download" at bounding box center [857, 47] width 26 height 26
click at [121, 282] on div "JL-Personal-BankStatement-July-2025.pdf" at bounding box center [72, 284] width 154 height 9
click at [119, 282] on div "JL-Personal-BankStatement-July-2025.pdf" at bounding box center [72, 284] width 154 height 9
click at [154, 255] on div "JL-Personal-BankStatement-August-2025.pdf" at bounding box center [77, 255] width 165 height 19
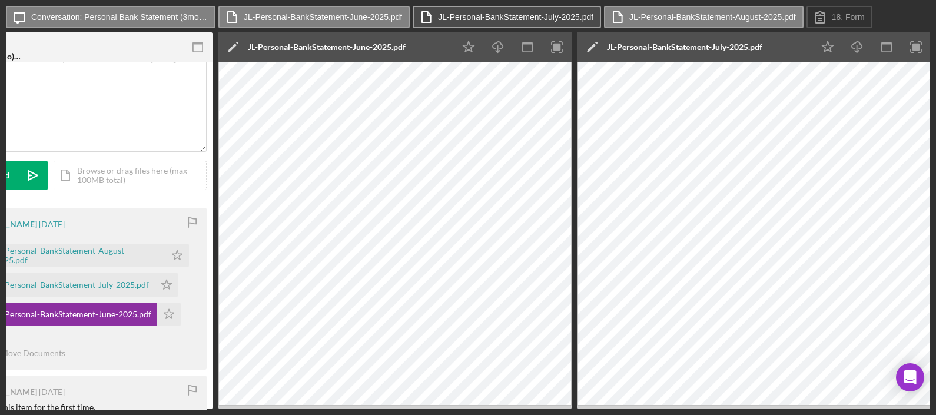
click at [567, 19] on label "JL-Personal-BankStatement-July-2025.pdf" at bounding box center [515, 16] width 155 height 9
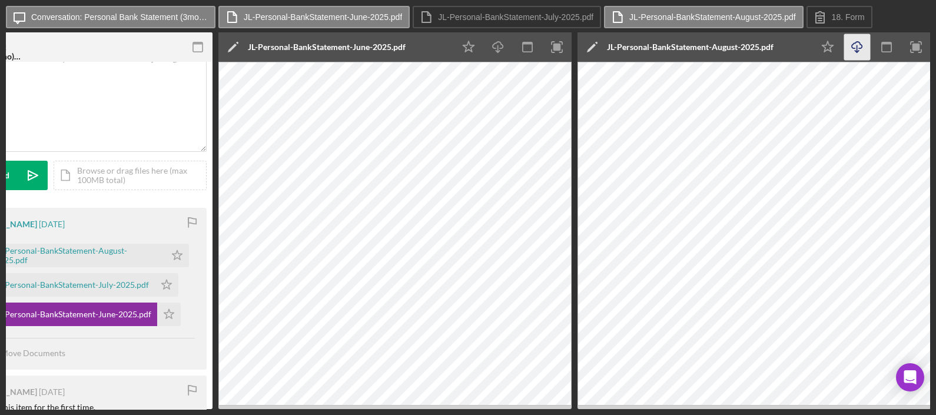
click at [860, 49] on icon "Icon/Download" at bounding box center [857, 47] width 26 height 26
click at [127, 312] on div "JL-Personal-BankStatement-June-2025.pdf" at bounding box center [73, 314] width 157 height 9
click at [133, 282] on div "JL-Personal-BankStatement-July-2025.pdf" at bounding box center [72, 284] width 154 height 9
click at [112, 282] on div "JL-Personal-BankStatement-July-2025.pdf" at bounding box center [72, 284] width 154 height 9
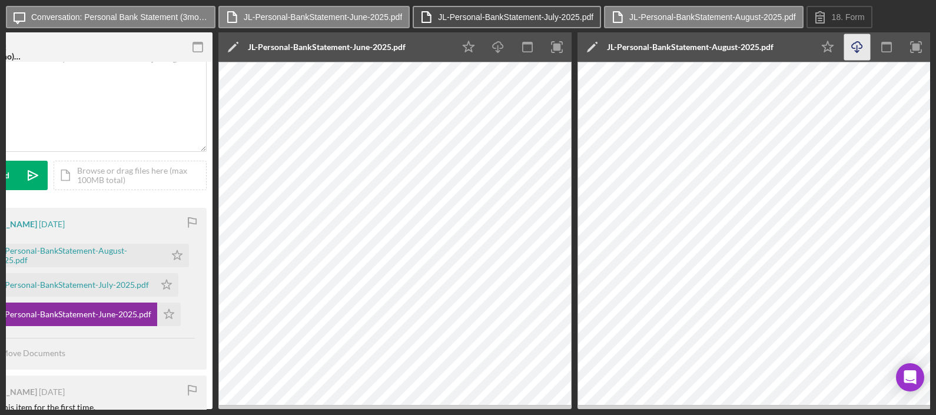
click at [559, 17] on label "JL-Personal-BankStatement-July-2025.pdf" at bounding box center [515, 16] width 155 height 9
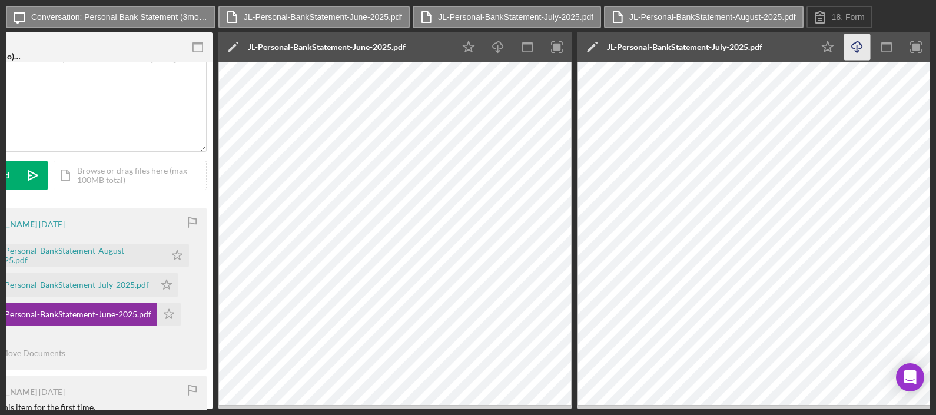
click at [852, 49] on icon "Icon/Download" at bounding box center [857, 47] width 26 height 26
click at [901, 19] on div "Icon/Message Conversation: Personal Bank Statement (3mo) (Robert L.) JL-Persona…" at bounding box center [468, 18] width 924 height 24
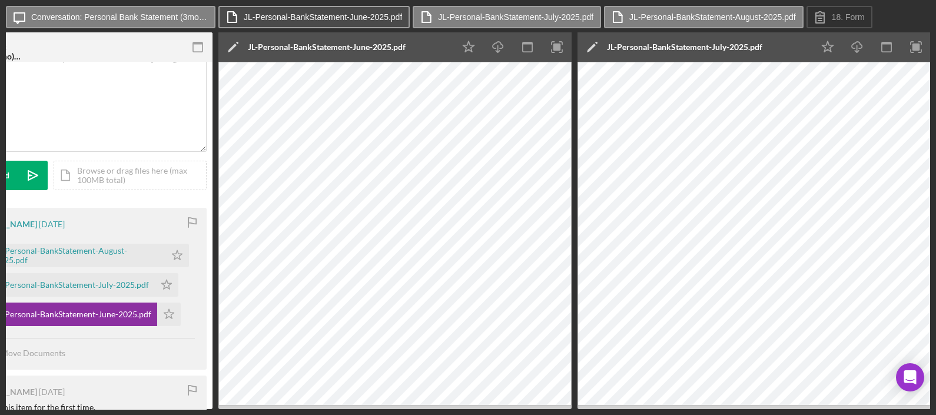
click at [378, 15] on label "JL-Personal-BankStatement-June-2025.pdf" at bounding box center [323, 16] width 158 height 9
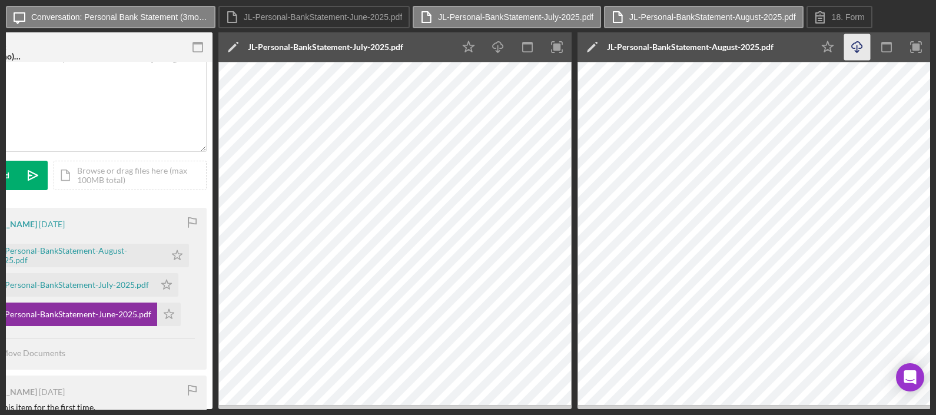
click at [863, 52] on icon "Icon/Download" at bounding box center [857, 47] width 26 height 26
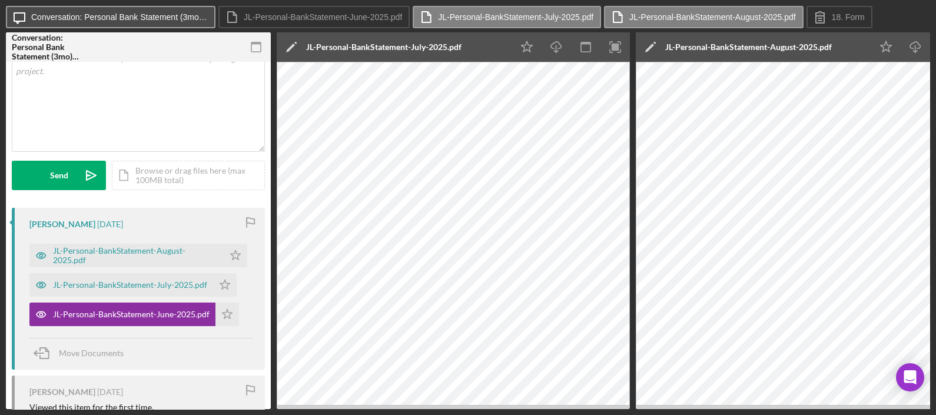
click at [170, 6] on button "Icon/Message Conversation: Personal Bank Statement (3mo) (Robert L.)" at bounding box center [110, 17] width 209 height 22
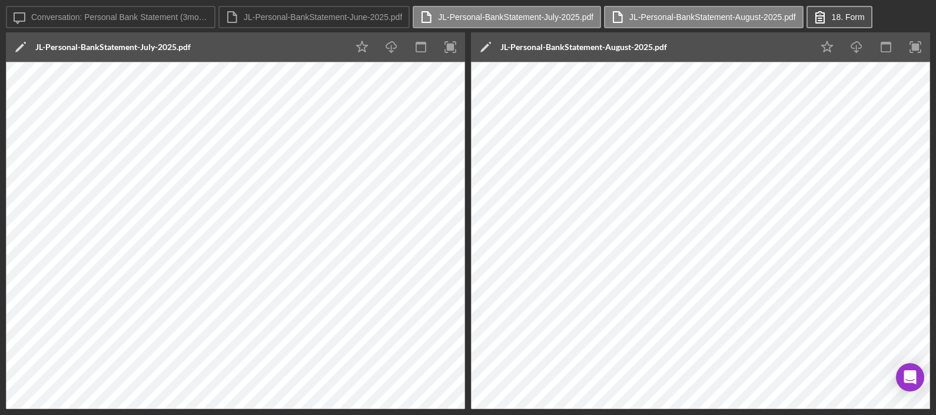
click at [847, 19] on label "18. Form" at bounding box center [848, 16] width 33 height 9
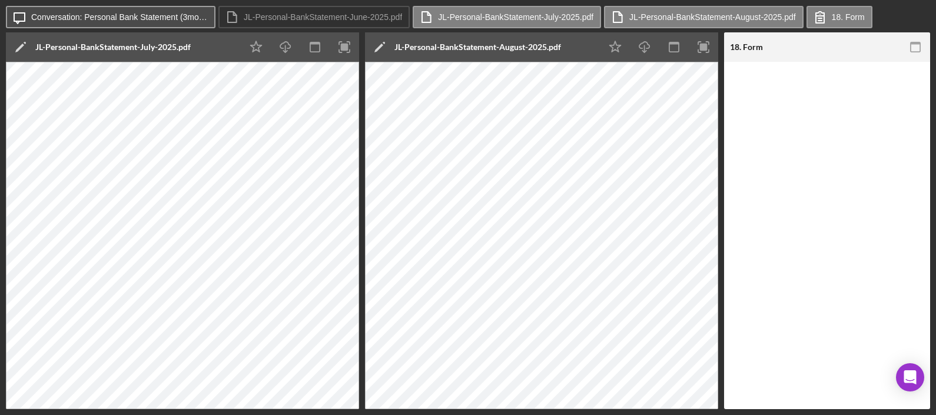
click at [19, 16] on icon "Icon/Message" at bounding box center [19, 16] width 29 height 29
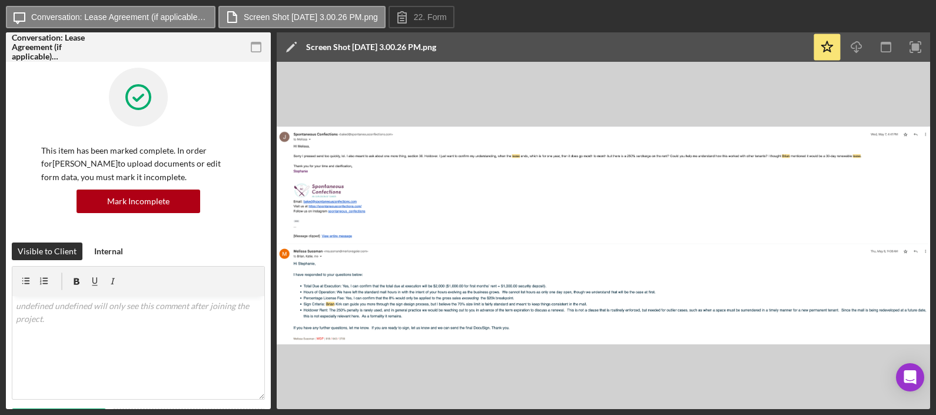
click at [500, 216] on img at bounding box center [603, 235] width 653 height 347
click at [859, 48] on icon "button" at bounding box center [856, 45] width 10 height 6
click at [541, 39] on div "Icon/Edit Screen Shot 2025-09-04 at 3.00.26 PM.png" at bounding box center [545, 46] width 536 height 29
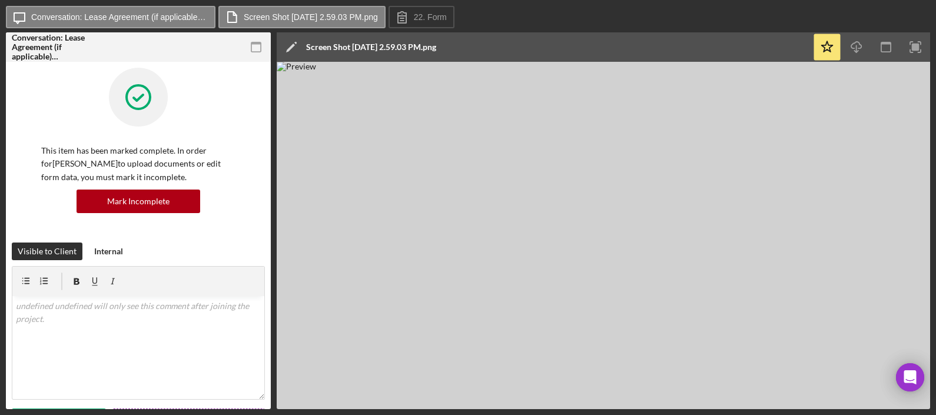
drag, startPoint x: 314, startPoint y: 411, endPoint x: 238, endPoint y: 404, distance: 76.2
click at [238, 404] on div "Icon/Message Conversation: Lease Agreement (if applicable) ([PERSON_NAME]) Scre…" at bounding box center [468, 207] width 936 height 415
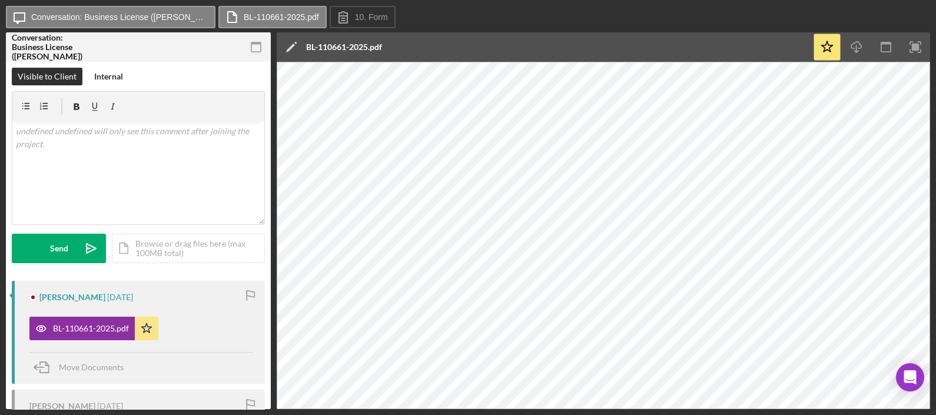
drag, startPoint x: 583, startPoint y: 410, endPoint x: 199, endPoint y: 341, distance: 389.2
click at [237, 350] on div "Icon/Message Conversation: Business License ([PERSON_NAME]) BL-110661-2025.pdf …" at bounding box center [468, 207] width 936 height 415
